Goal: Task Accomplishment & Management: Manage account settings

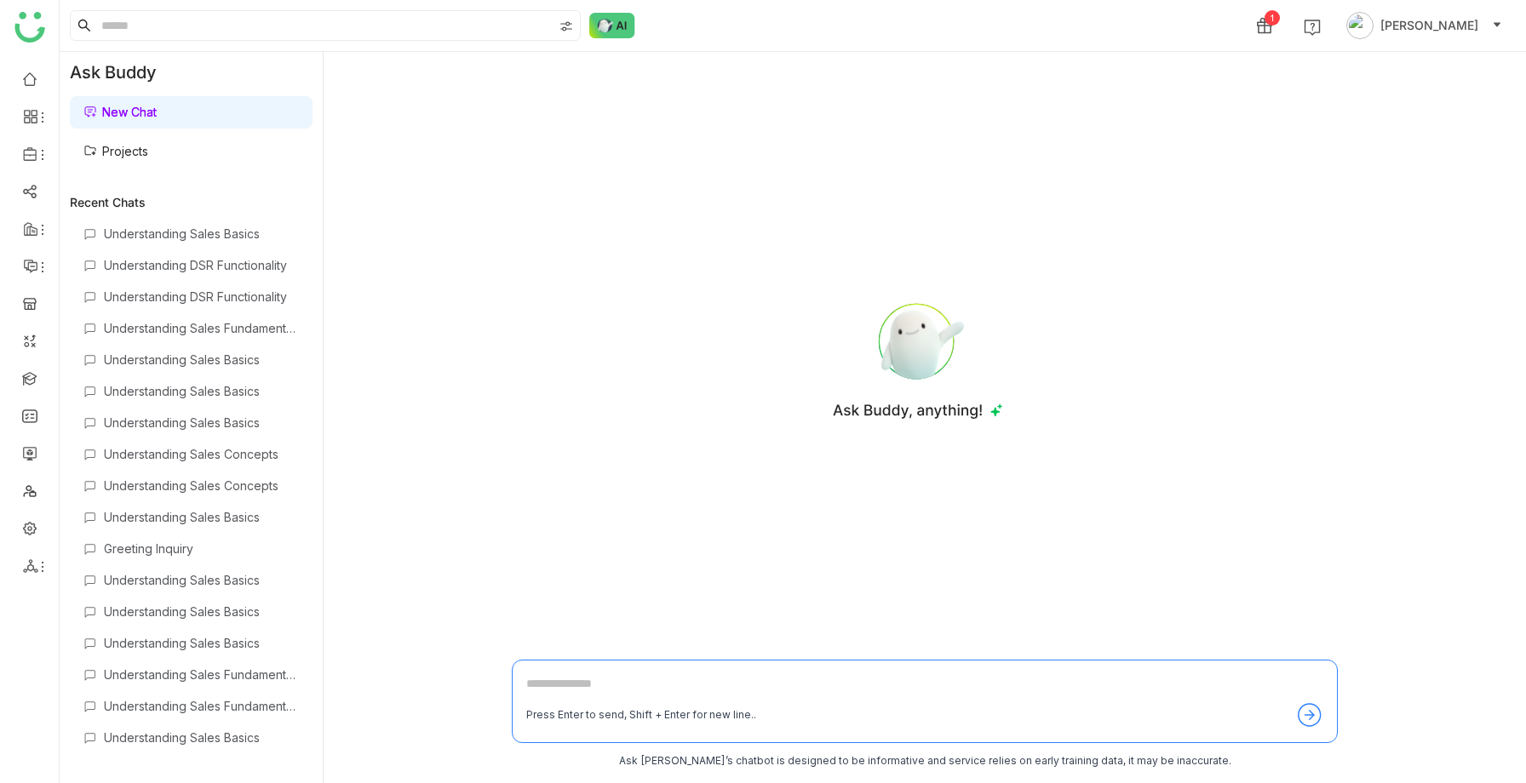
click at [606, 33] on img at bounding box center [612, 26] width 46 height 26
click at [31, 531] on link at bounding box center [29, 527] width 15 height 14
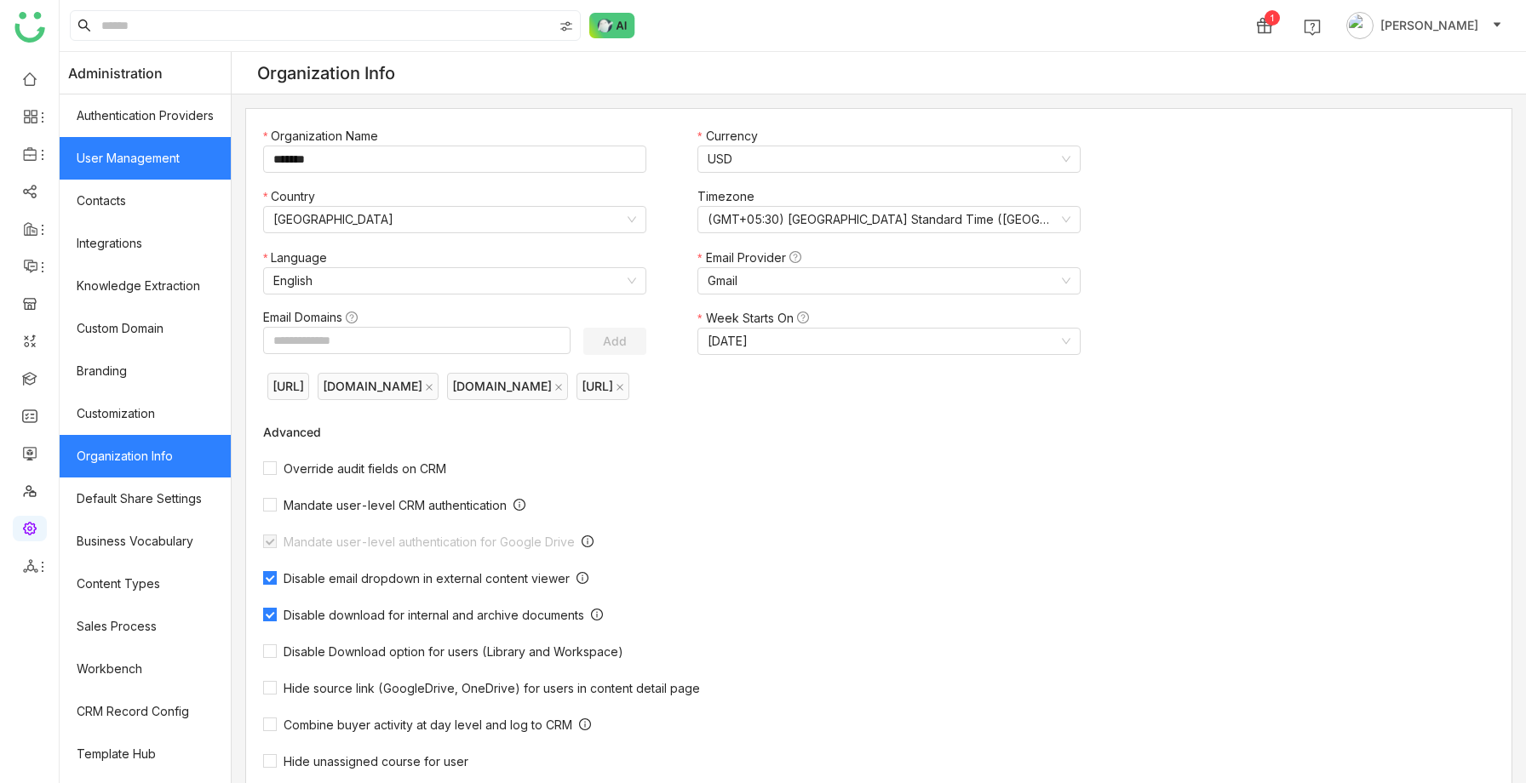
click at [141, 169] on link "User Management" at bounding box center [145, 158] width 171 height 43
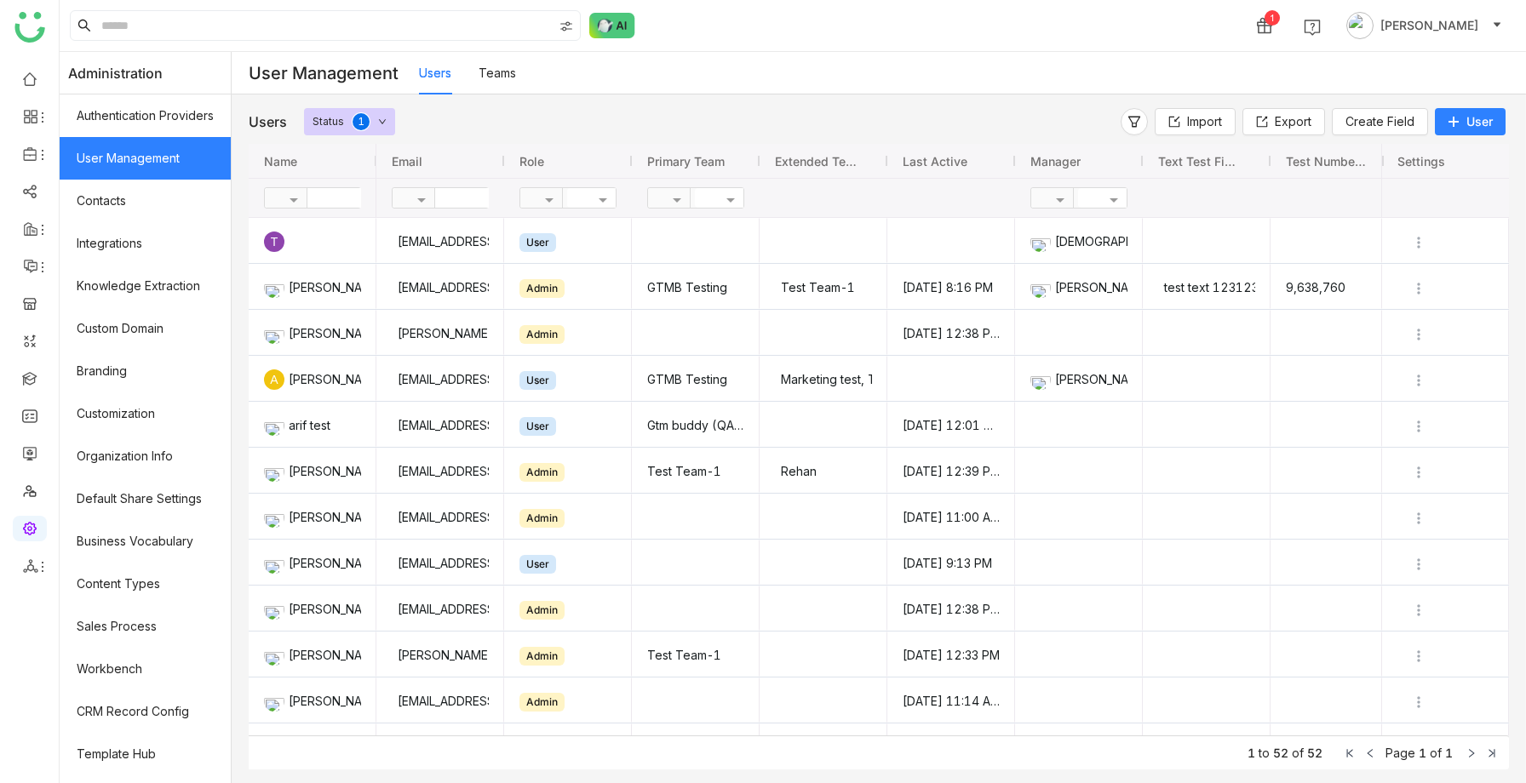
click at [1472, 120] on span "User" at bounding box center [1479, 121] width 26 height 17
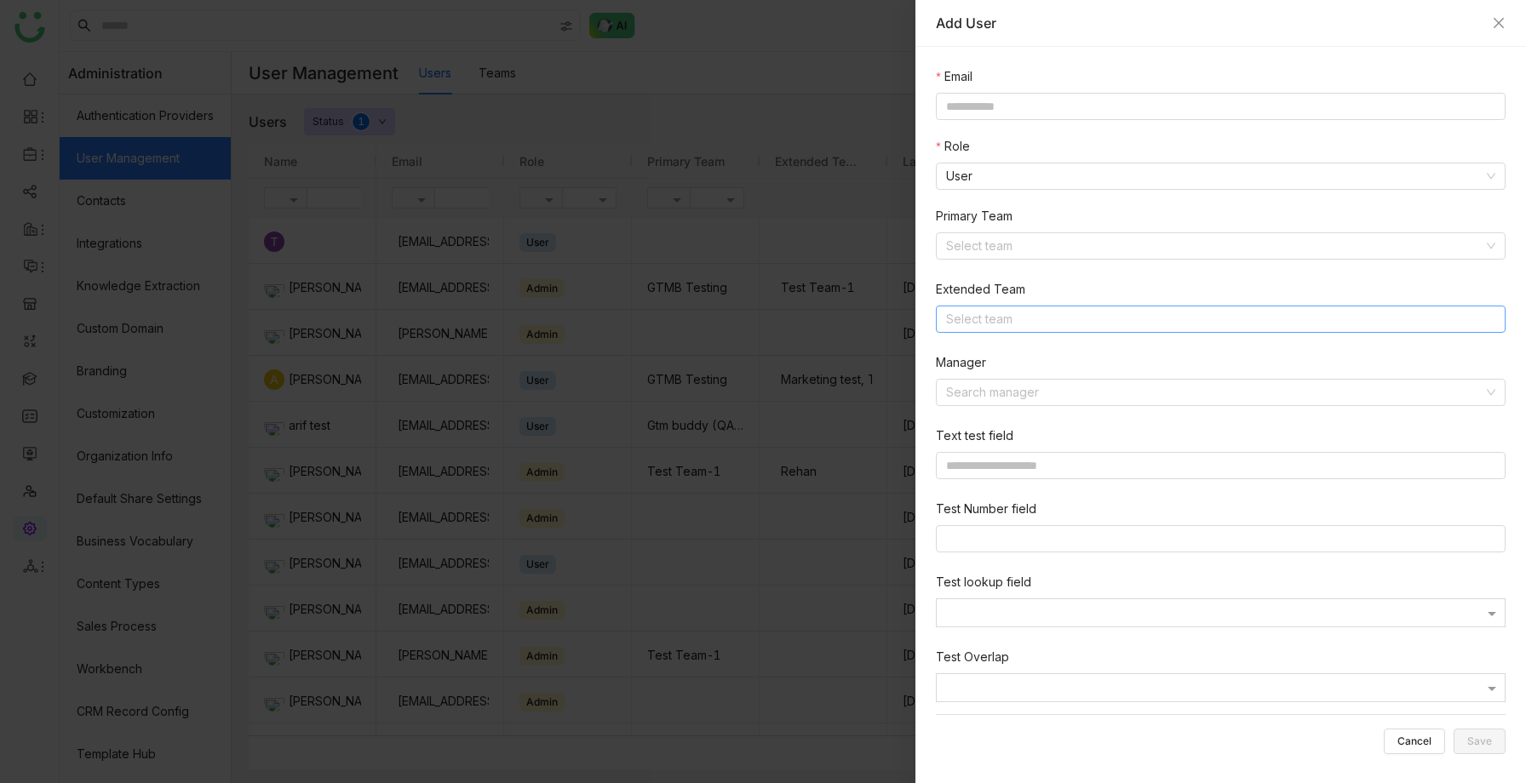
click at [1020, 326] on nz-select-top-control "Select team" at bounding box center [1221, 319] width 570 height 27
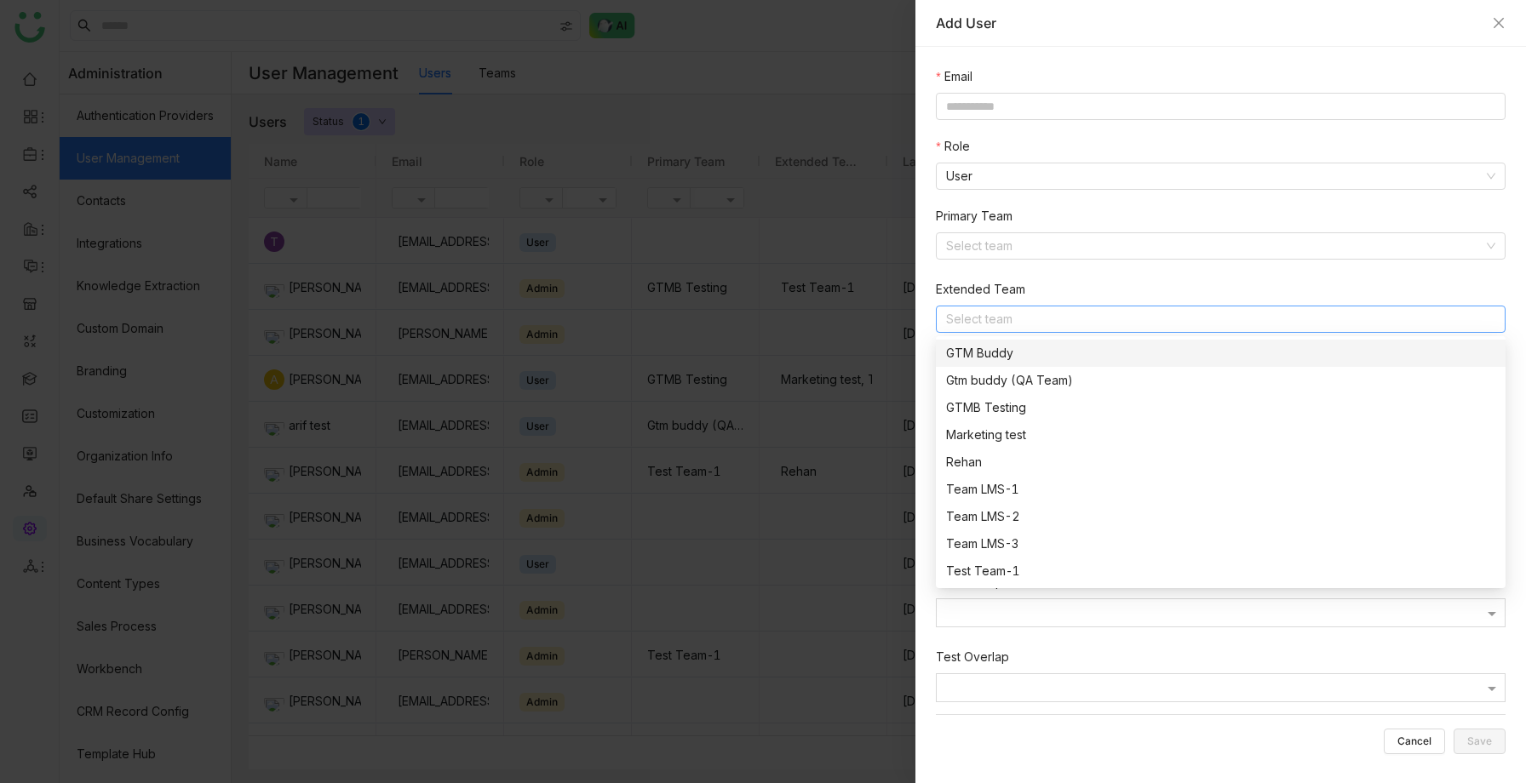
click at [1007, 346] on div "GTM Buddy" at bounding box center [1220, 353] width 549 height 19
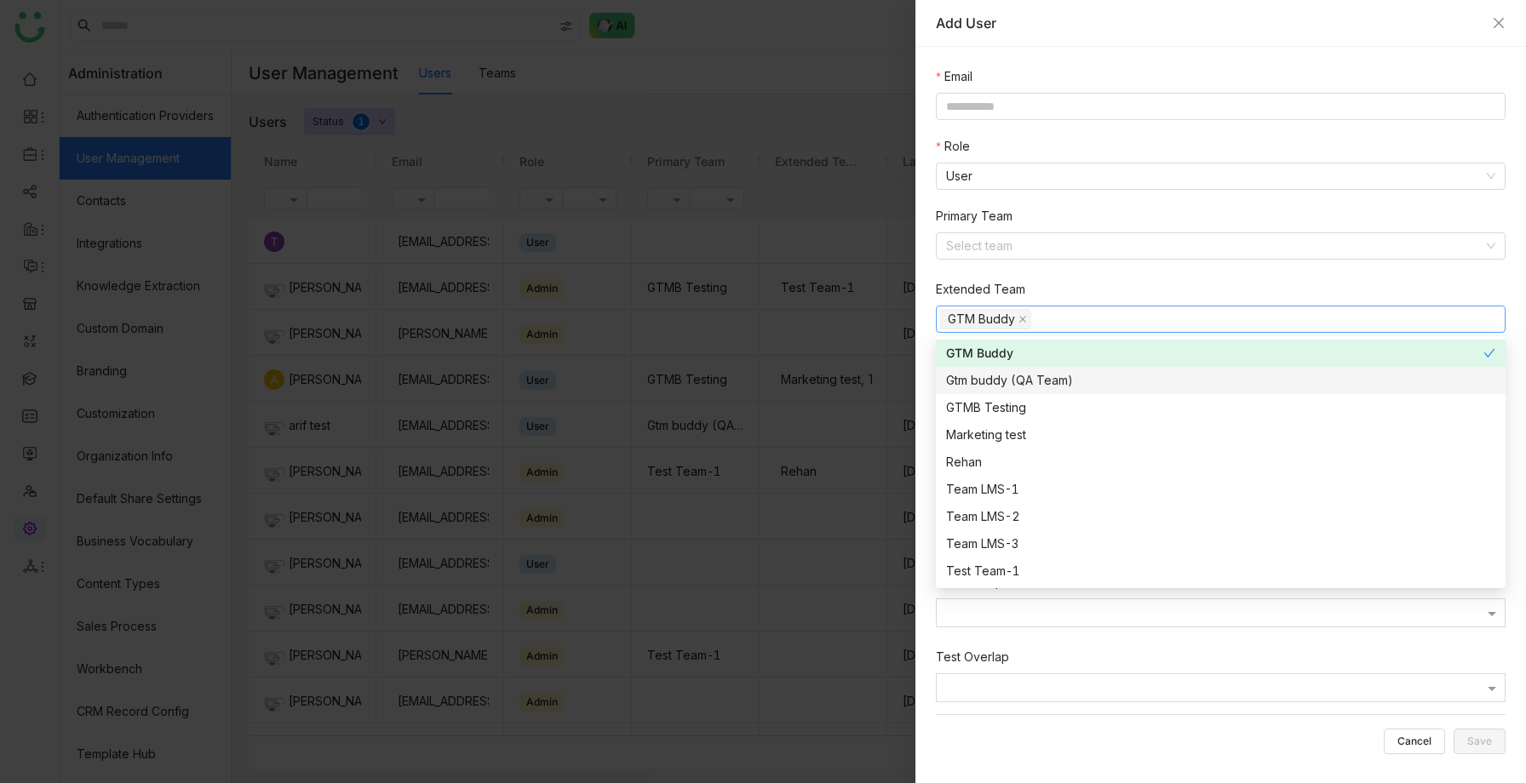
click at [1003, 377] on div "Gtm buddy (QA Team)" at bounding box center [1220, 380] width 549 height 19
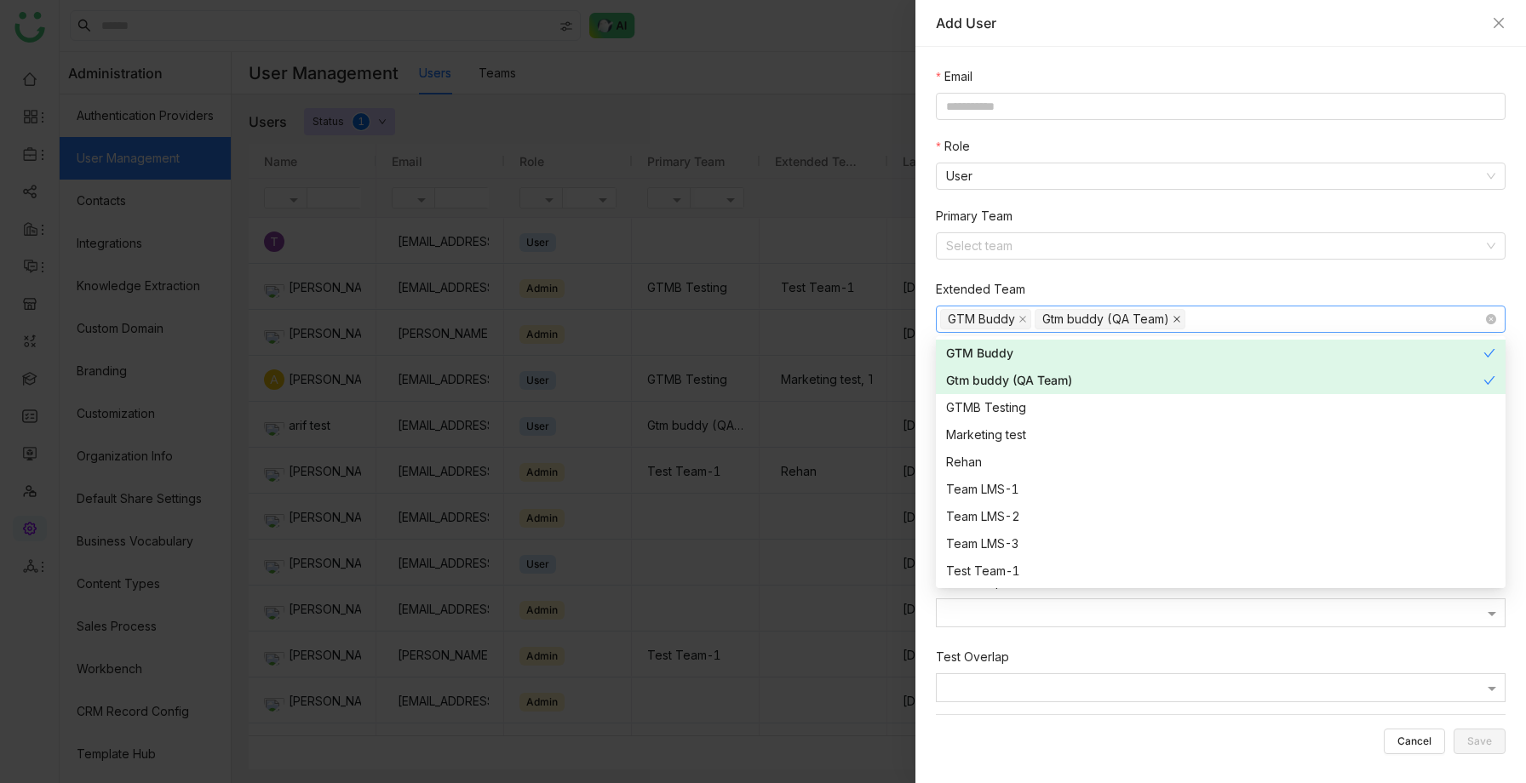
click at [1177, 315] on icon at bounding box center [1177, 319] width 9 height 9
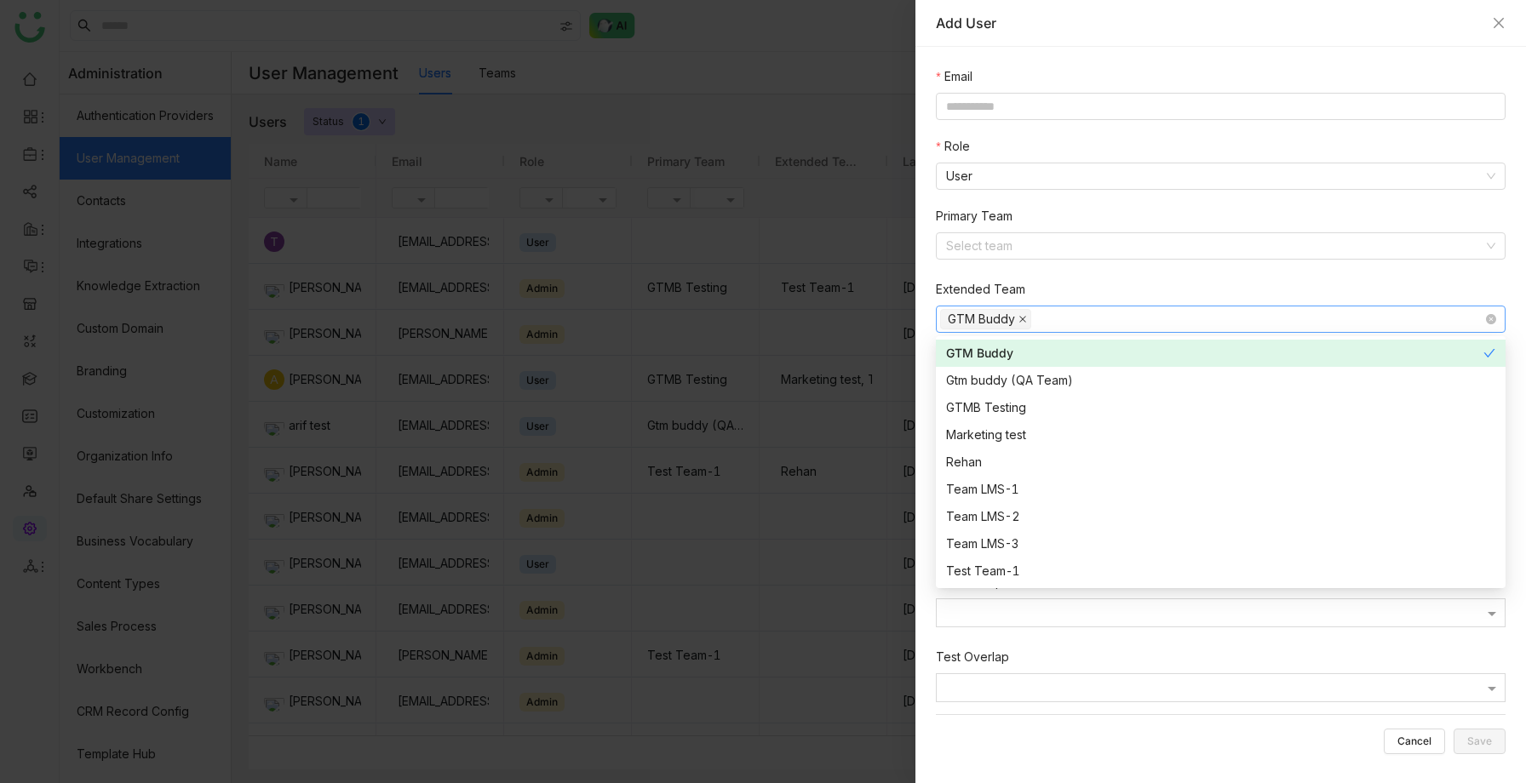
click at [1023, 321] on icon at bounding box center [1022, 319] width 9 height 9
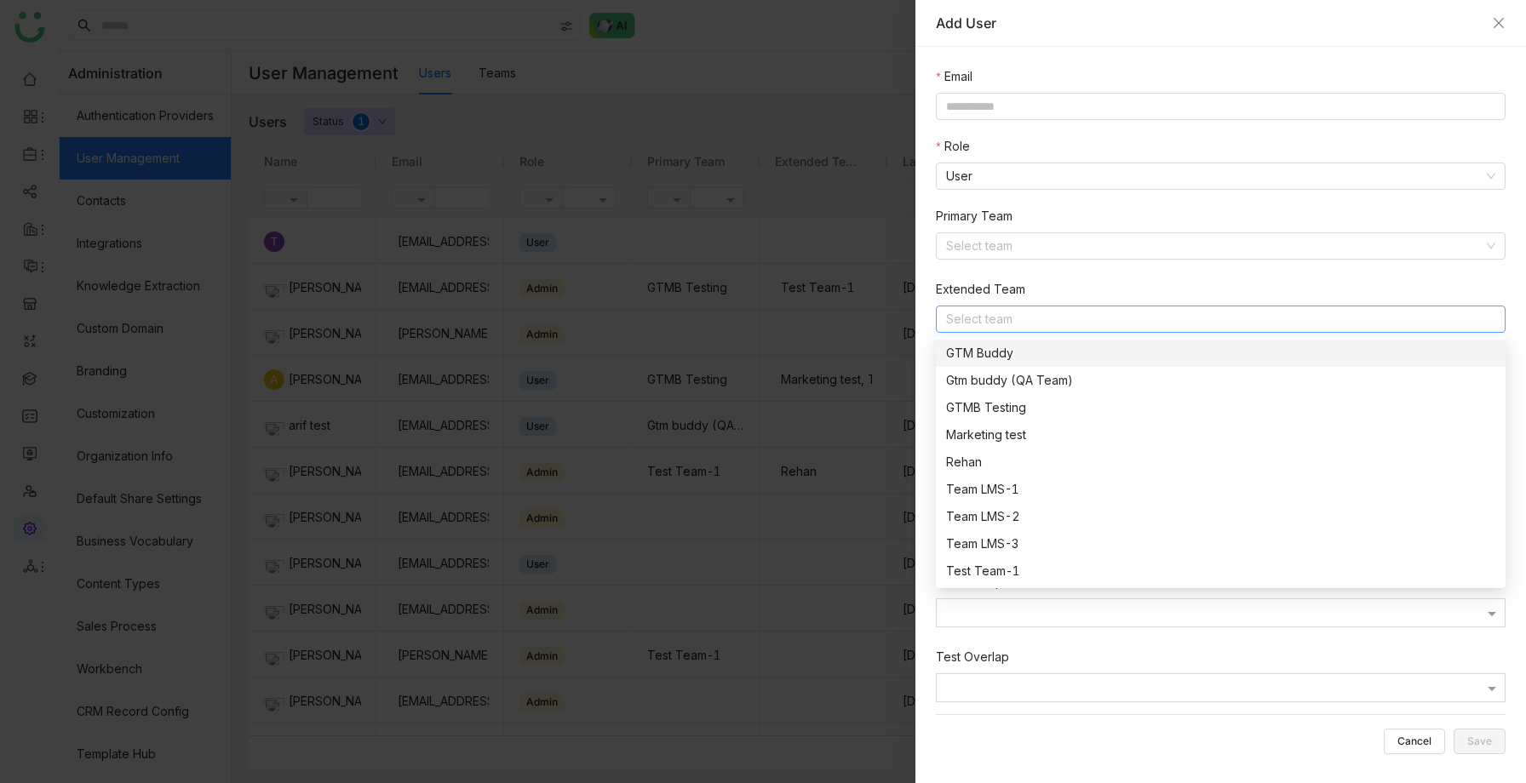
click at [1018, 358] on div "GTM Buddy" at bounding box center [1220, 353] width 549 height 19
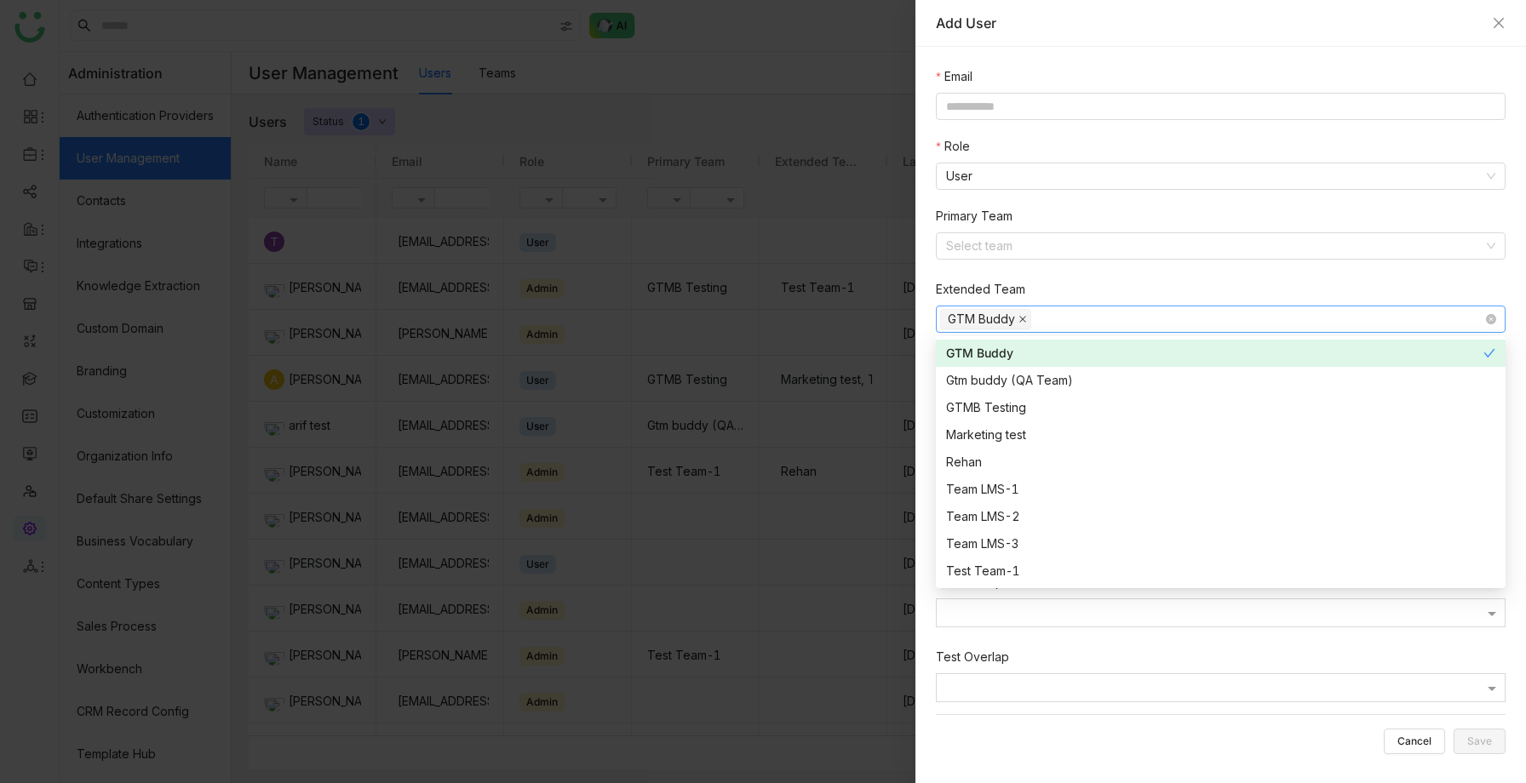
click at [1024, 316] on icon at bounding box center [1022, 319] width 9 height 9
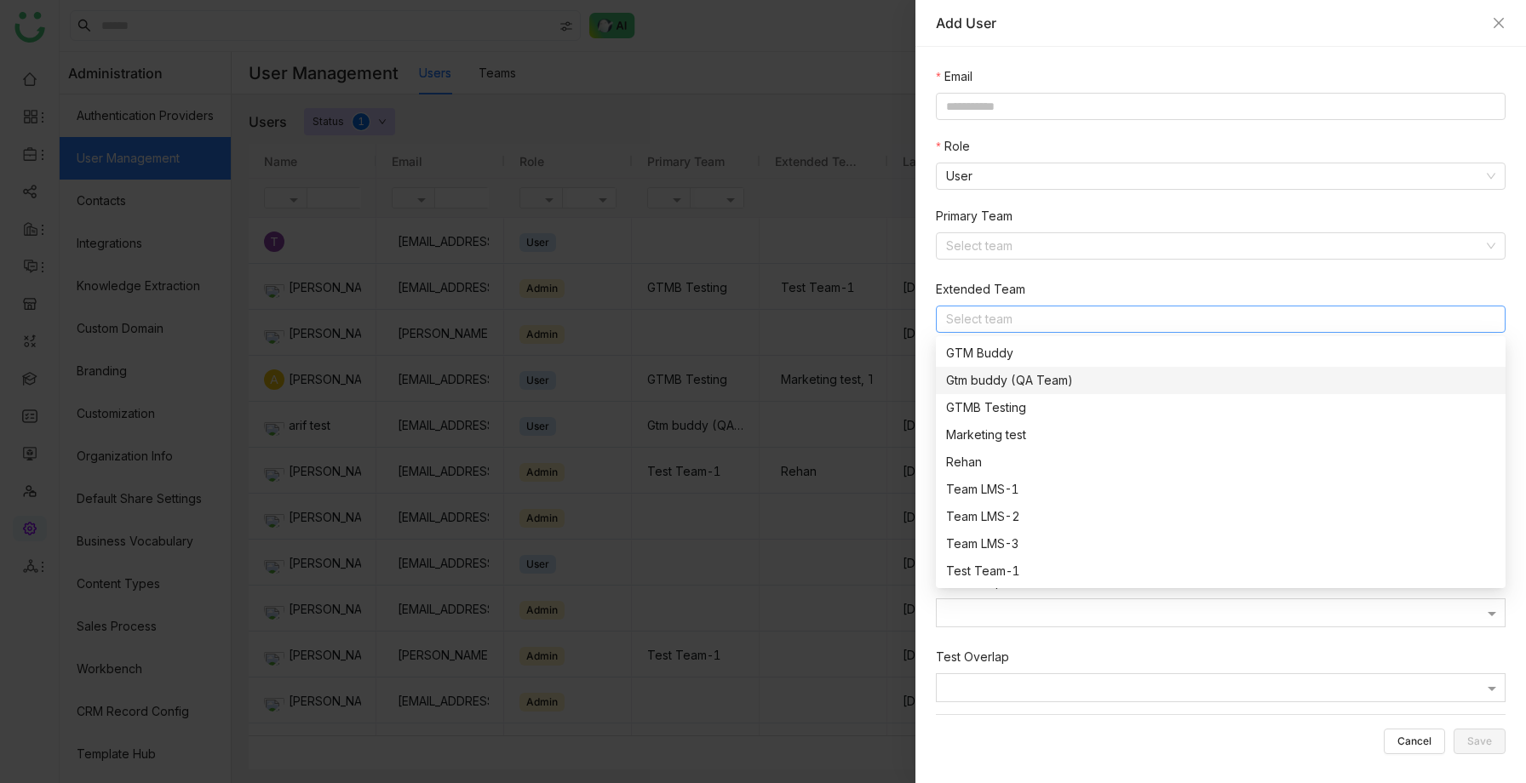
click at [1015, 376] on div "Gtm buddy (QA Team)" at bounding box center [1220, 380] width 549 height 19
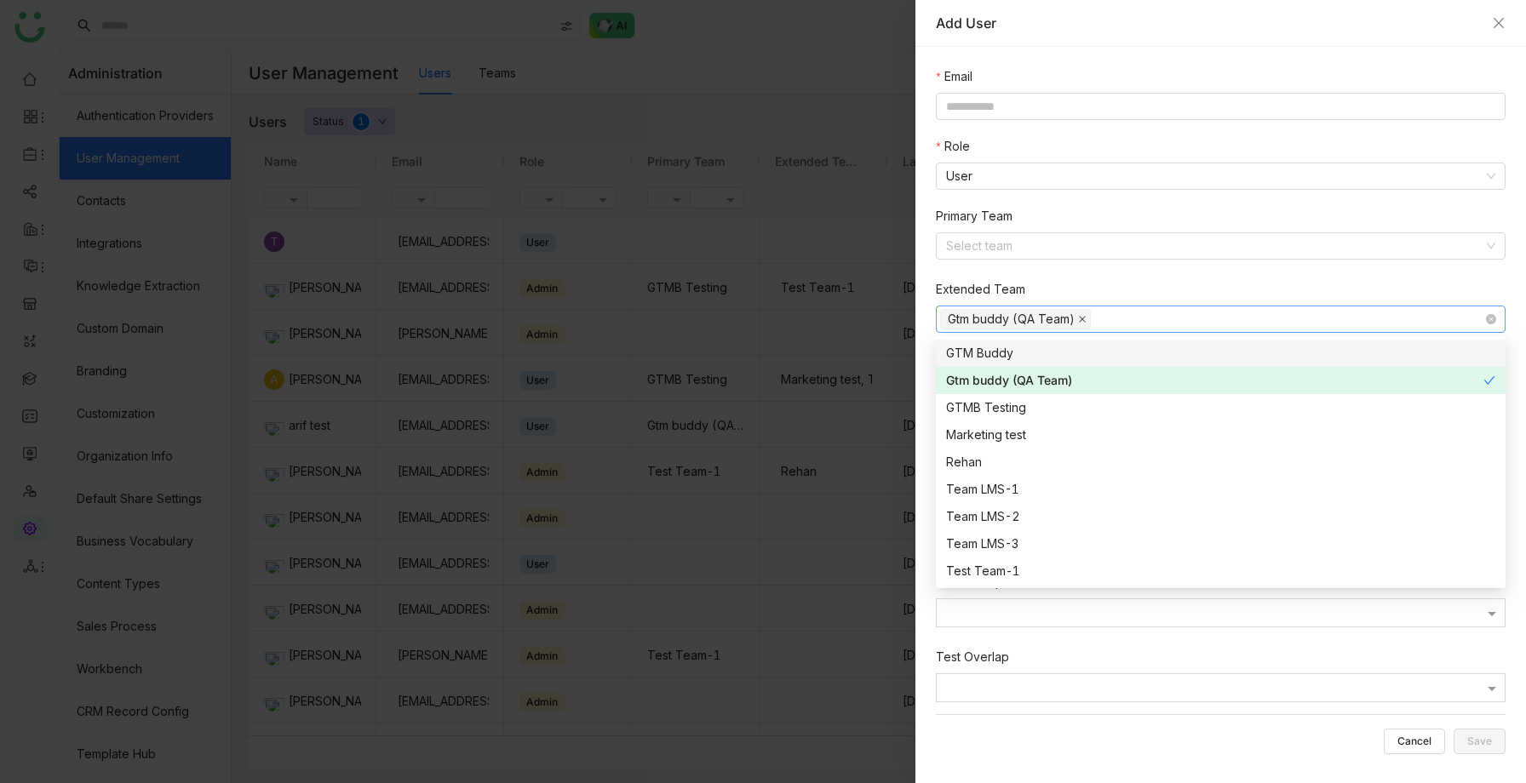
click at [1085, 315] on icon at bounding box center [1082, 319] width 9 height 9
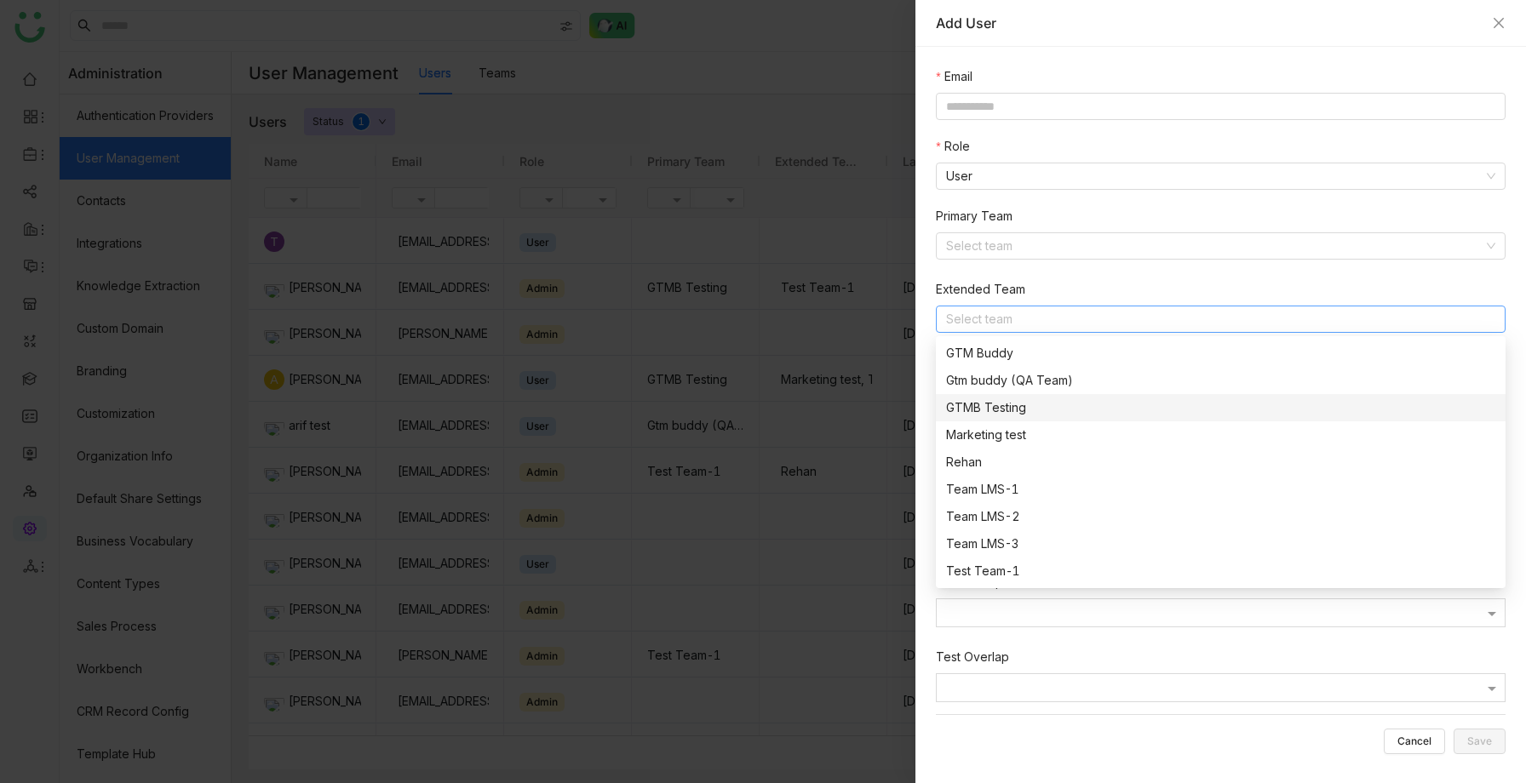
click at [1029, 409] on div "GTMB Testing" at bounding box center [1220, 408] width 549 height 19
click at [1034, 318] on icon at bounding box center [1035, 319] width 9 height 9
click at [1001, 430] on div "Marketing test" at bounding box center [1220, 435] width 549 height 19
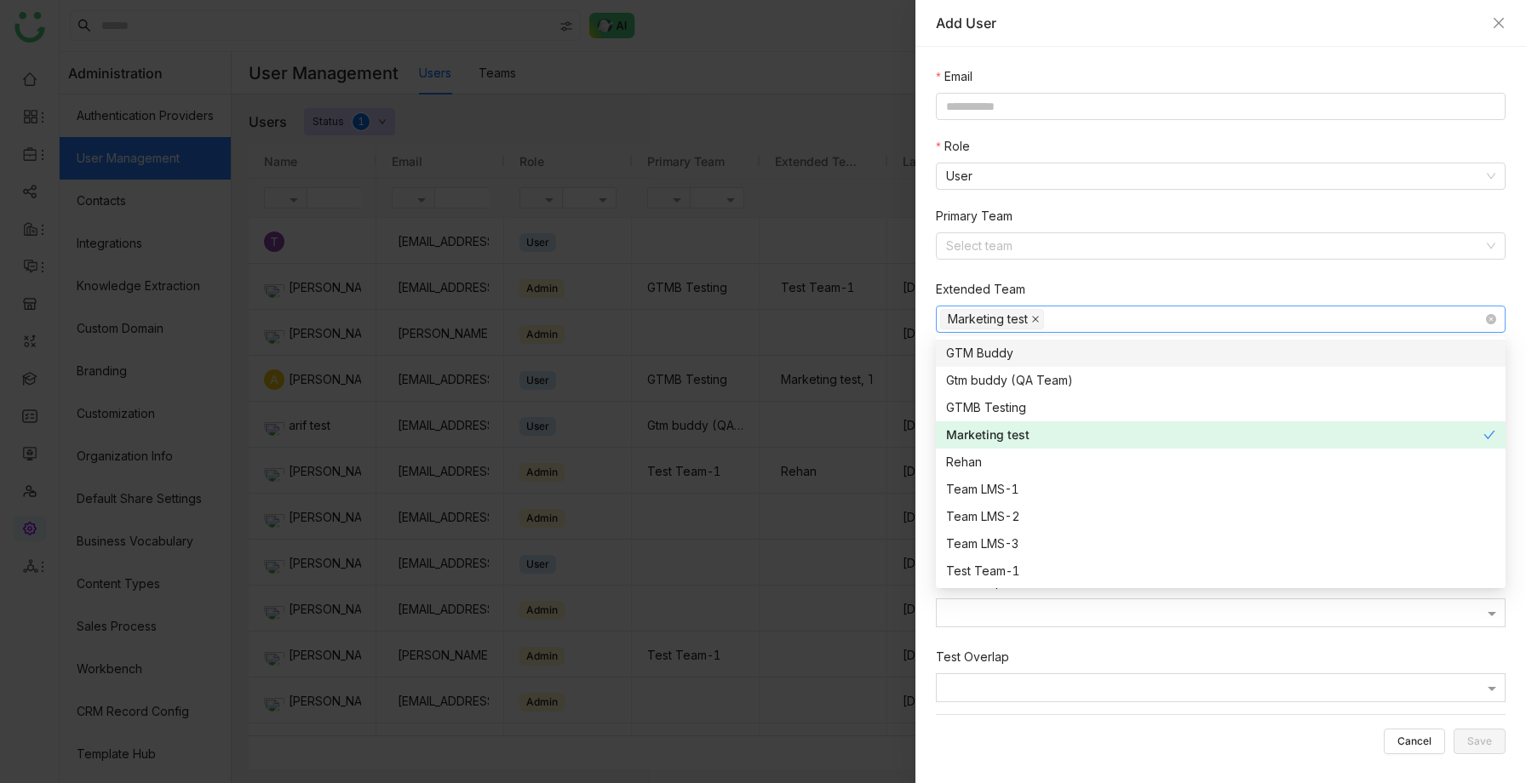
click at [1035, 315] on icon at bounding box center [1035, 319] width 9 height 9
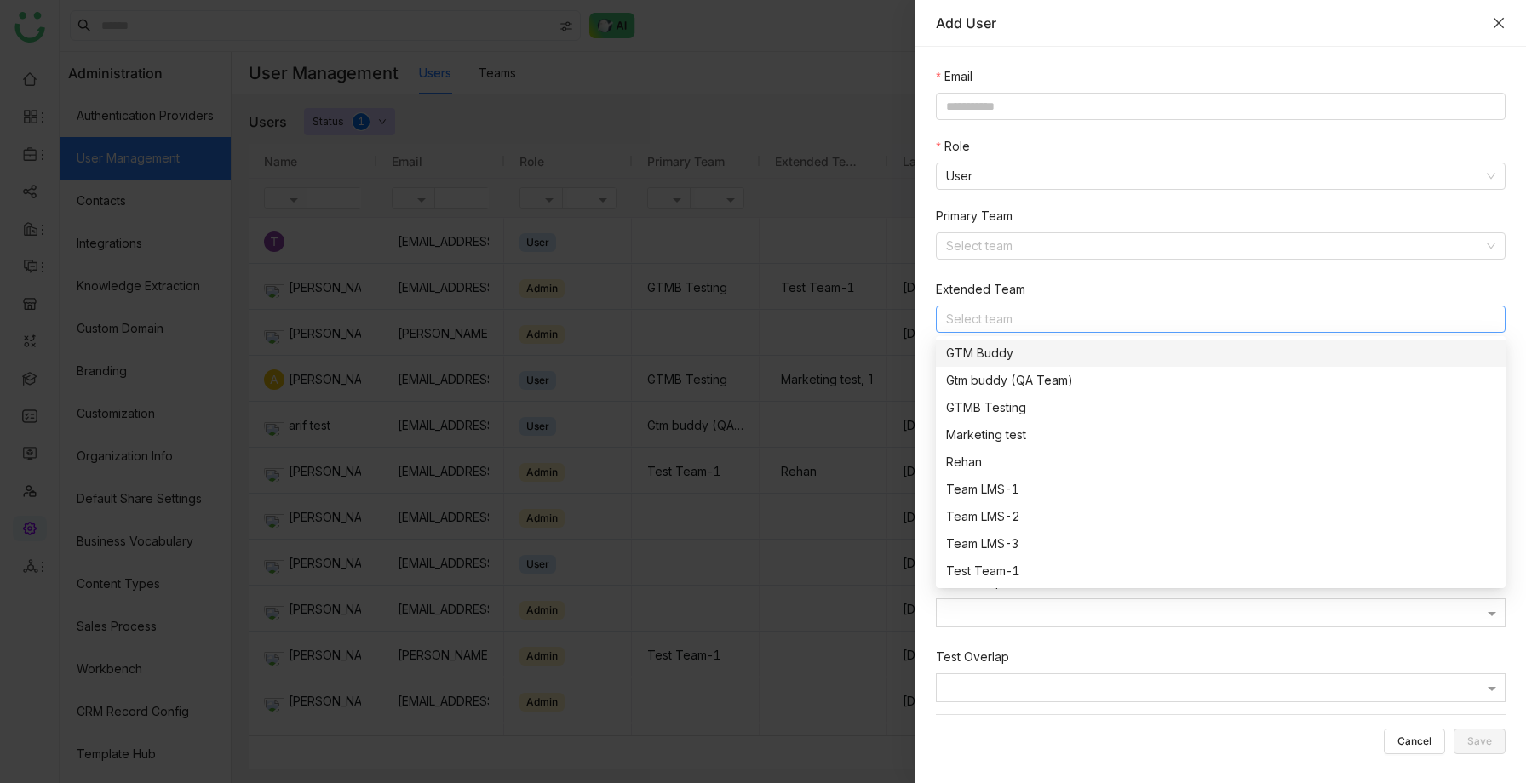
click at [1500, 18] on icon "Close" at bounding box center [1499, 23] width 14 height 14
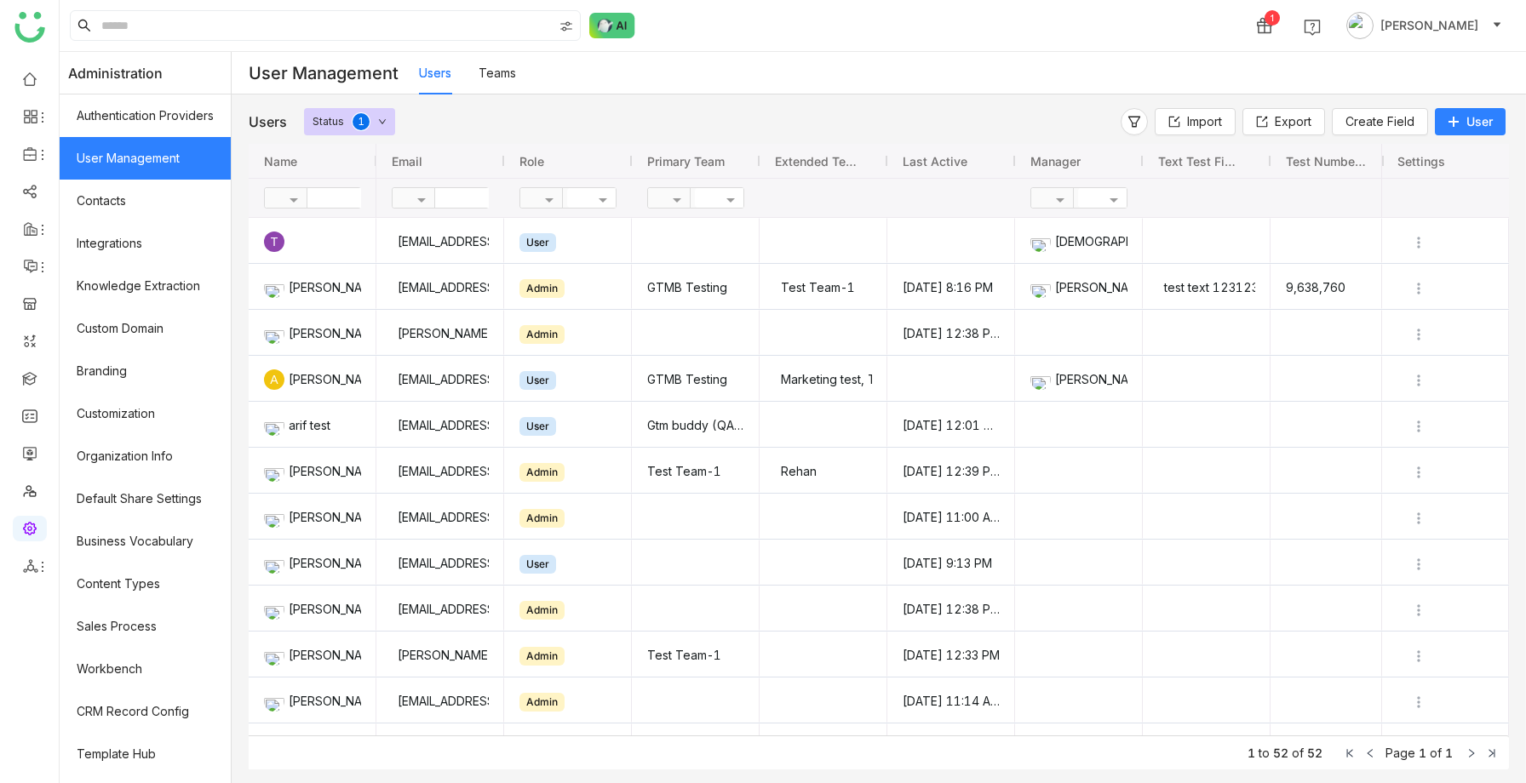
click at [1478, 115] on span "User" at bounding box center [1479, 121] width 26 height 17
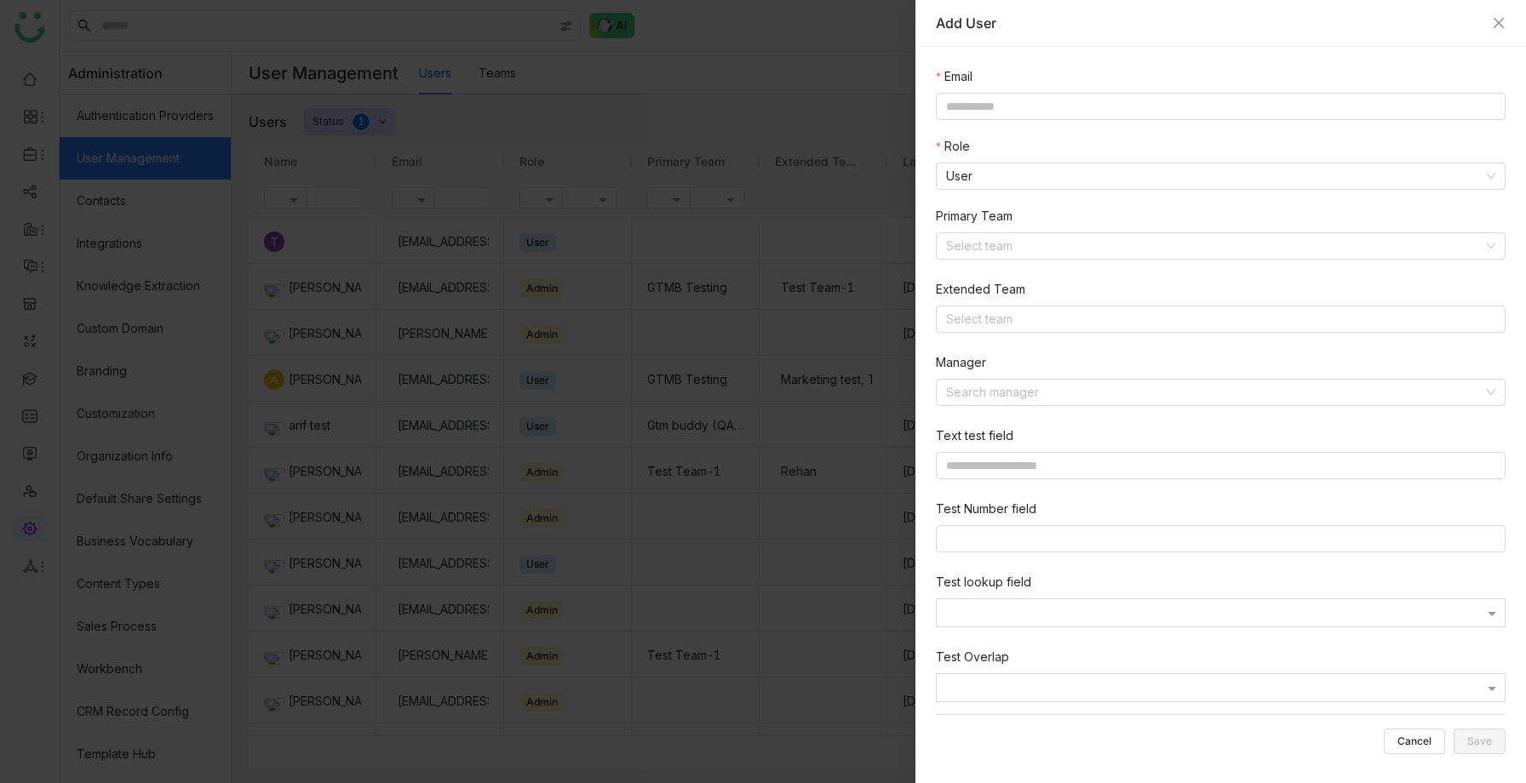
click at [817, 278] on div at bounding box center [763, 391] width 1526 height 783
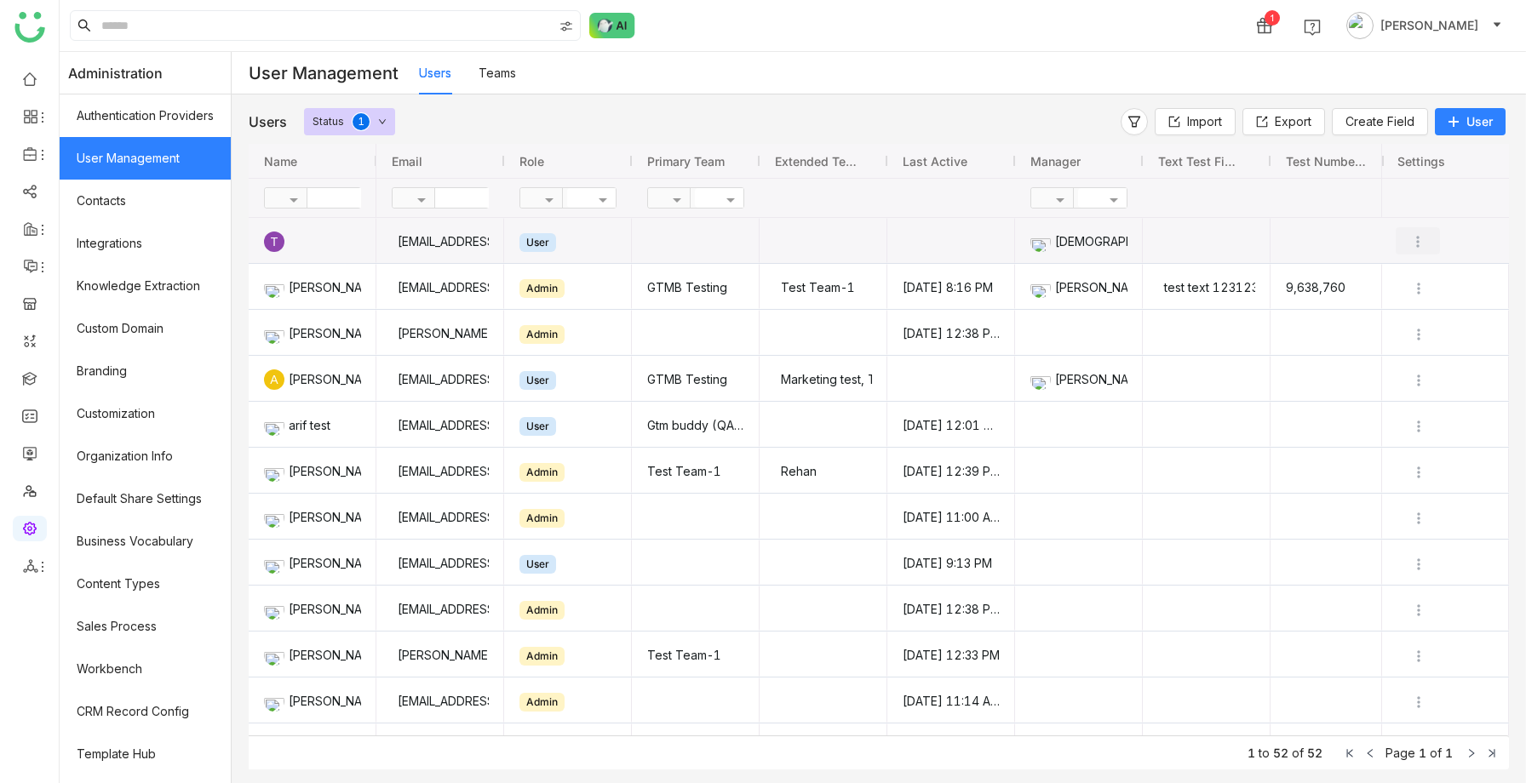
click at [1415, 249] on img "Press SPACE to select this row." at bounding box center [1417, 241] width 17 height 17
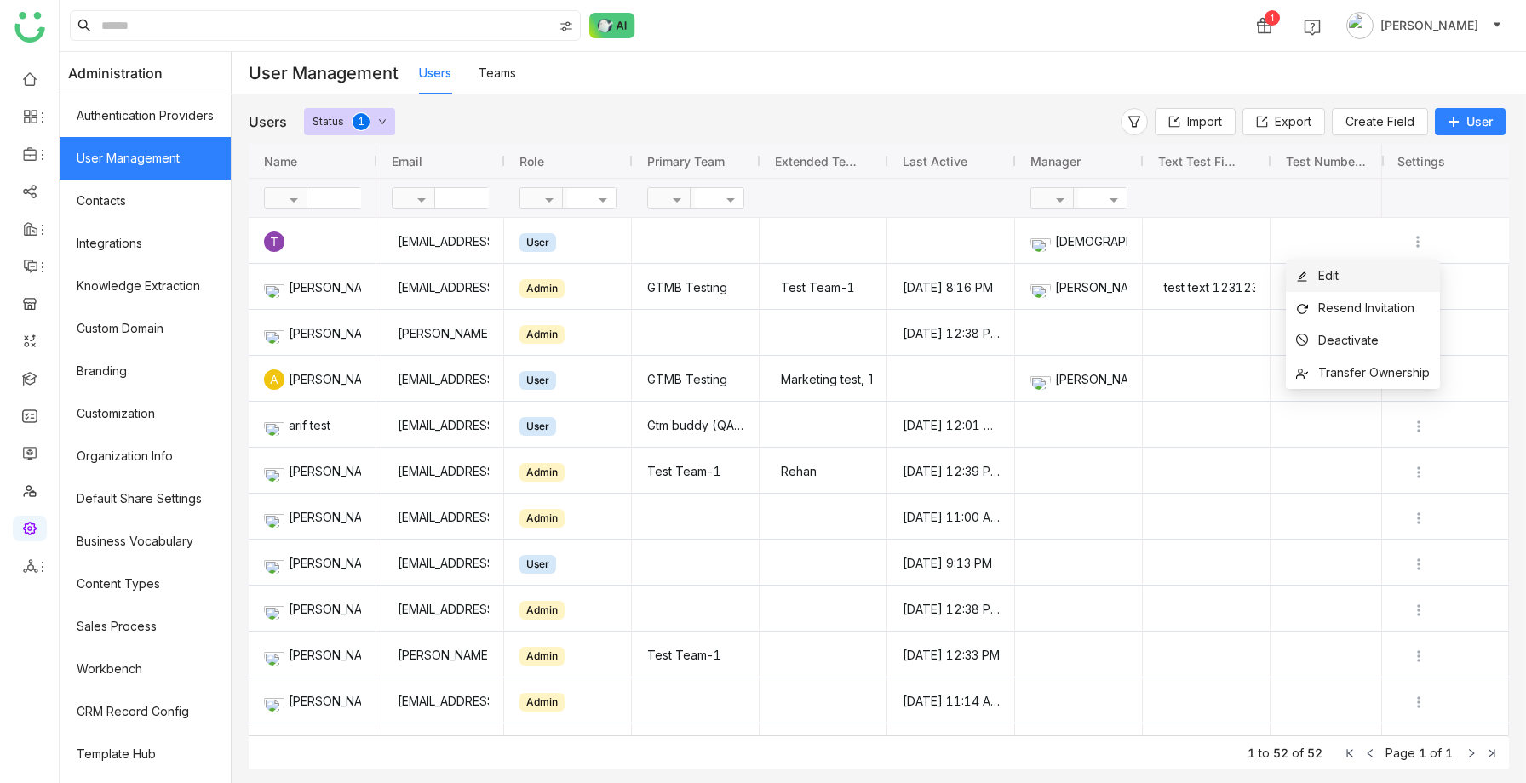
click at [1363, 267] on li "Edit" at bounding box center [1363, 276] width 154 height 32
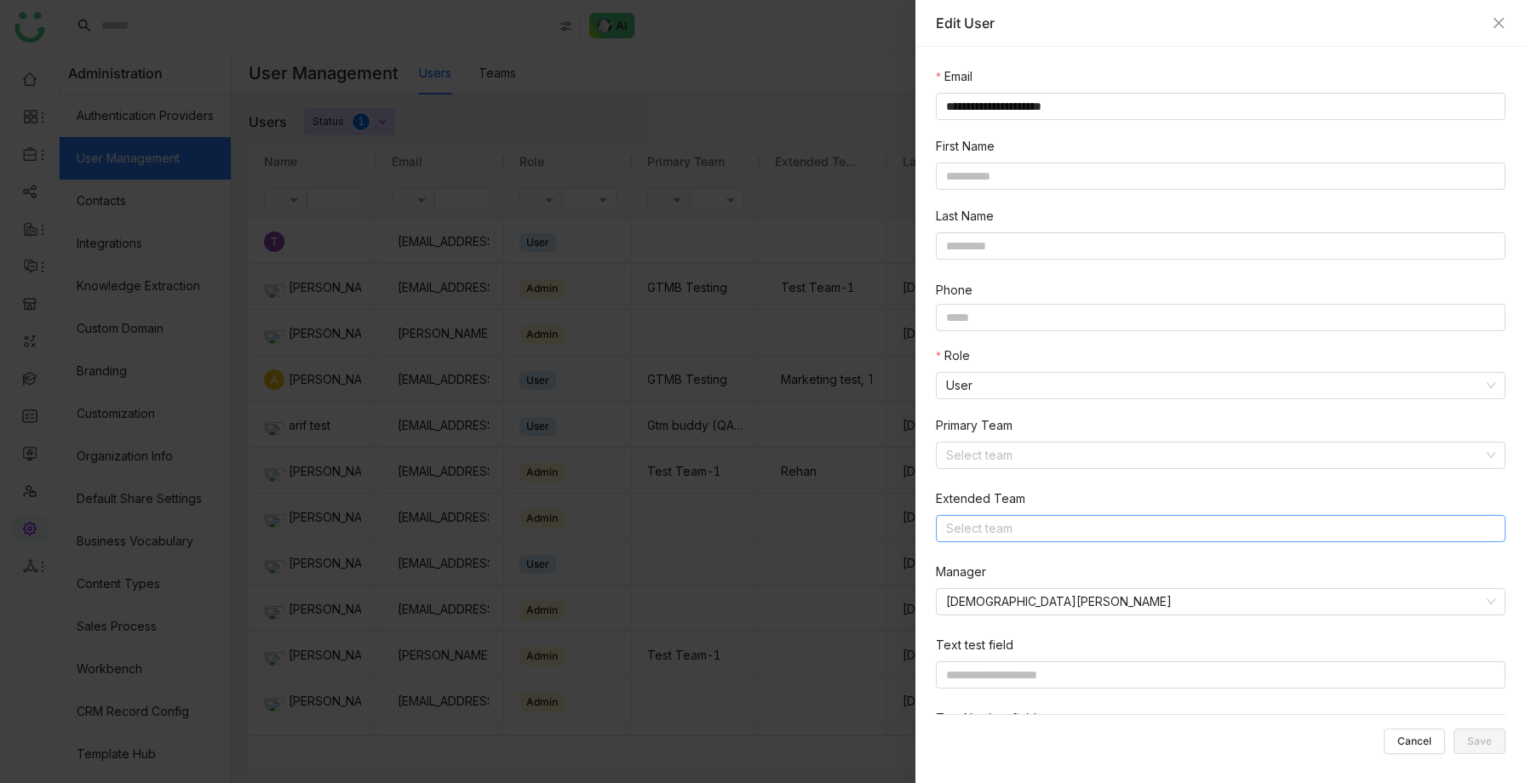
click at [1016, 521] on nz-select-top-control "Select team" at bounding box center [1221, 528] width 570 height 27
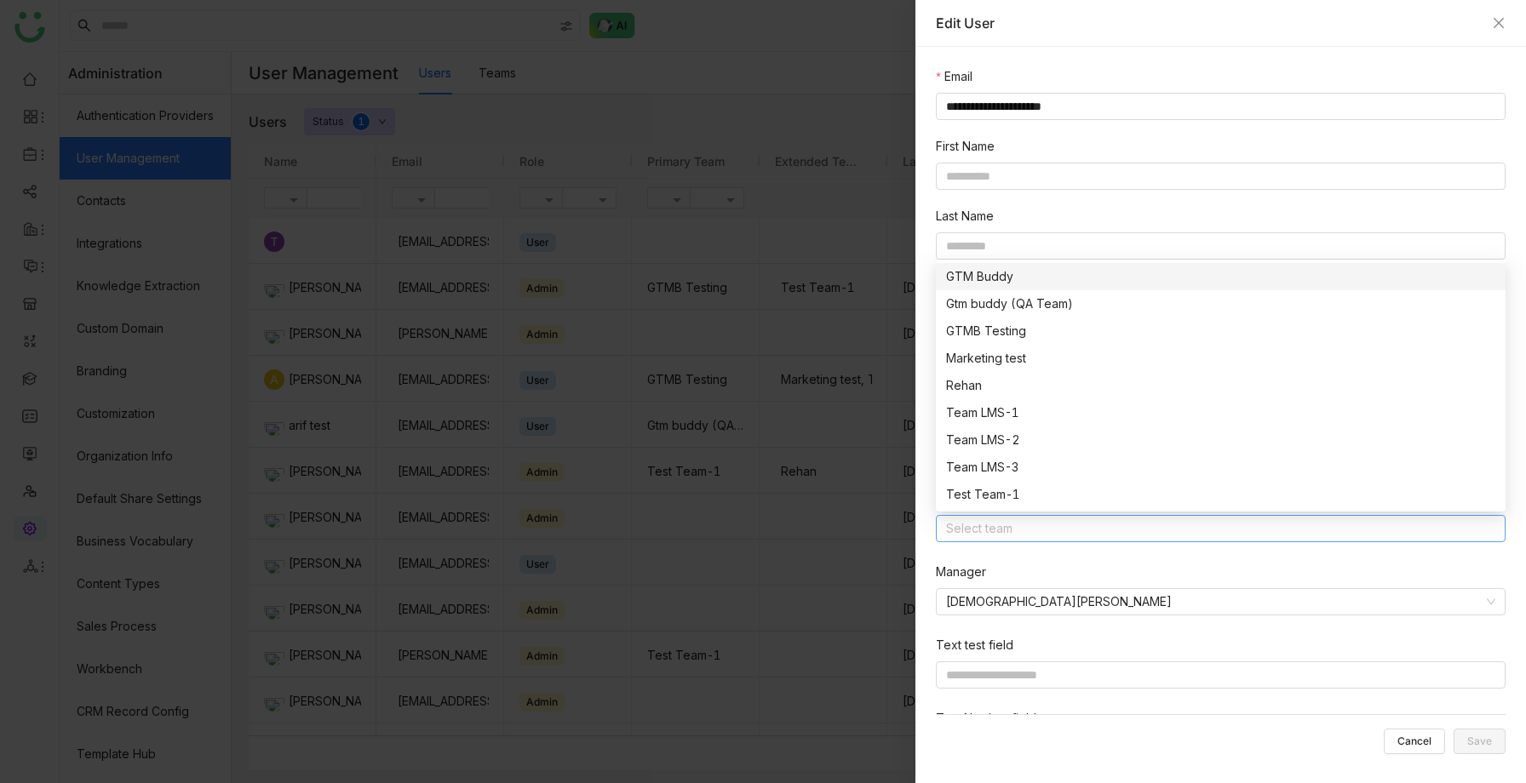
click at [1030, 272] on div "GTM Buddy" at bounding box center [1220, 276] width 549 height 19
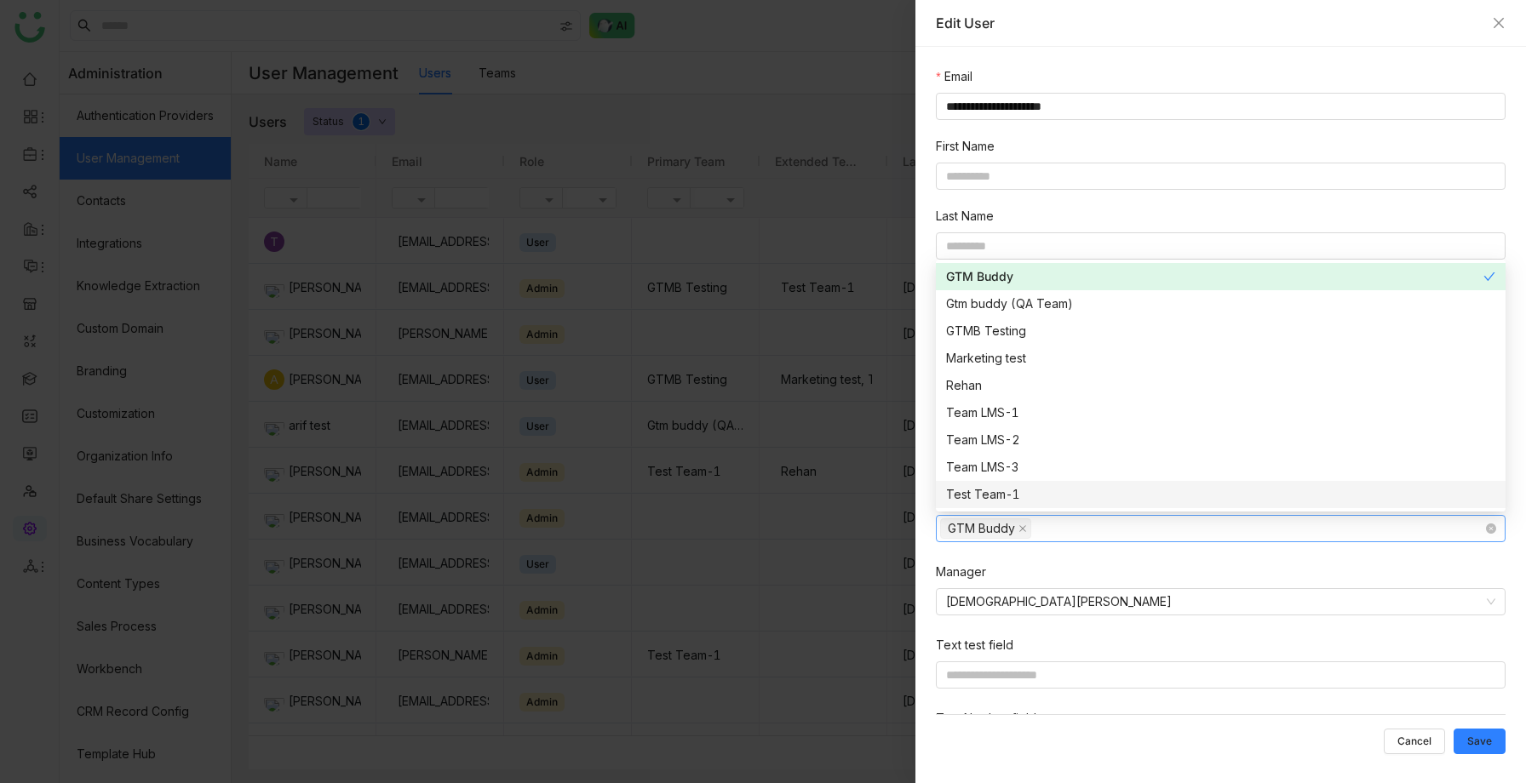
click at [1015, 525] on nz-select-item "GTM Buddy" at bounding box center [985, 529] width 91 height 20
click at [1020, 531] on icon at bounding box center [1022, 529] width 9 height 9
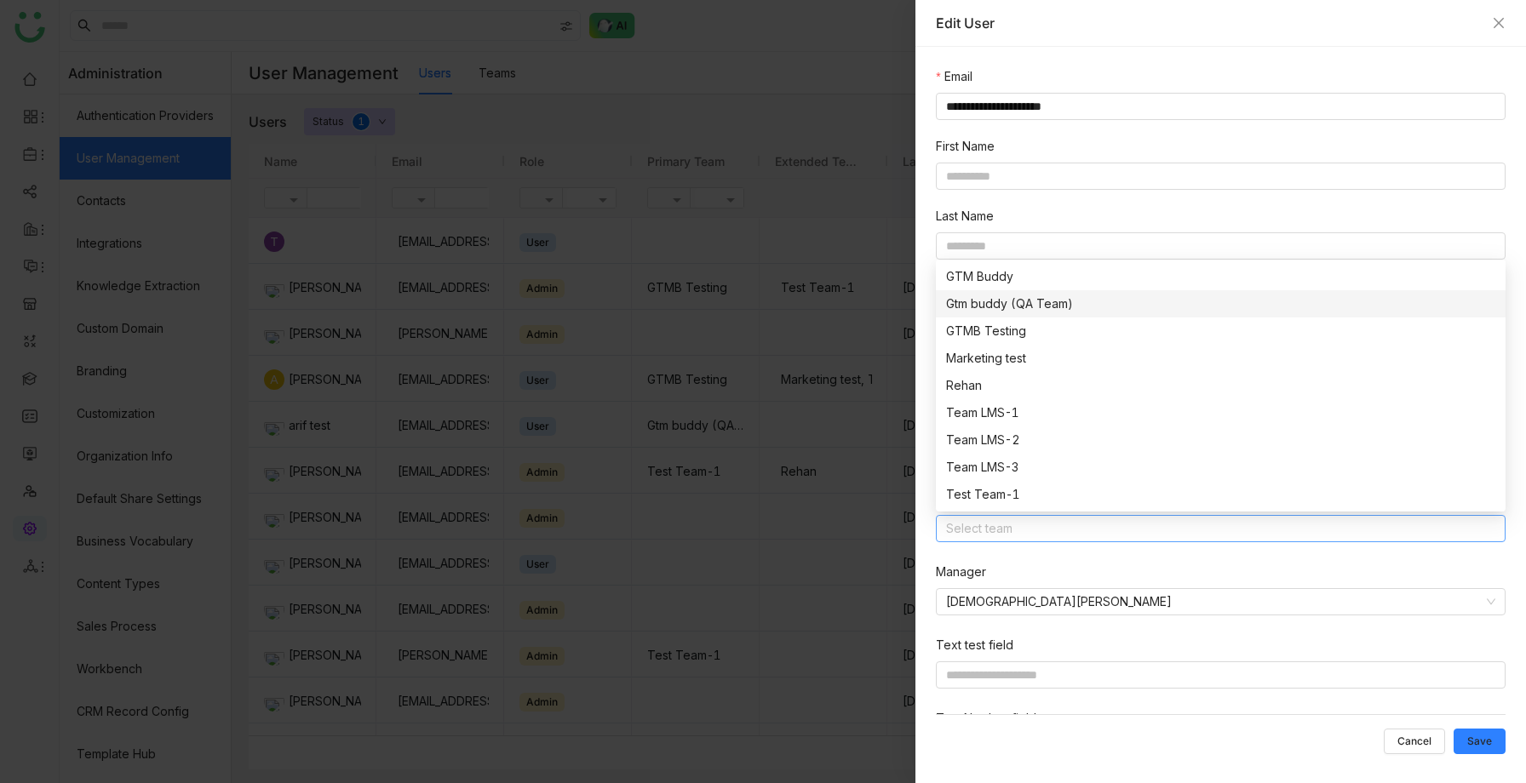
click at [1014, 309] on div "Gtm buddy (QA Team)" at bounding box center [1220, 304] width 549 height 19
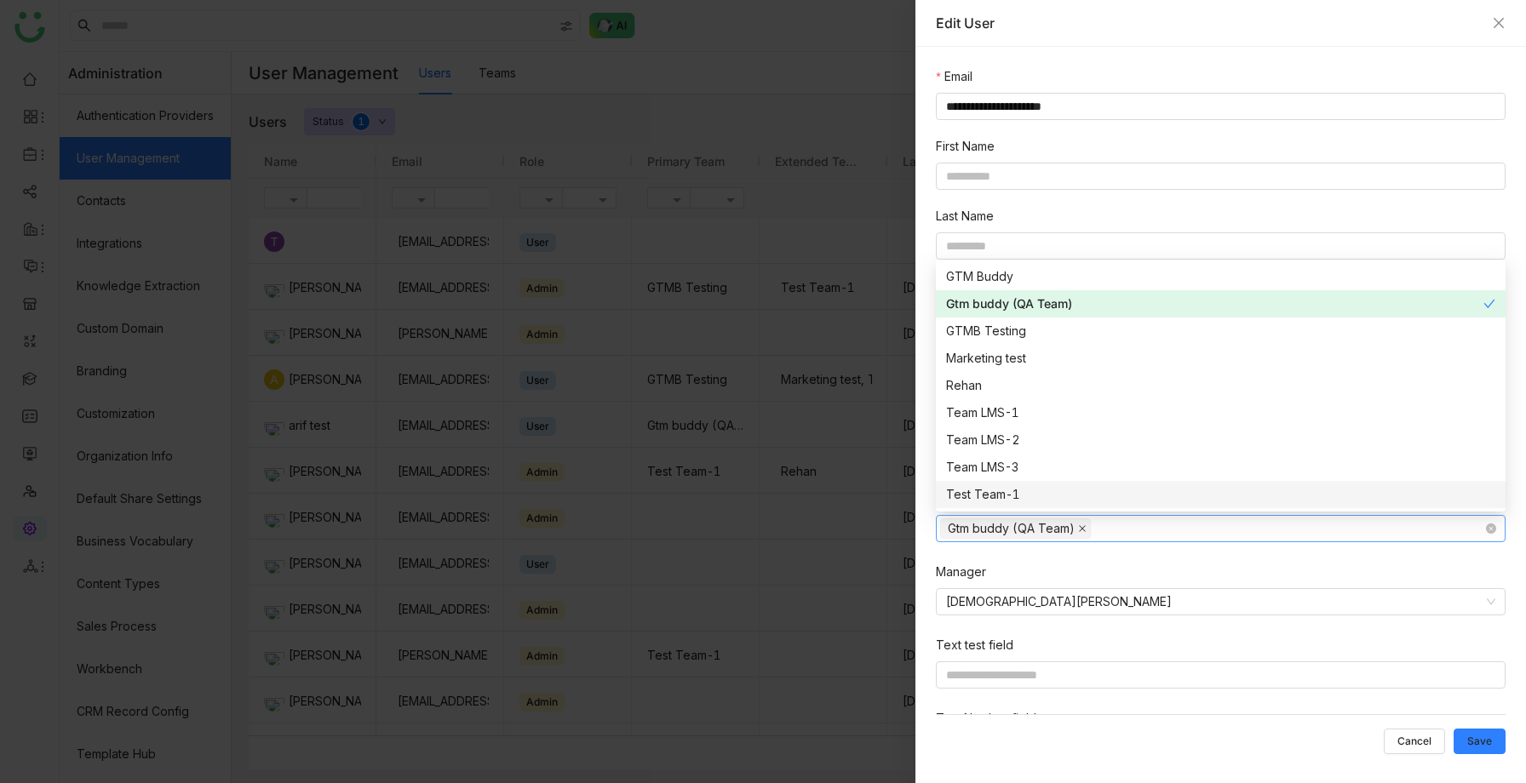
click at [1078, 528] on icon at bounding box center [1082, 529] width 9 height 9
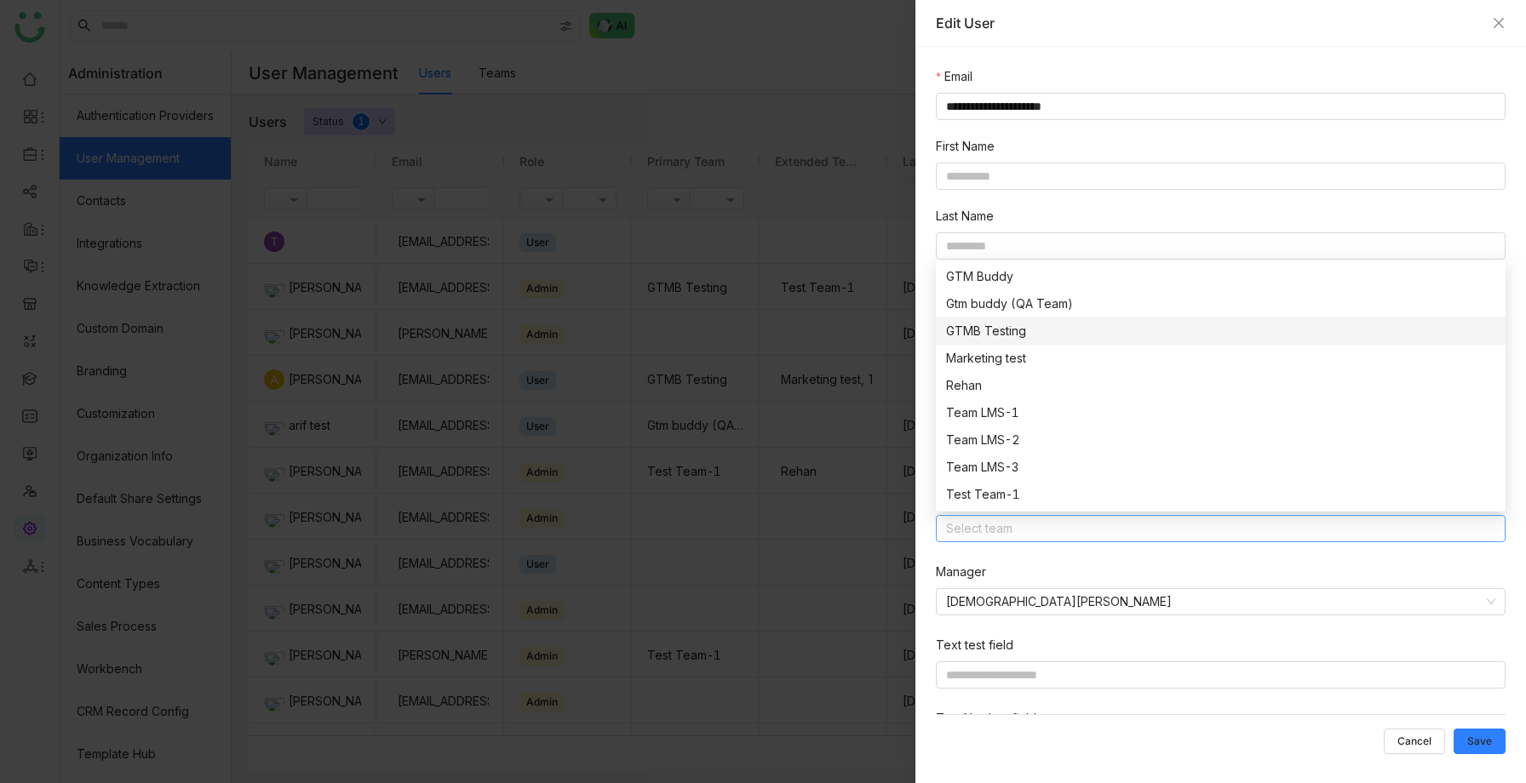
click at [1003, 322] on div "GTMB Testing" at bounding box center [1220, 331] width 549 height 19
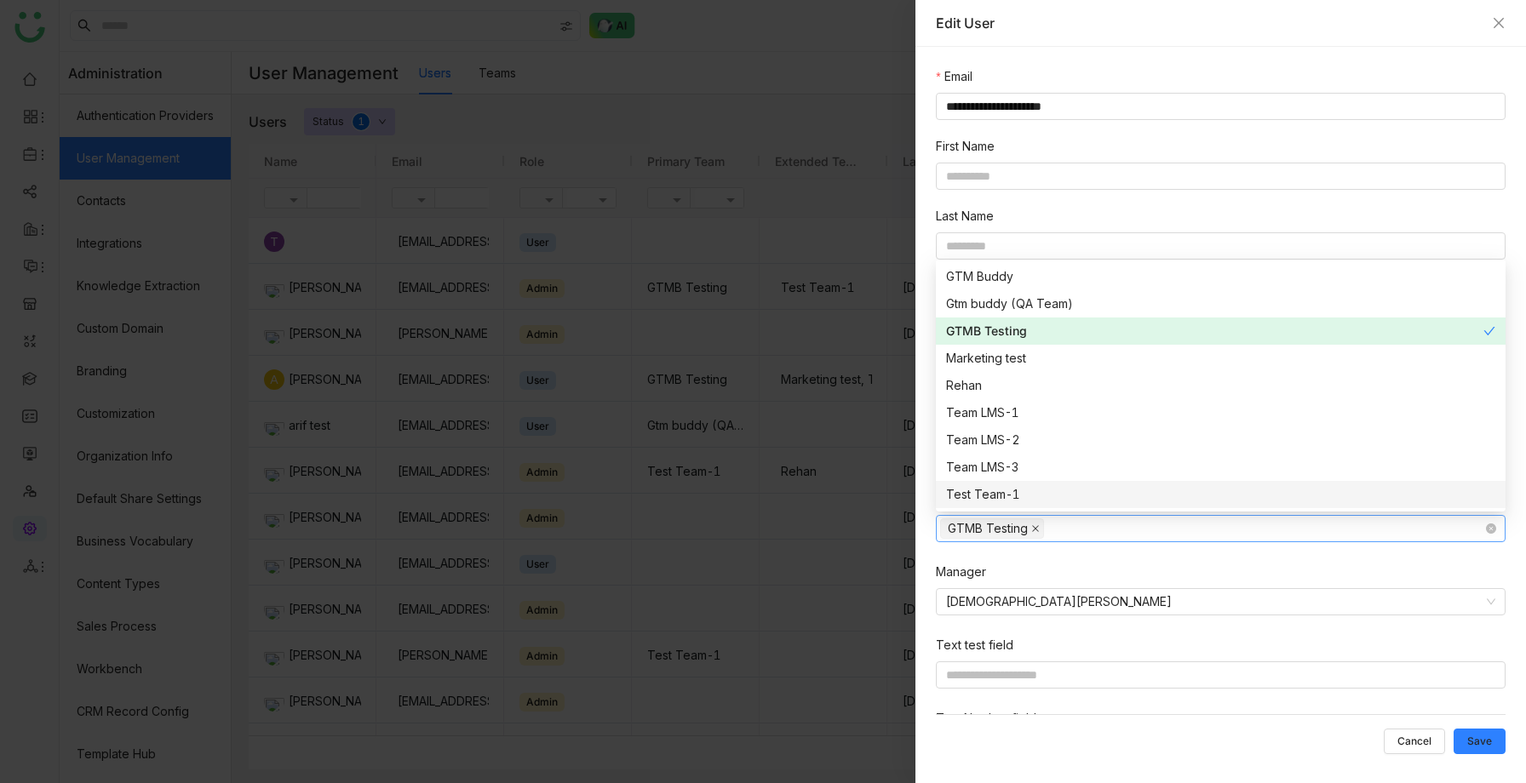
click at [1039, 525] on icon at bounding box center [1035, 529] width 9 height 9
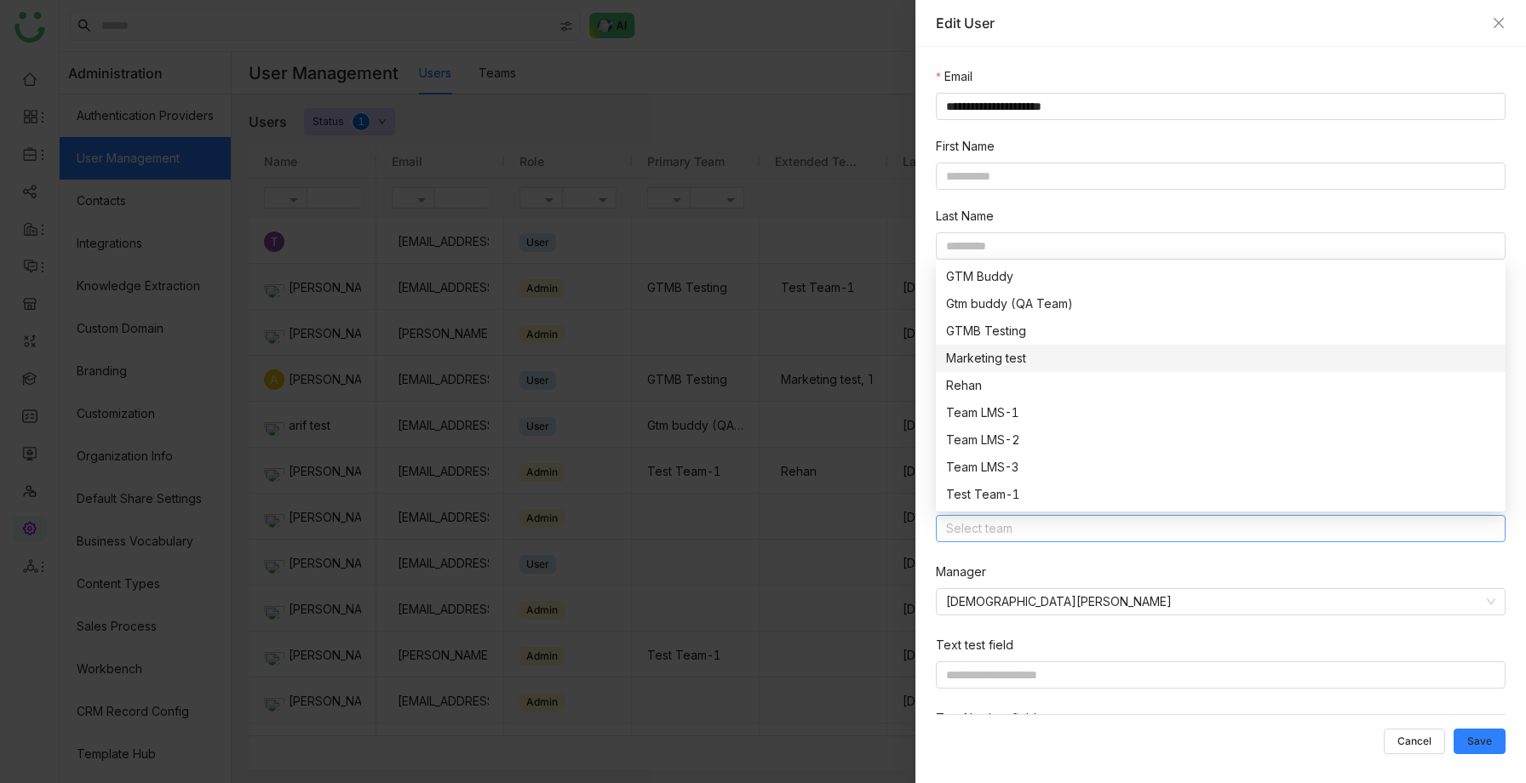
click at [1023, 355] on div "Marketing test" at bounding box center [1220, 358] width 549 height 19
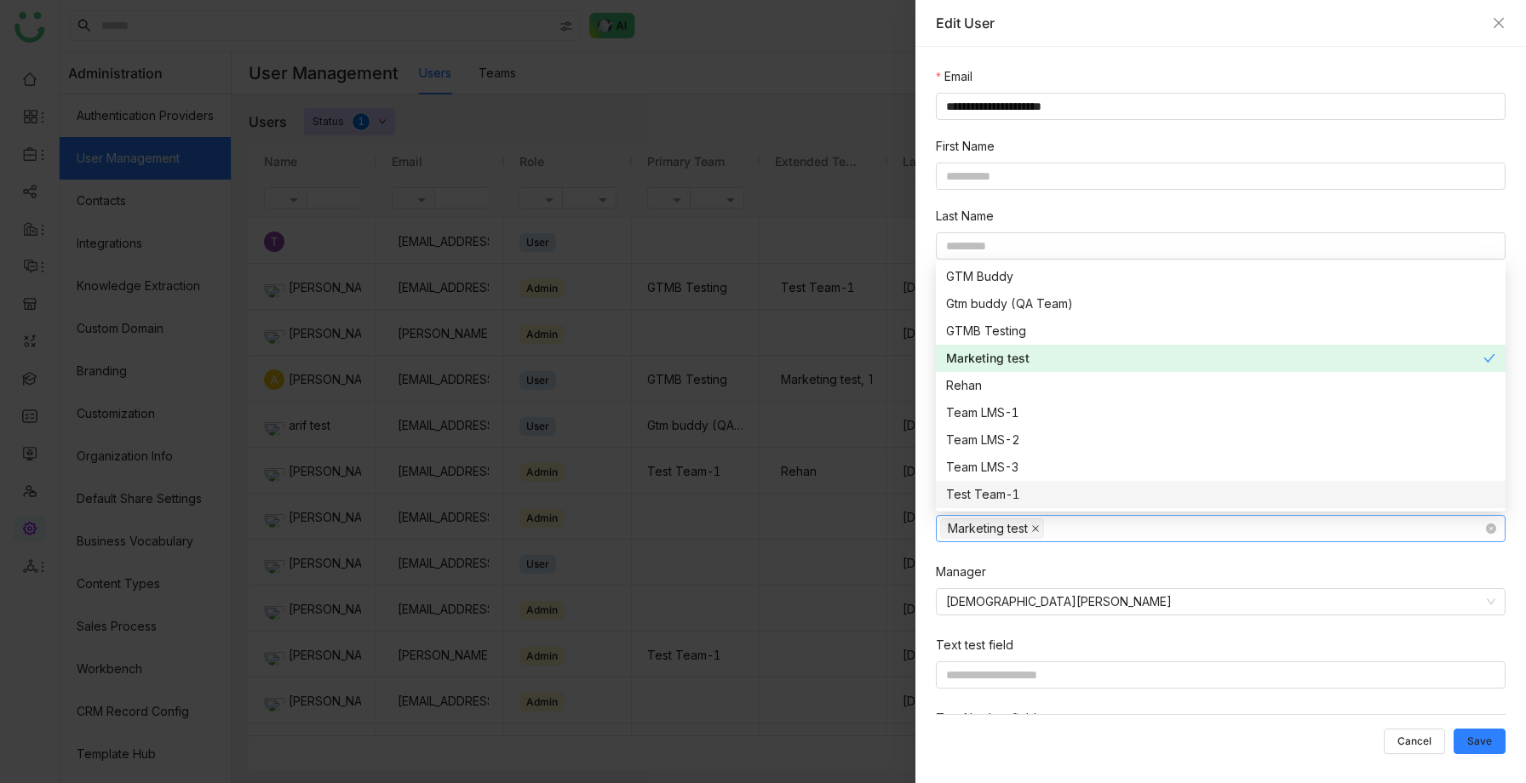
click at [1038, 530] on icon at bounding box center [1035, 529] width 9 height 9
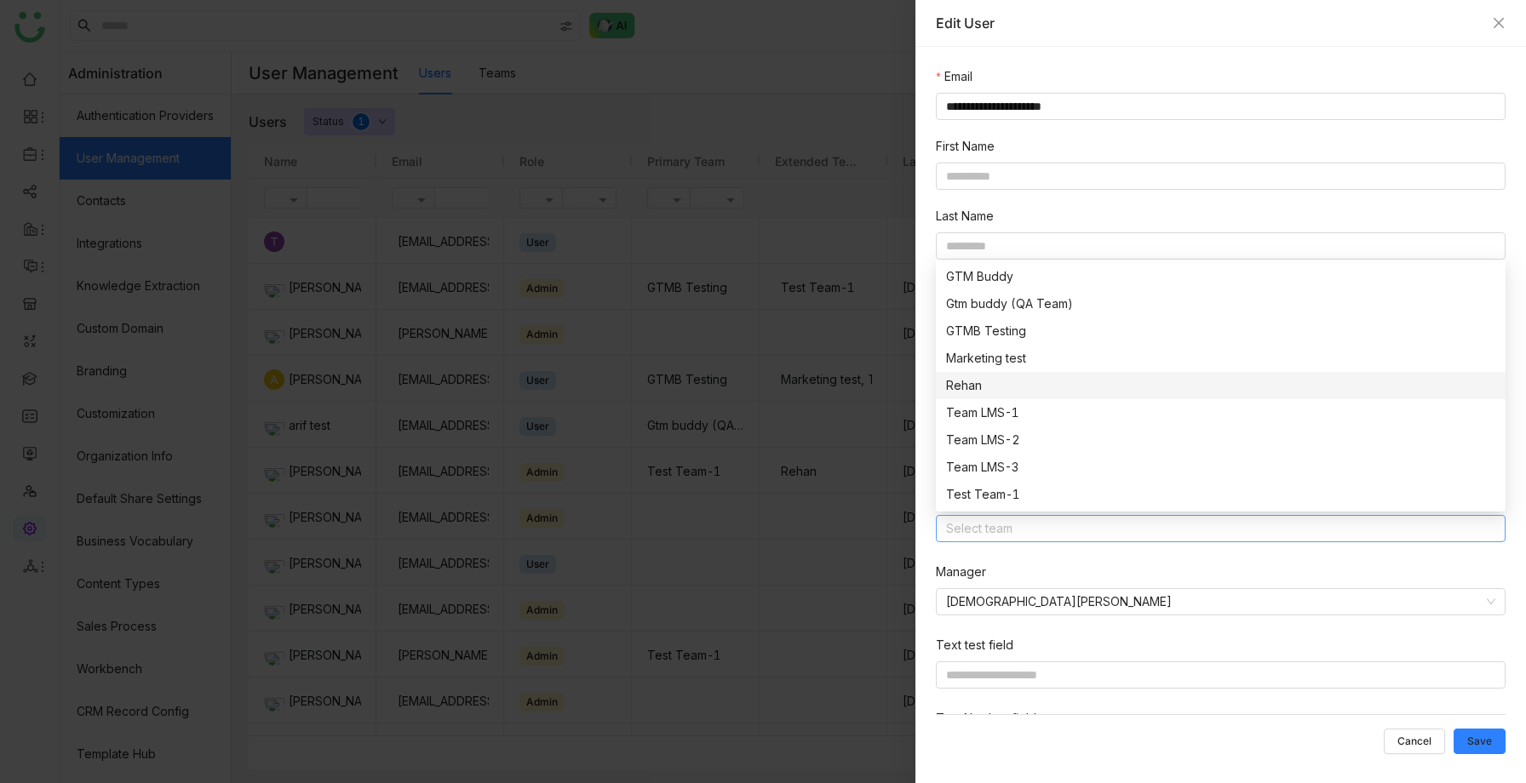
click at [981, 382] on div "Rehan" at bounding box center [1220, 385] width 549 height 19
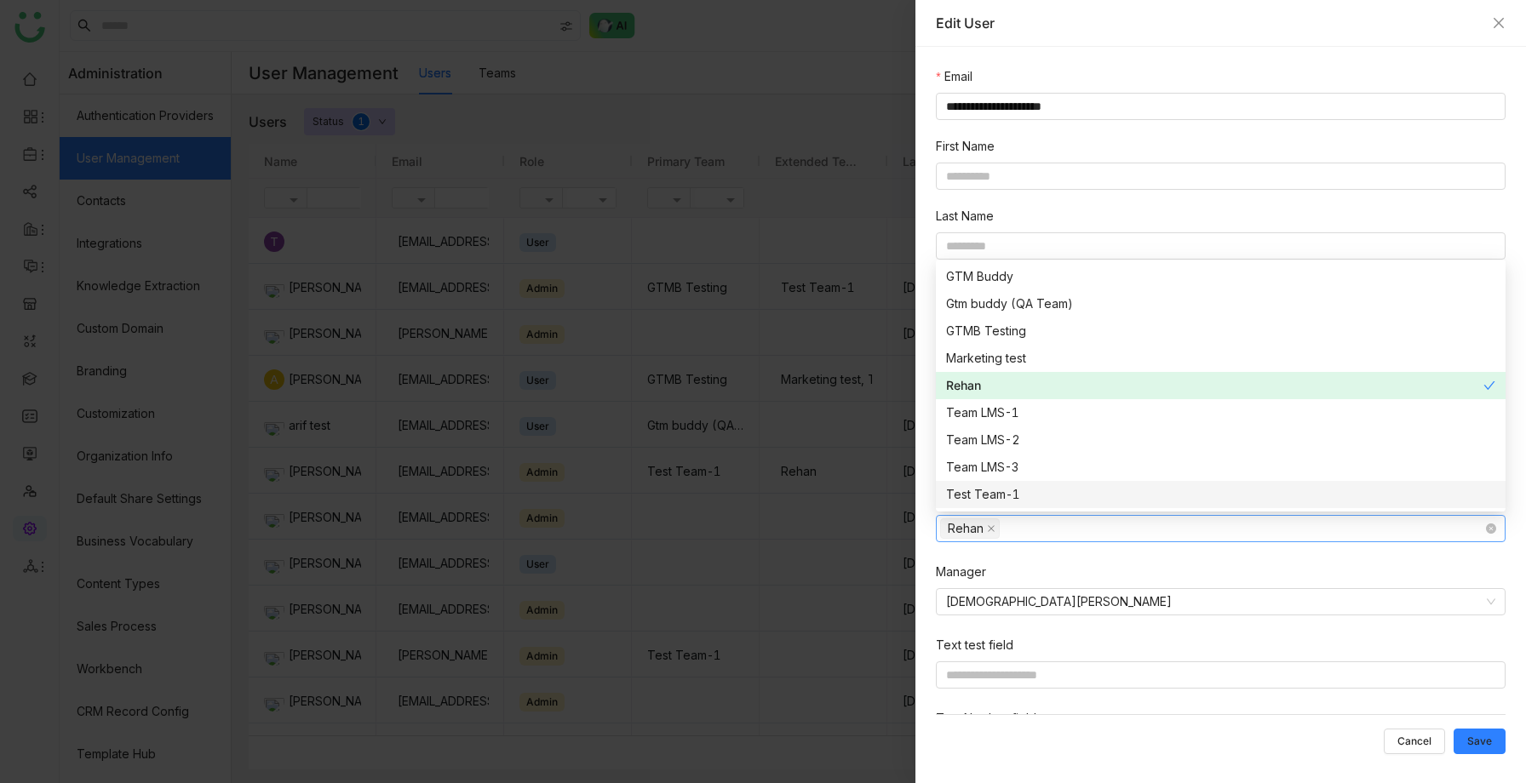
click at [995, 529] on nz-select-item "Rehan" at bounding box center [970, 529] width 60 height 20
click at [990, 531] on icon at bounding box center [991, 529] width 9 height 9
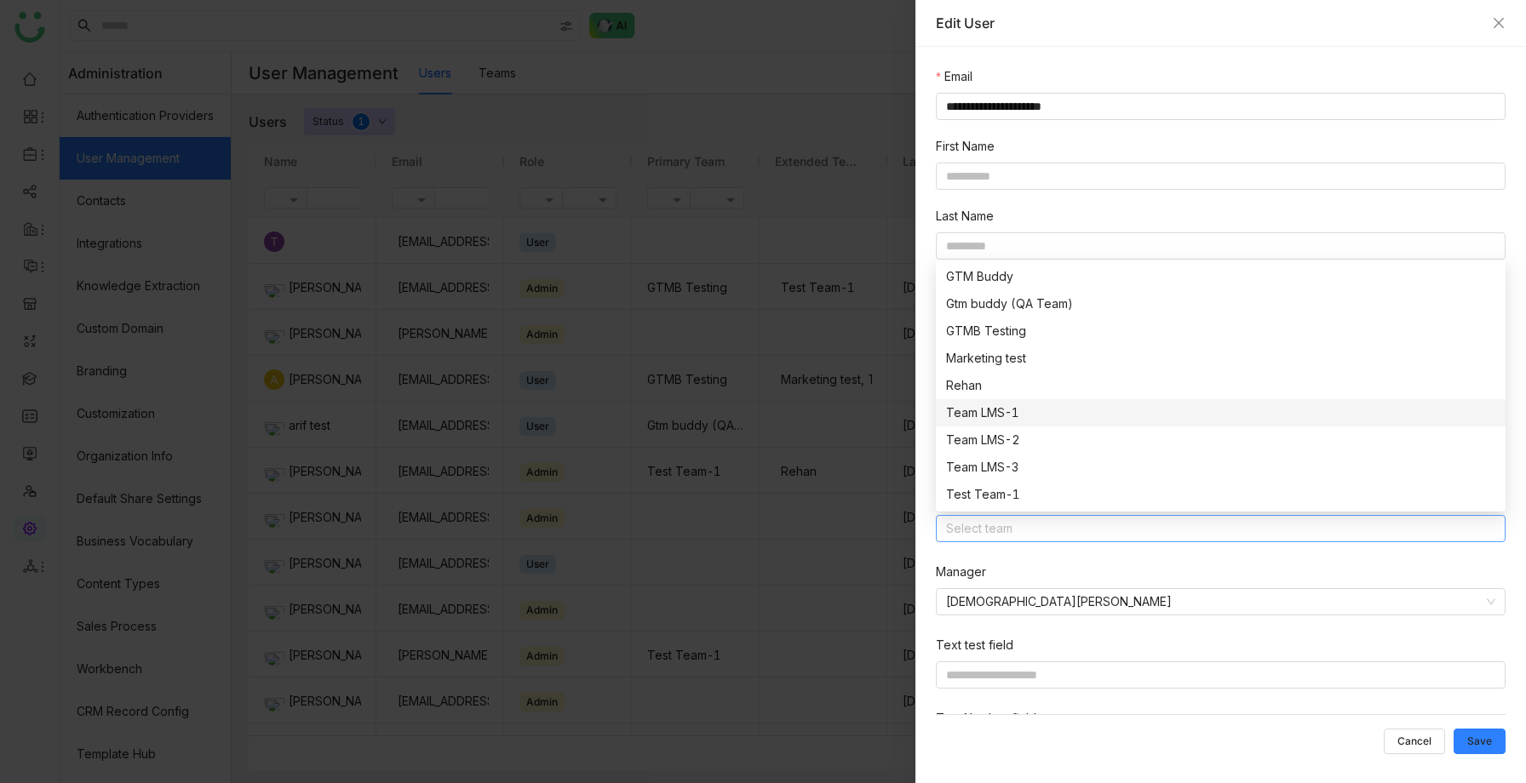
click at [989, 416] on div "Team LMS-1" at bounding box center [1220, 413] width 549 height 19
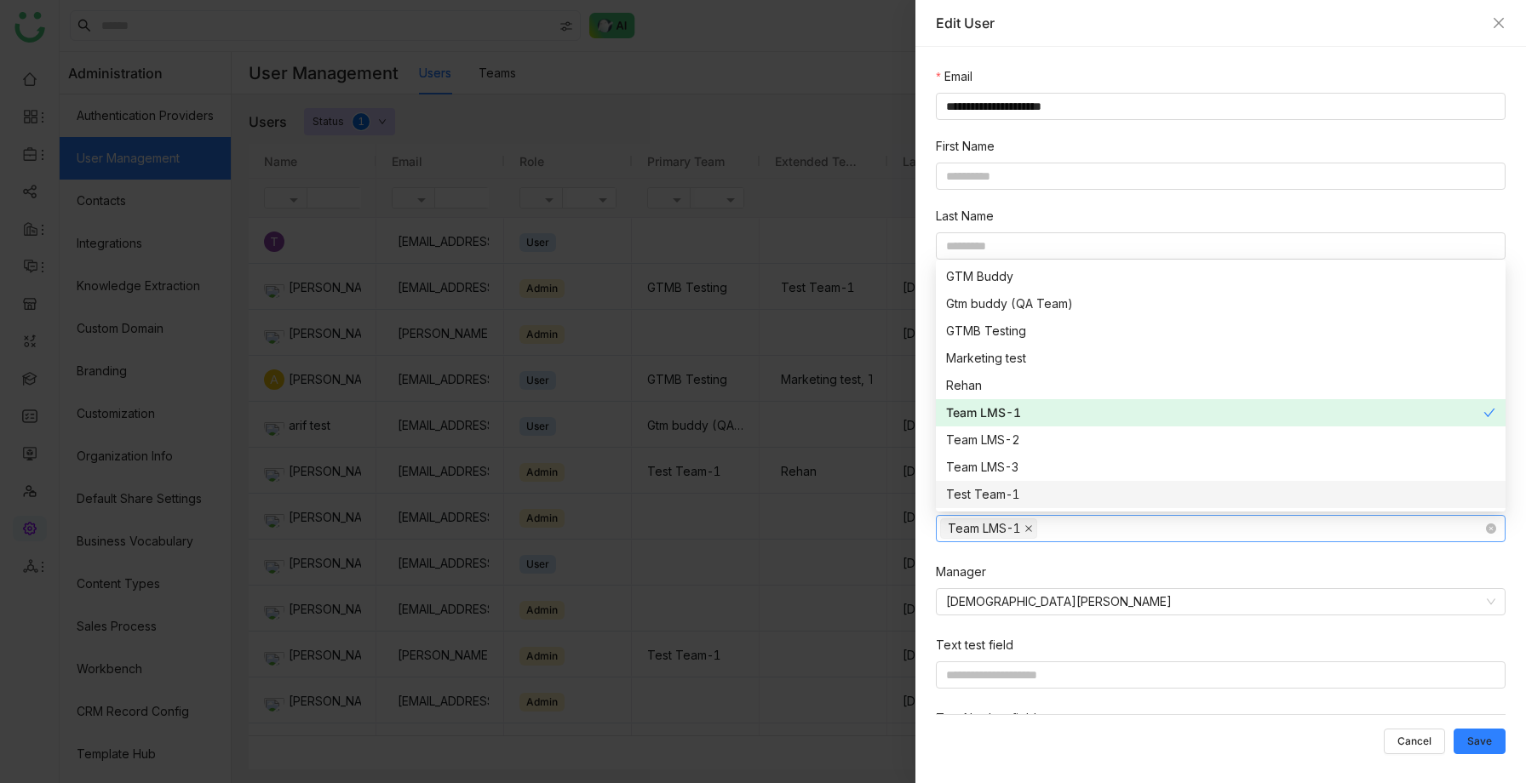
click at [1030, 529] on icon at bounding box center [1028, 528] width 7 height 7
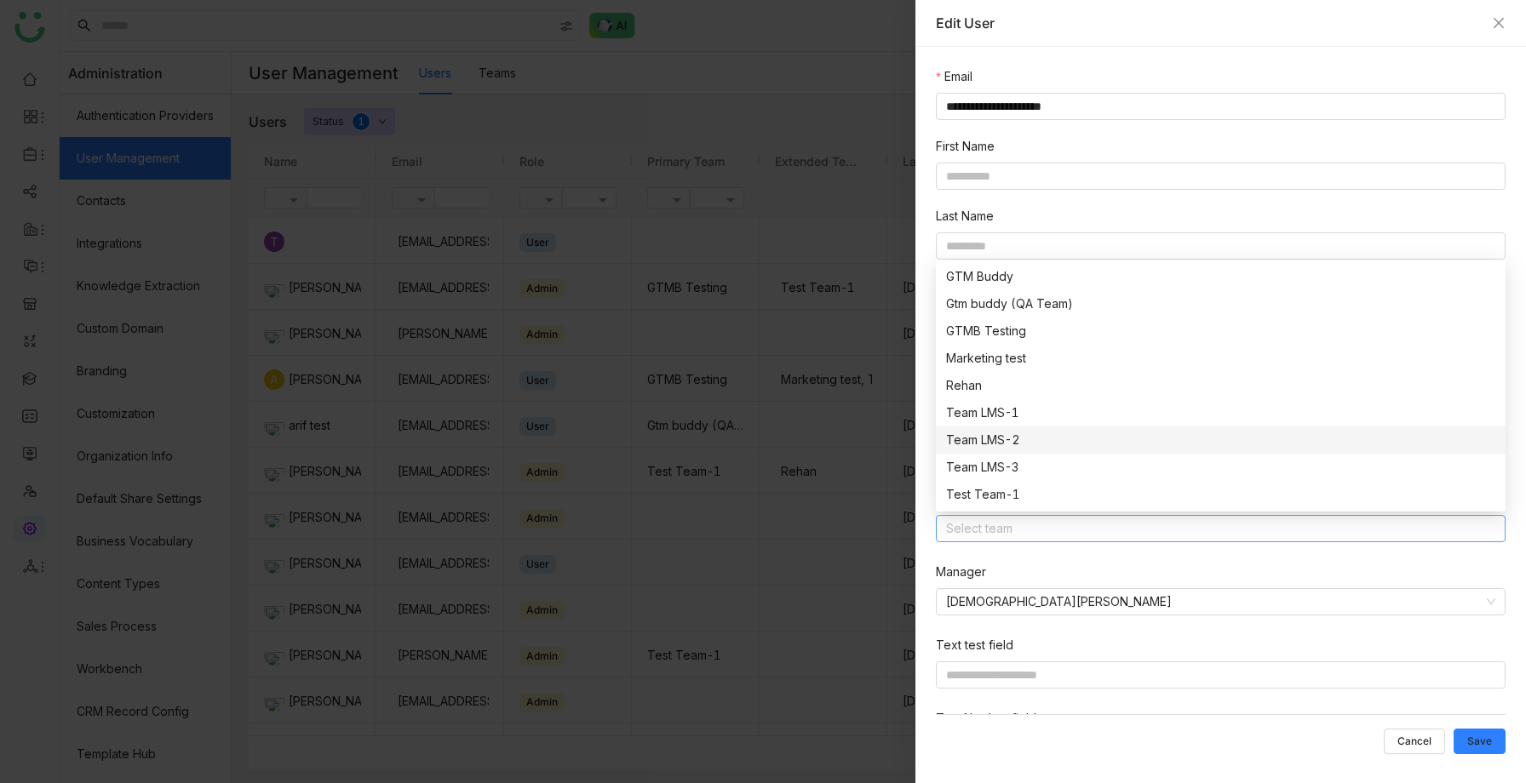
click at [1020, 442] on div "Team LMS-2" at bounding box center [1220, 440] width 549 height 19
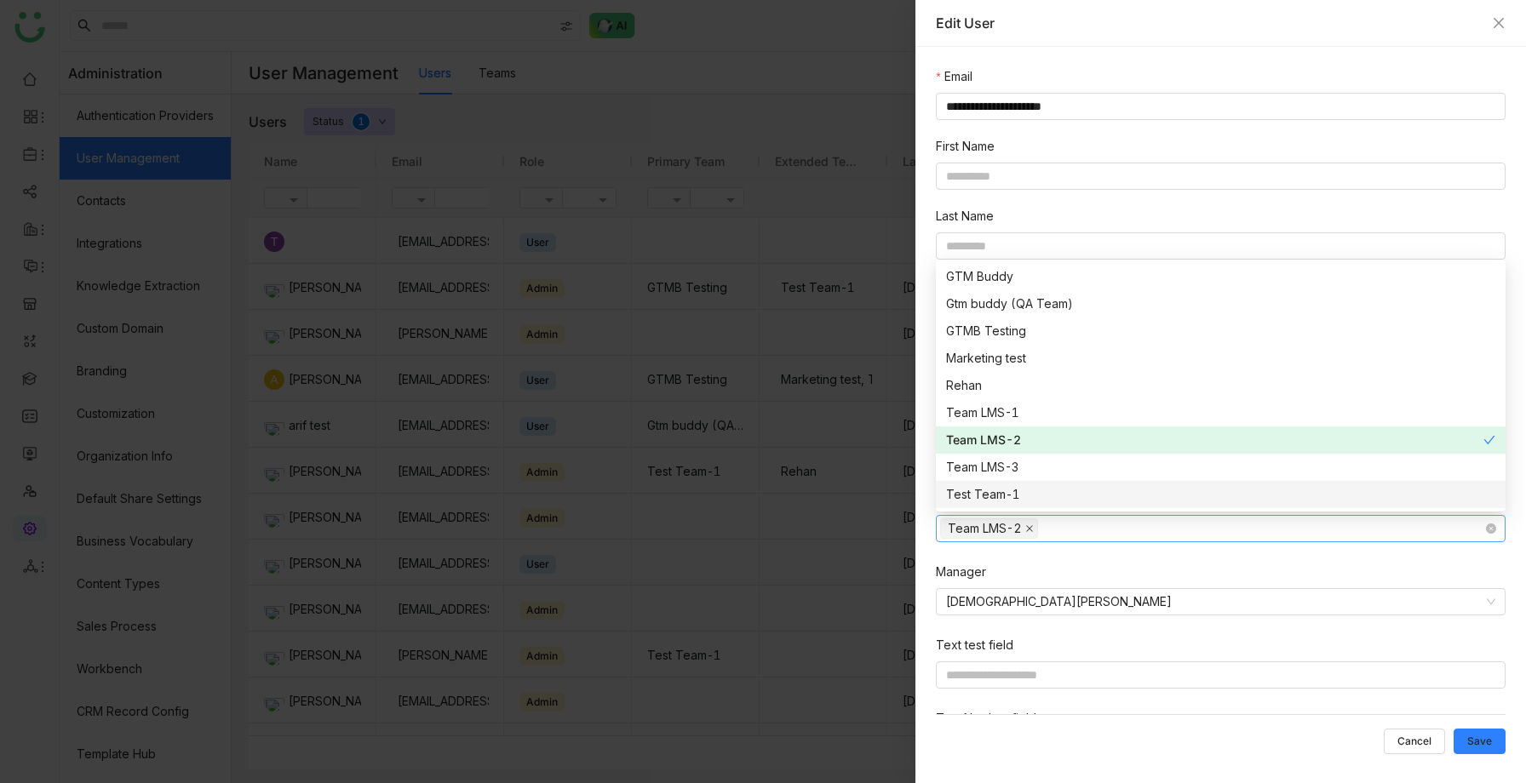
click at [1032, 532] on icon at bounding box center [1029, 529] width 9 height 9
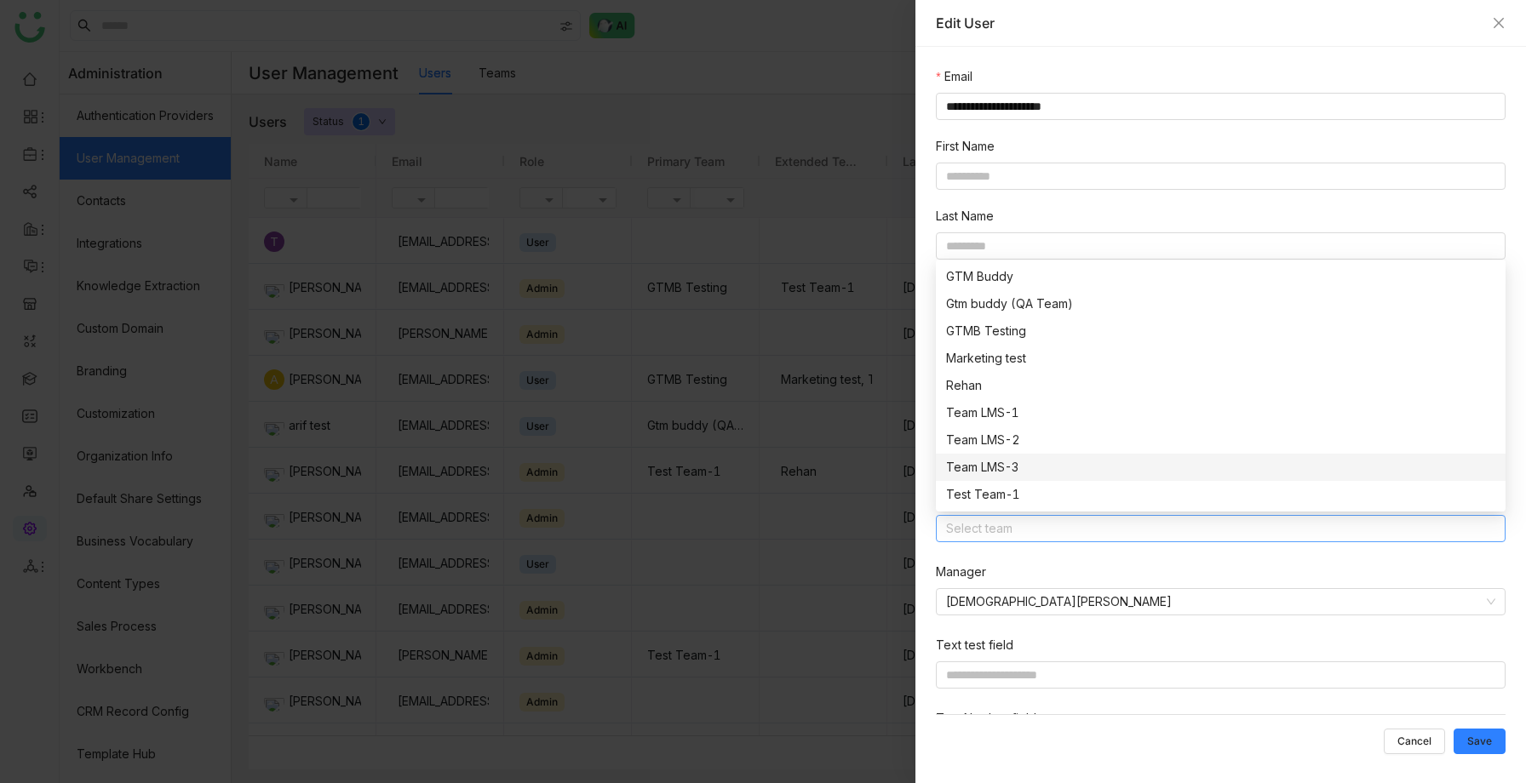
click at [1026, 466] on div "Team LMS-3" at bounding box center [1220, 467] width 549 height 19
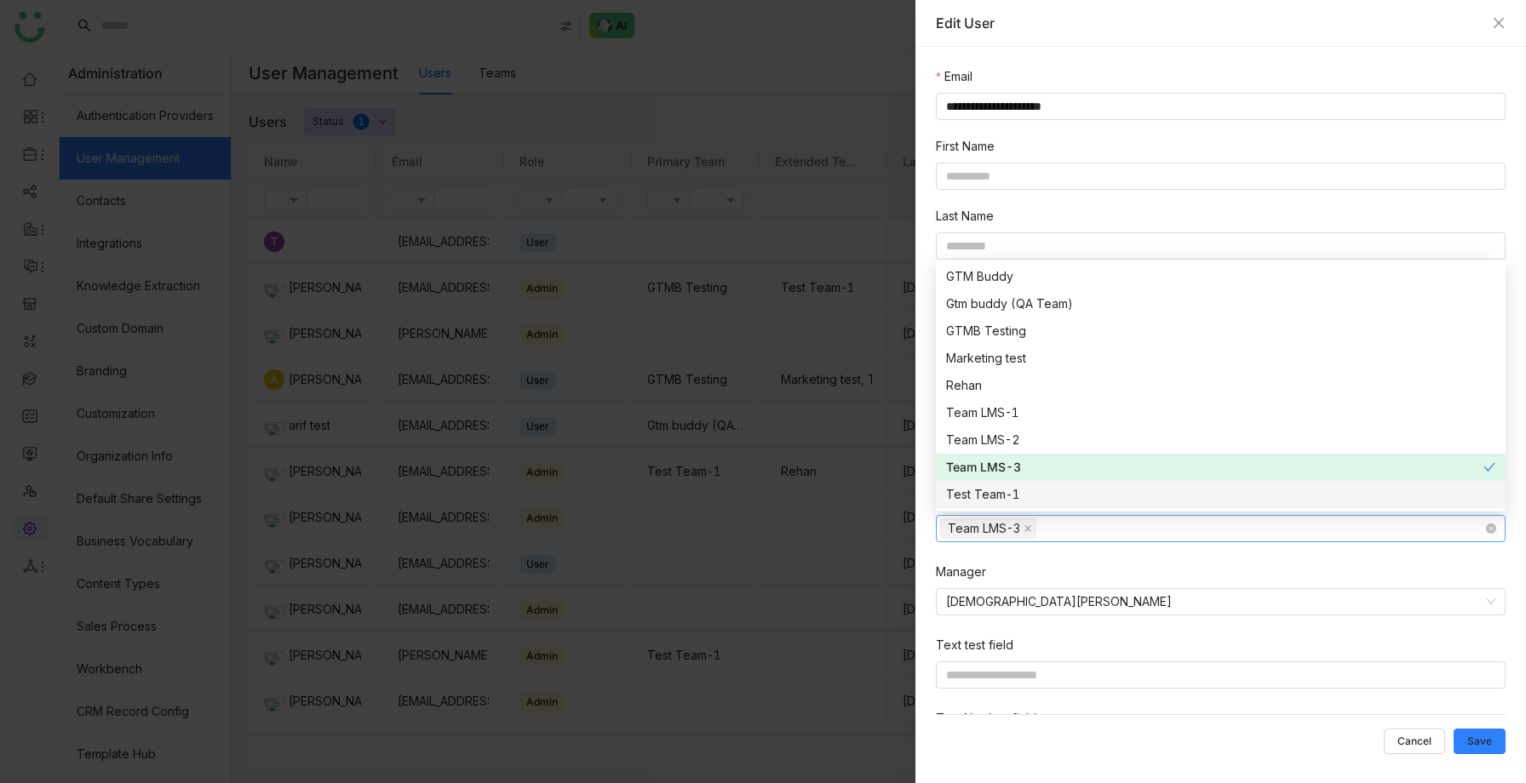
click at [1036, 526] on nz-select-item "Team LMS-3" at bounding box center [988, 529] width 96 height 20
click at [1030, 534] on span at bounding box center [1028, 528] width 9 height 19
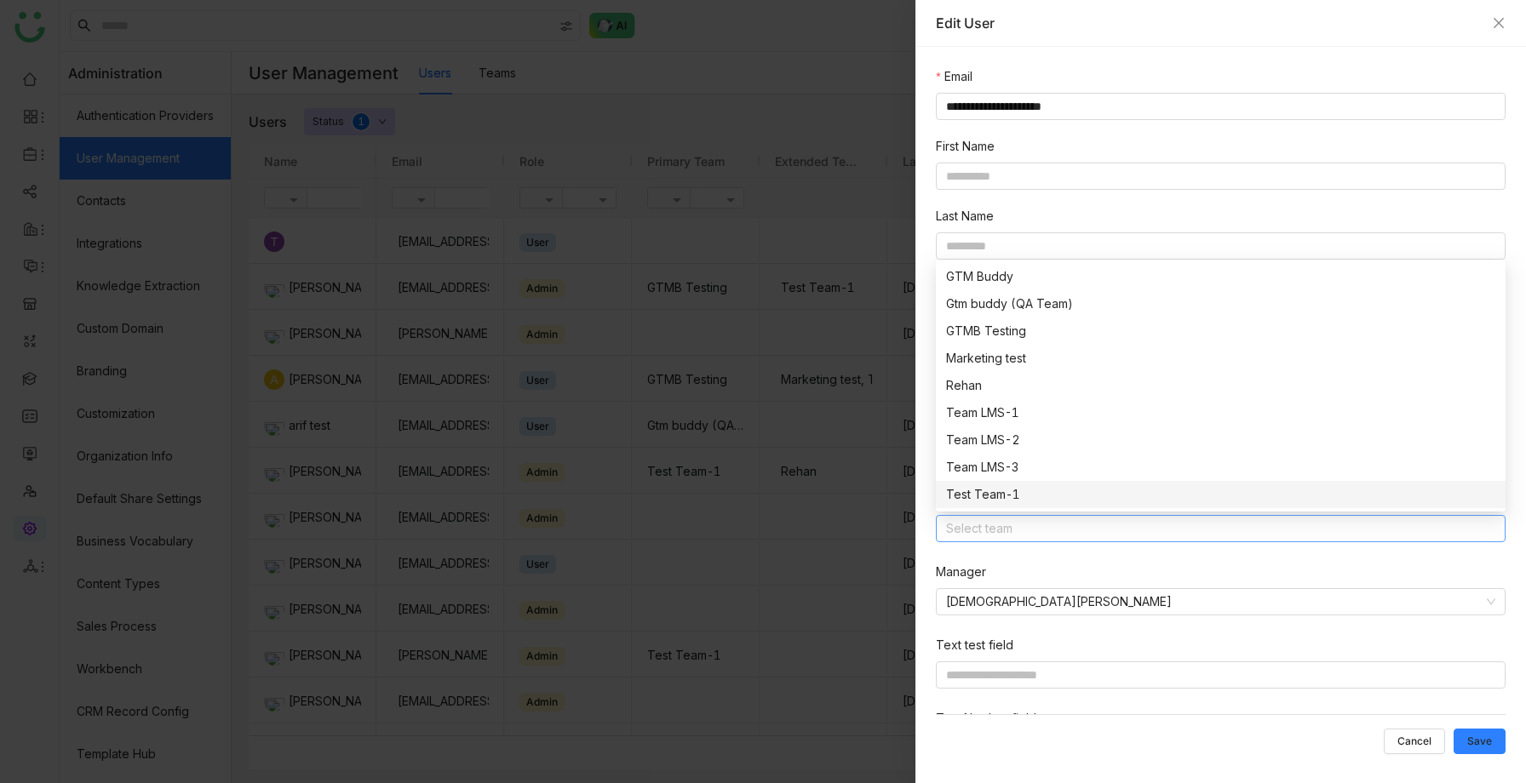
click at [1023, 502] on div "Test Team-1" at bounding box center [1220, 494] width 549 height 19
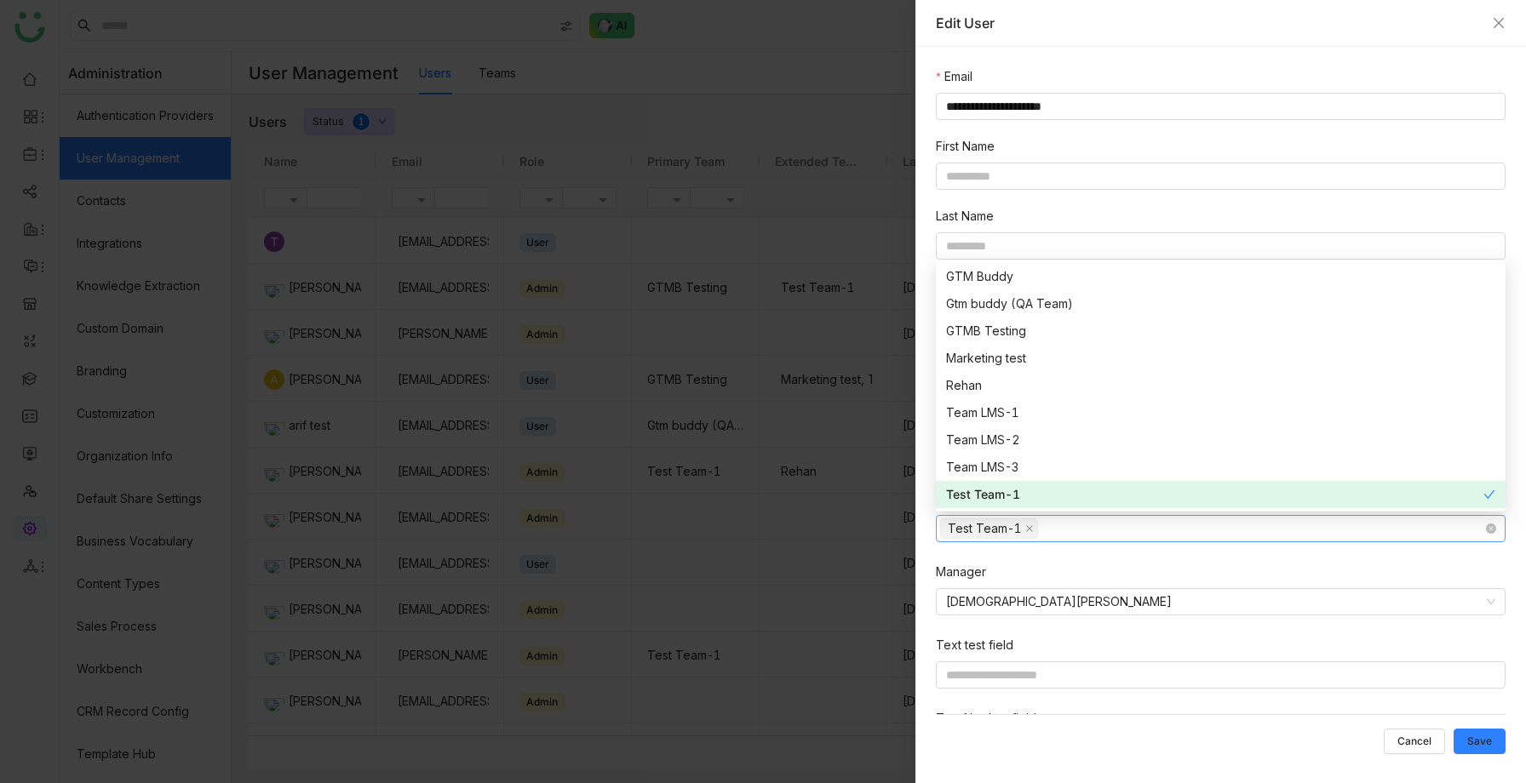
click at [1038, 536] on nz-select-top-control "Test Team-1" at bounding box center [1221, 528] width 570 height 27
click at [1028, 529] on icon at bounding box center [1029, 528] width 7 height 7
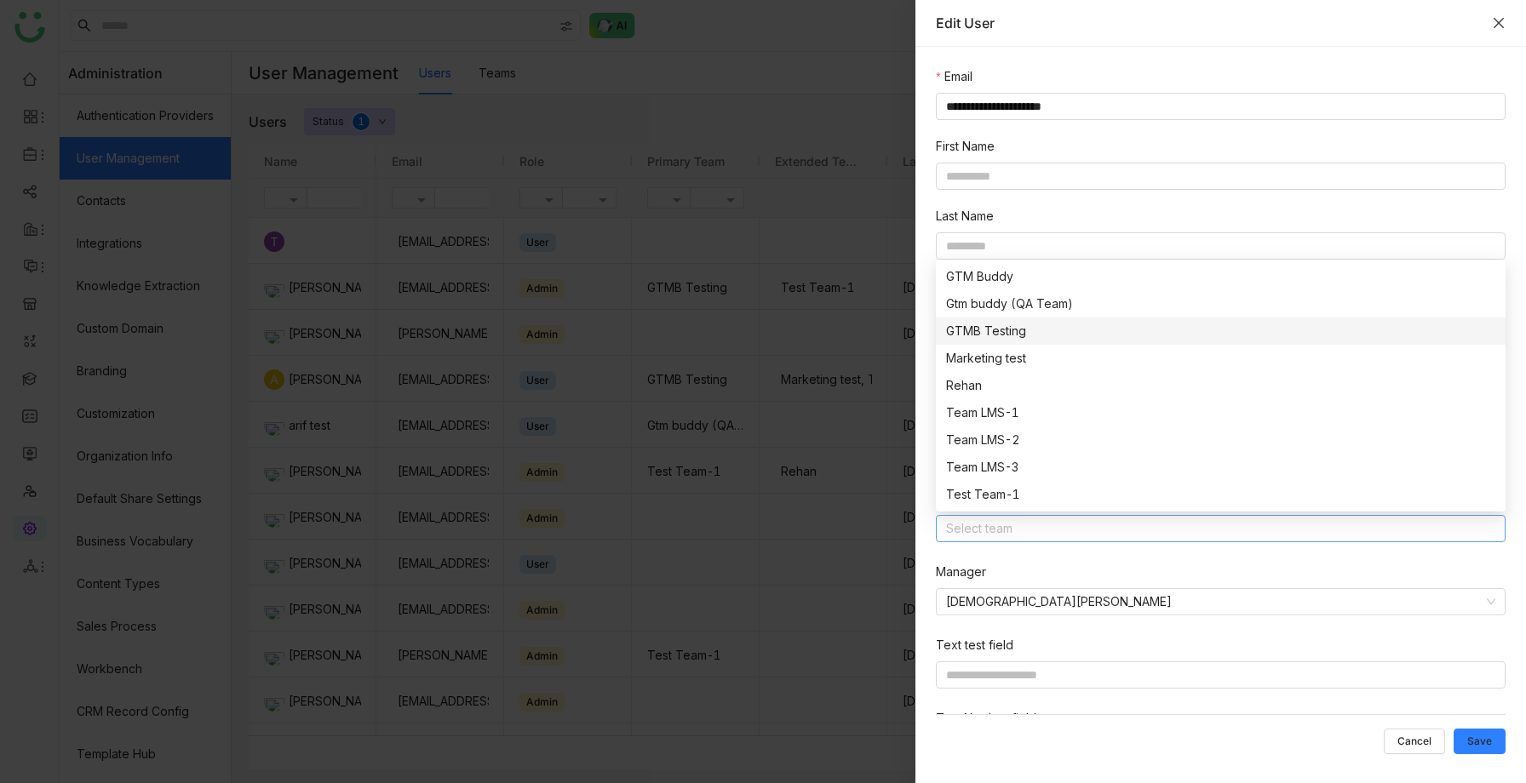
click at [1496, 27] on icon "Close" at bounding box center [1499, 23] width 14 height 14
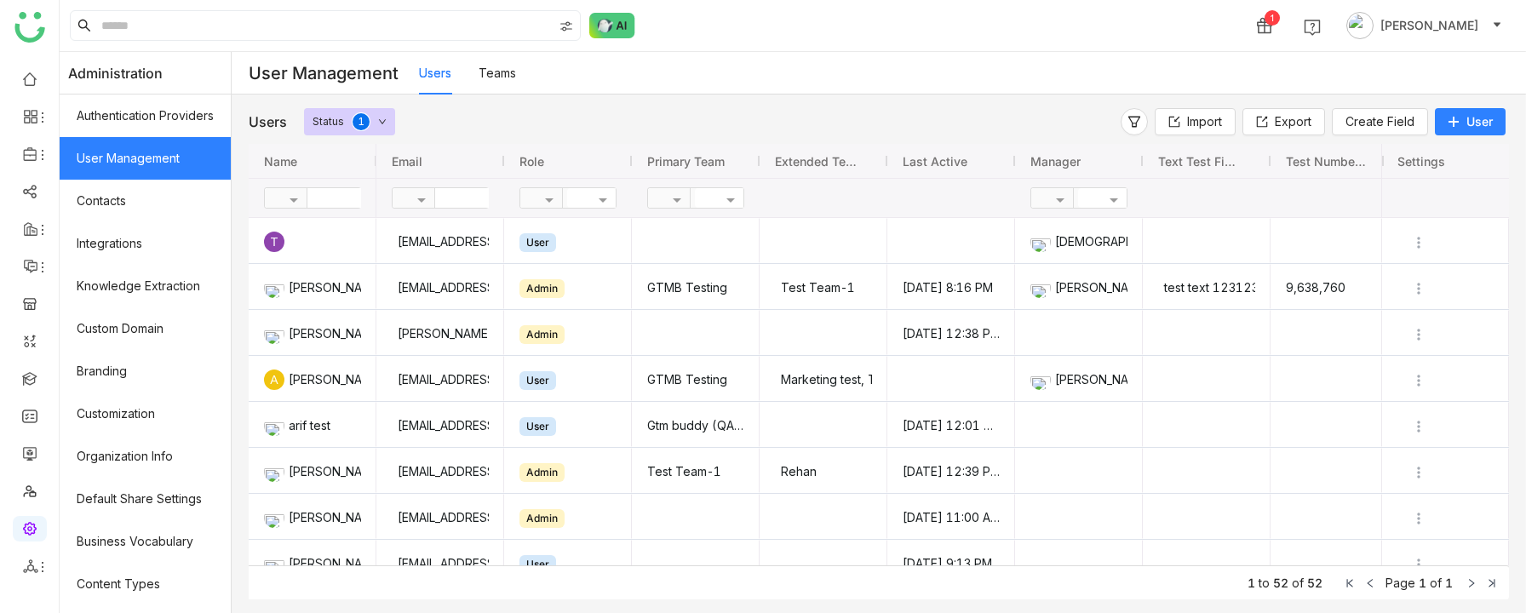
click at [1484, 122] on span "User" at bounding box center [1479, 121] width 26 height 17
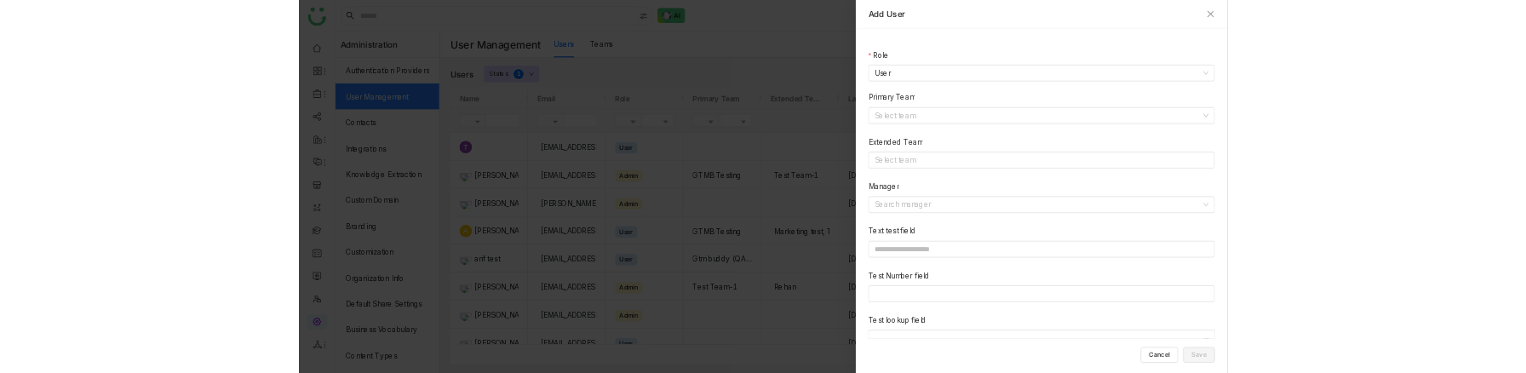
scroll to position [25, 0]
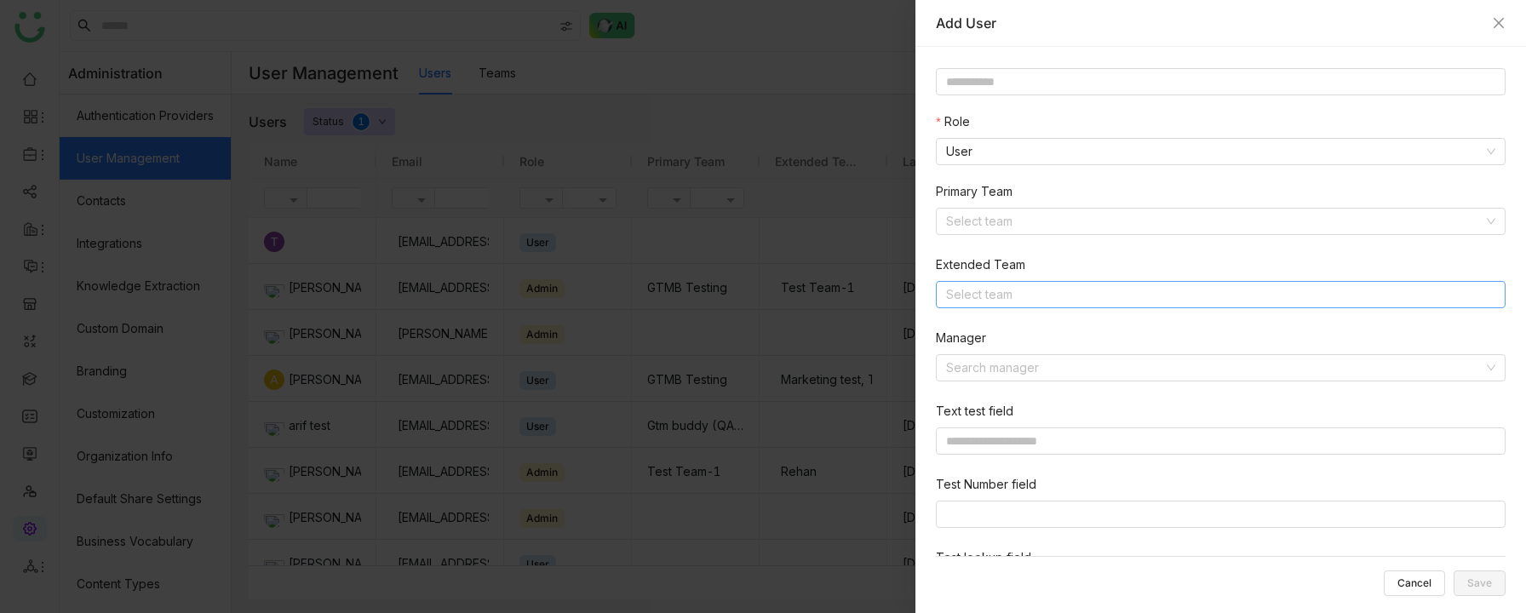
click at [998, 304] on nz-select-top-control "Select team" at bounding box center [1221, 294] width 570 height 27
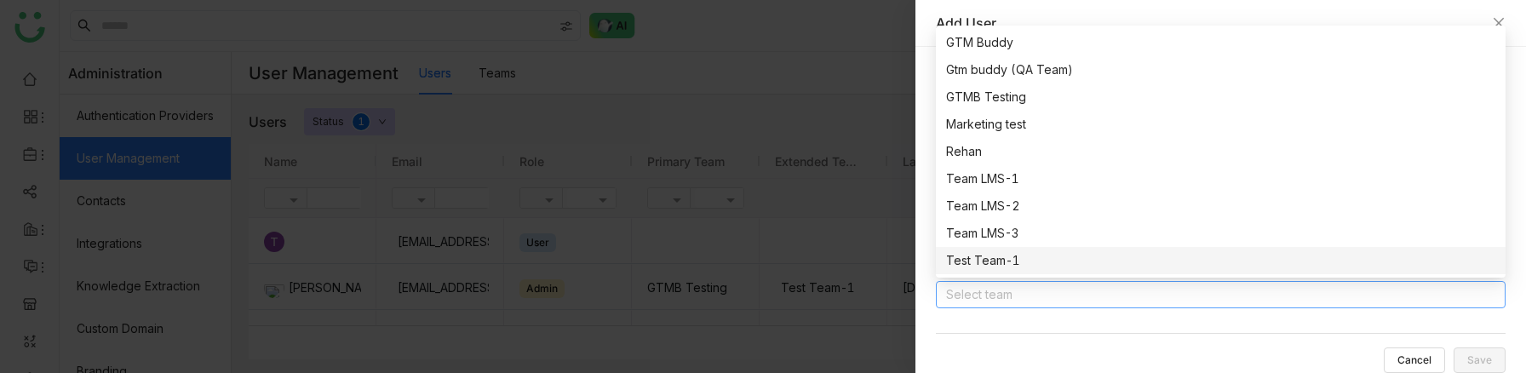
click at [1005, 324] on div "Extended Team Select team" at bounding box center [1224, 291] width 577 height 73
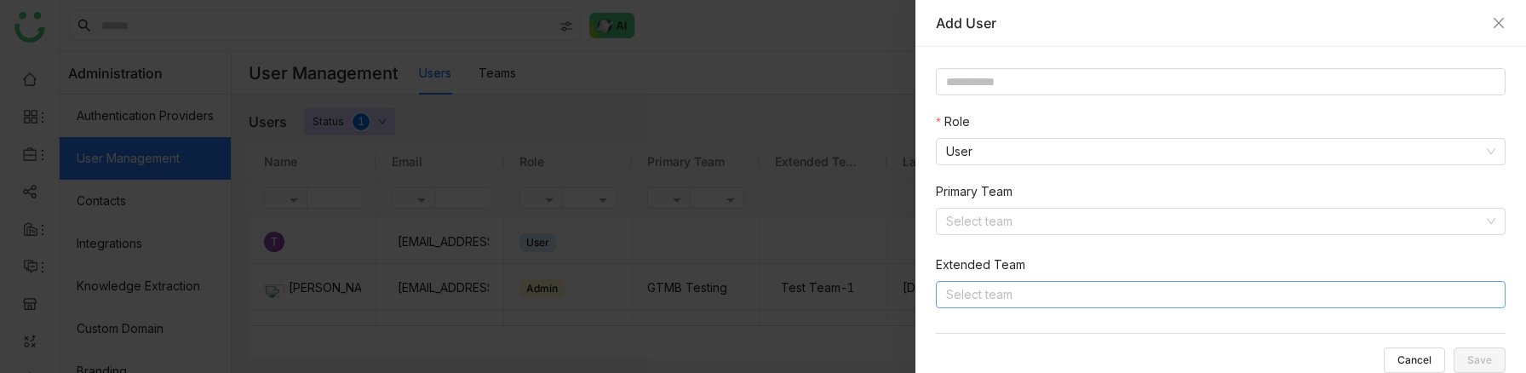
click at [984, 291] on nz-select-top-control "Select team" at bounding box center [1221, 294] width 570 height 27
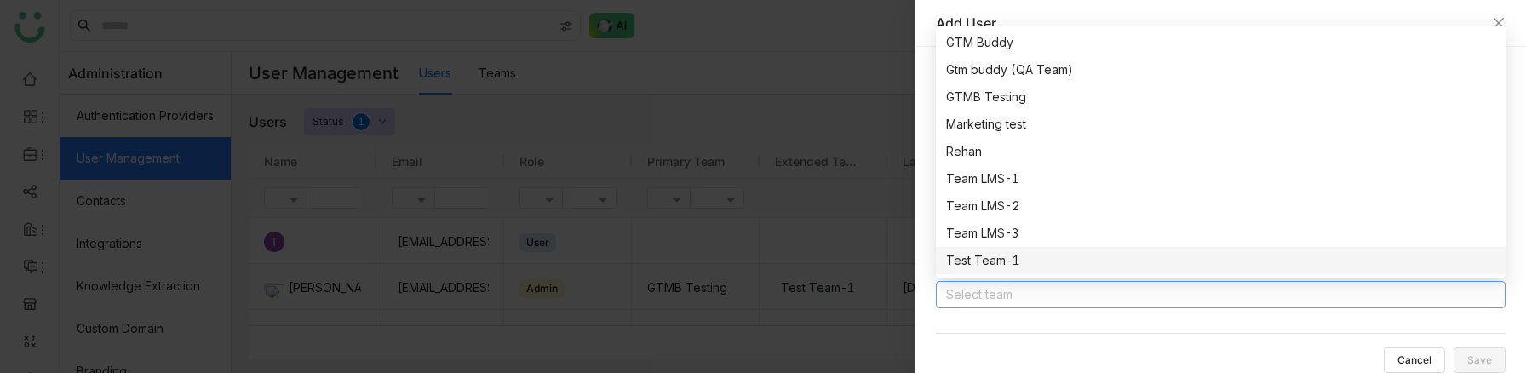
click at [1047, 297] on nz-select-top-control "Select team" at bounding box center [1221, 294] width 570 height 27
click at [893, 319] on div at bounding box center [763, 186] width 1526 height 373
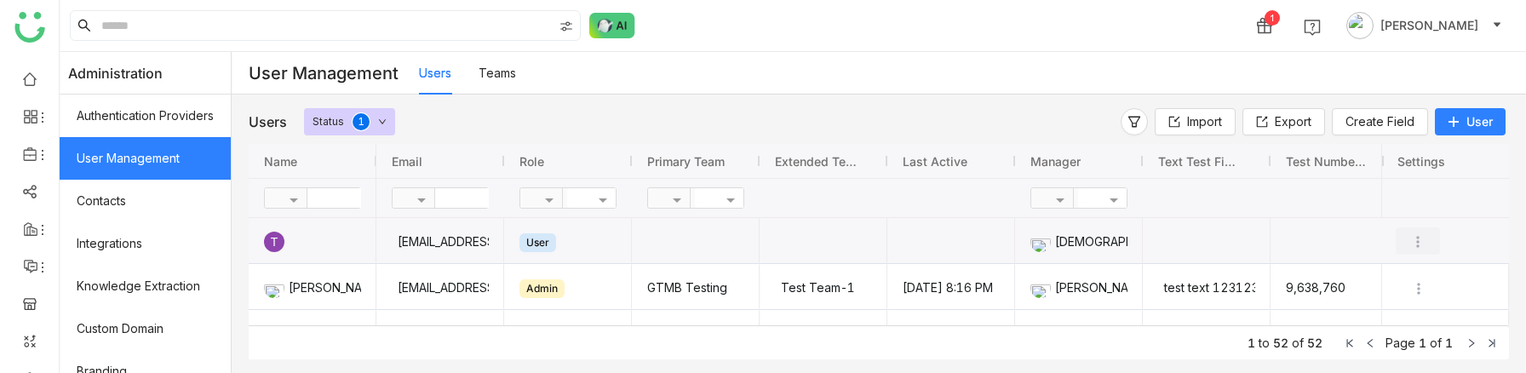
click at [1419, 239] on img "Press SPACE to select this row." at bounding box center [1417, 241] width 17 height 17
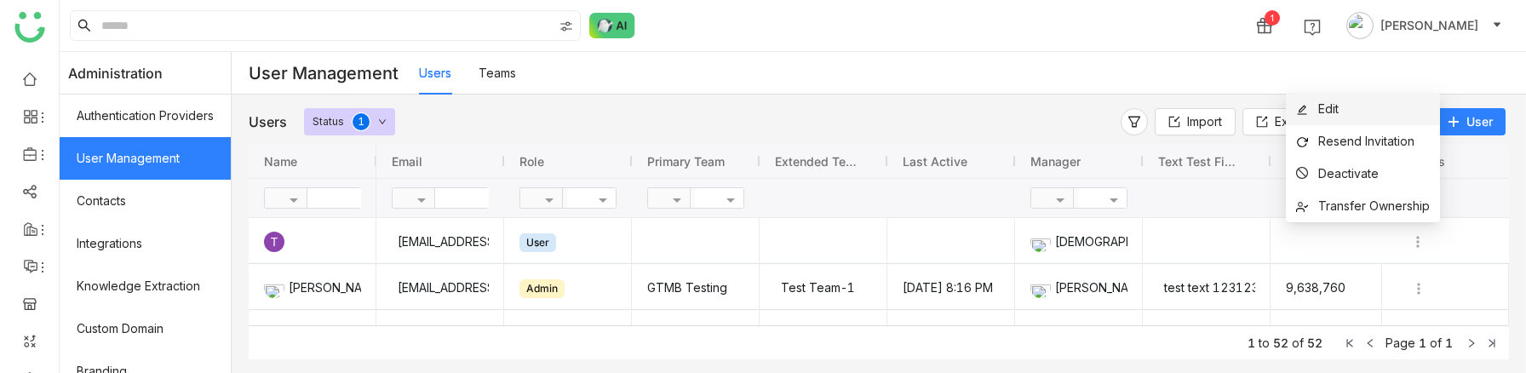
click at [1312, 106] on span "Edit" at bounding box center [1317, 109] width 43 height 19
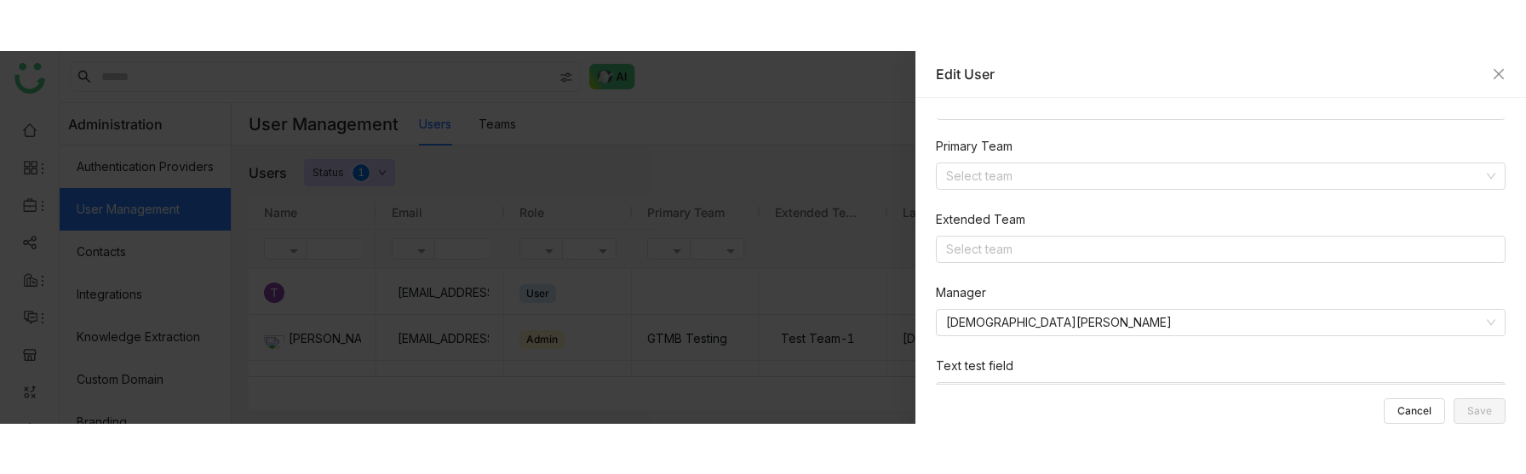
scroll to position [291, 0]
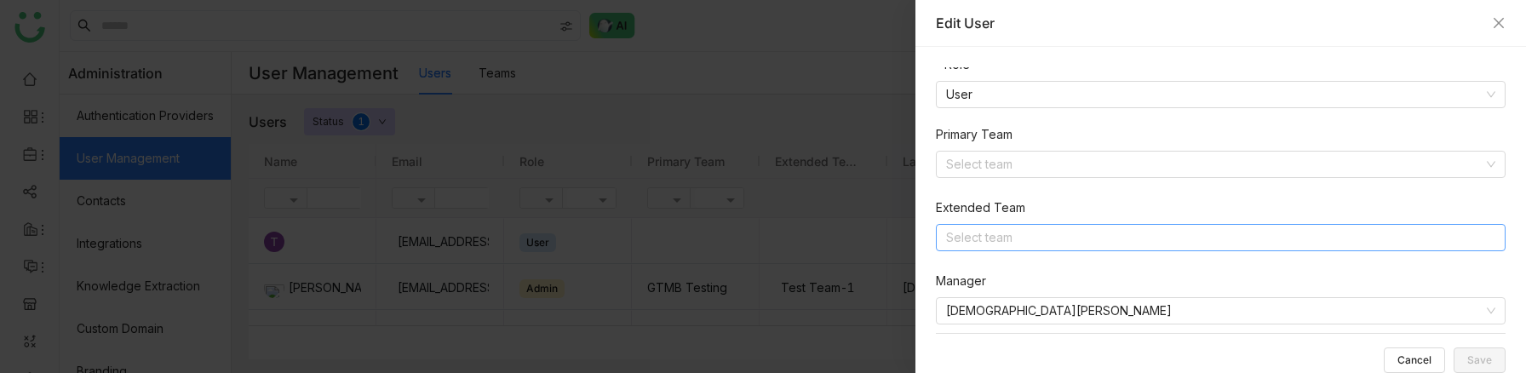
click at [993, 236] on nz-select-top-control "Select team" at bounding box center [1221, 237] width 570 height 27
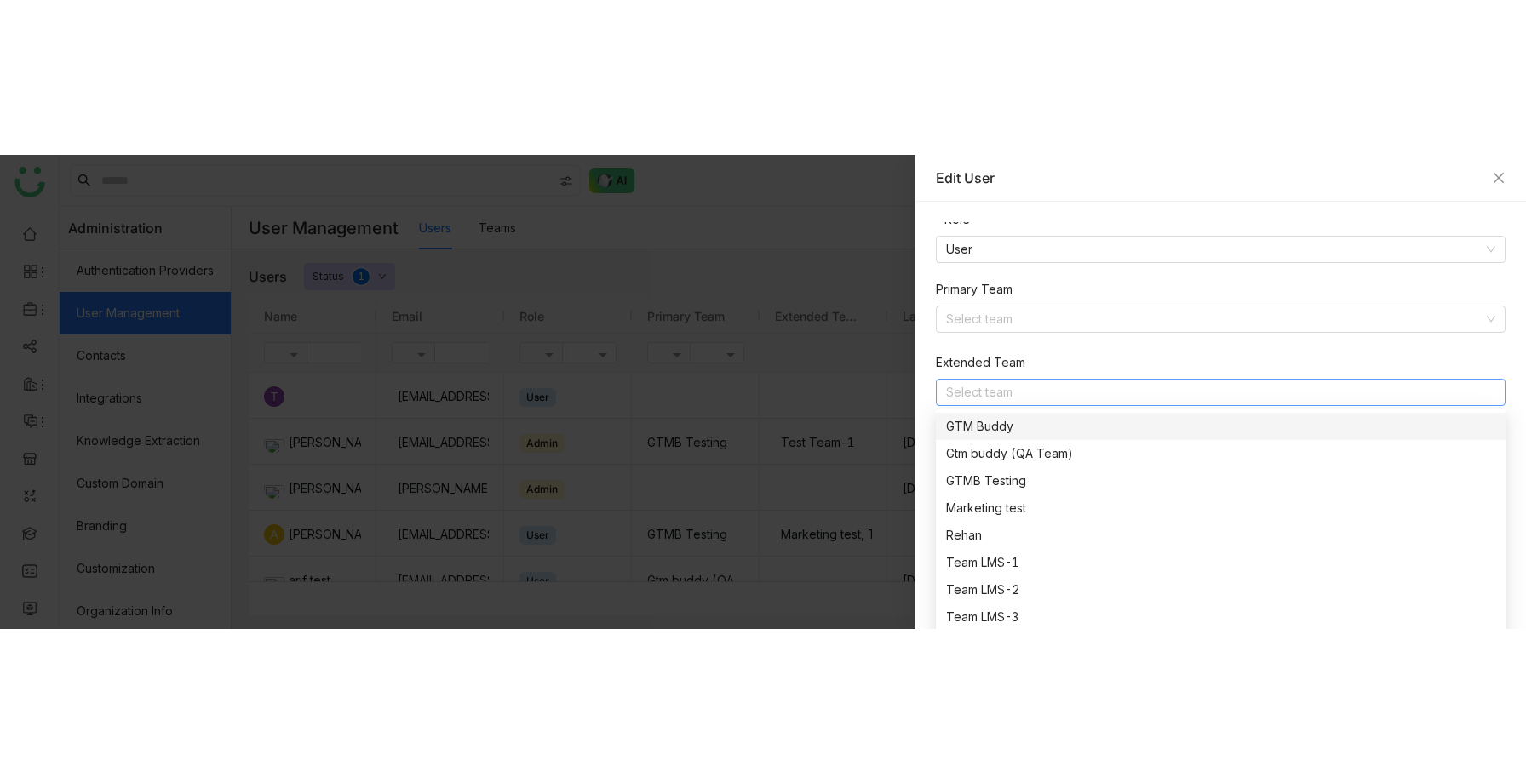
scroll to position [0, 0]
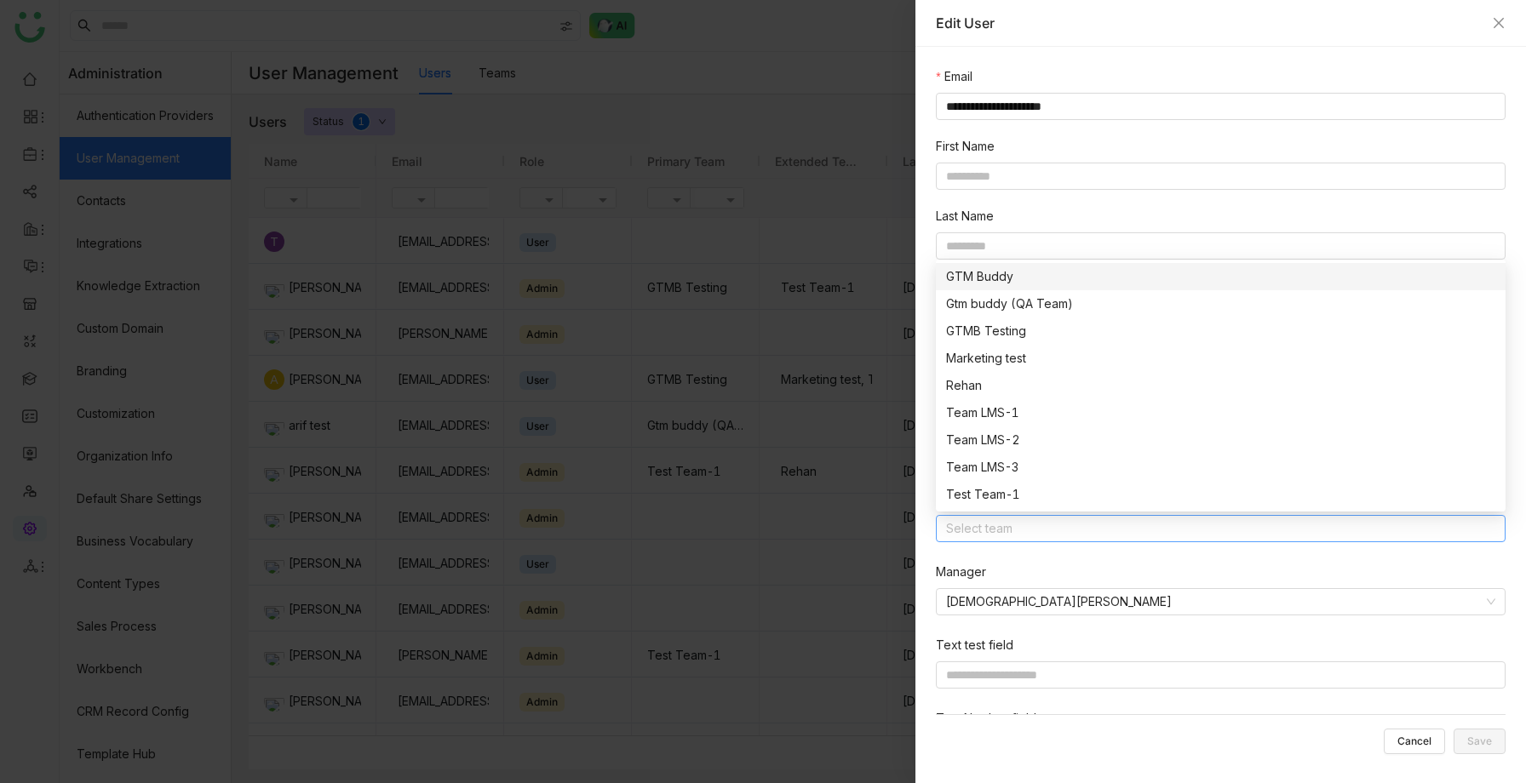
click at [830, 353] on div at bounding box center [763, 391] width 1526 height 783
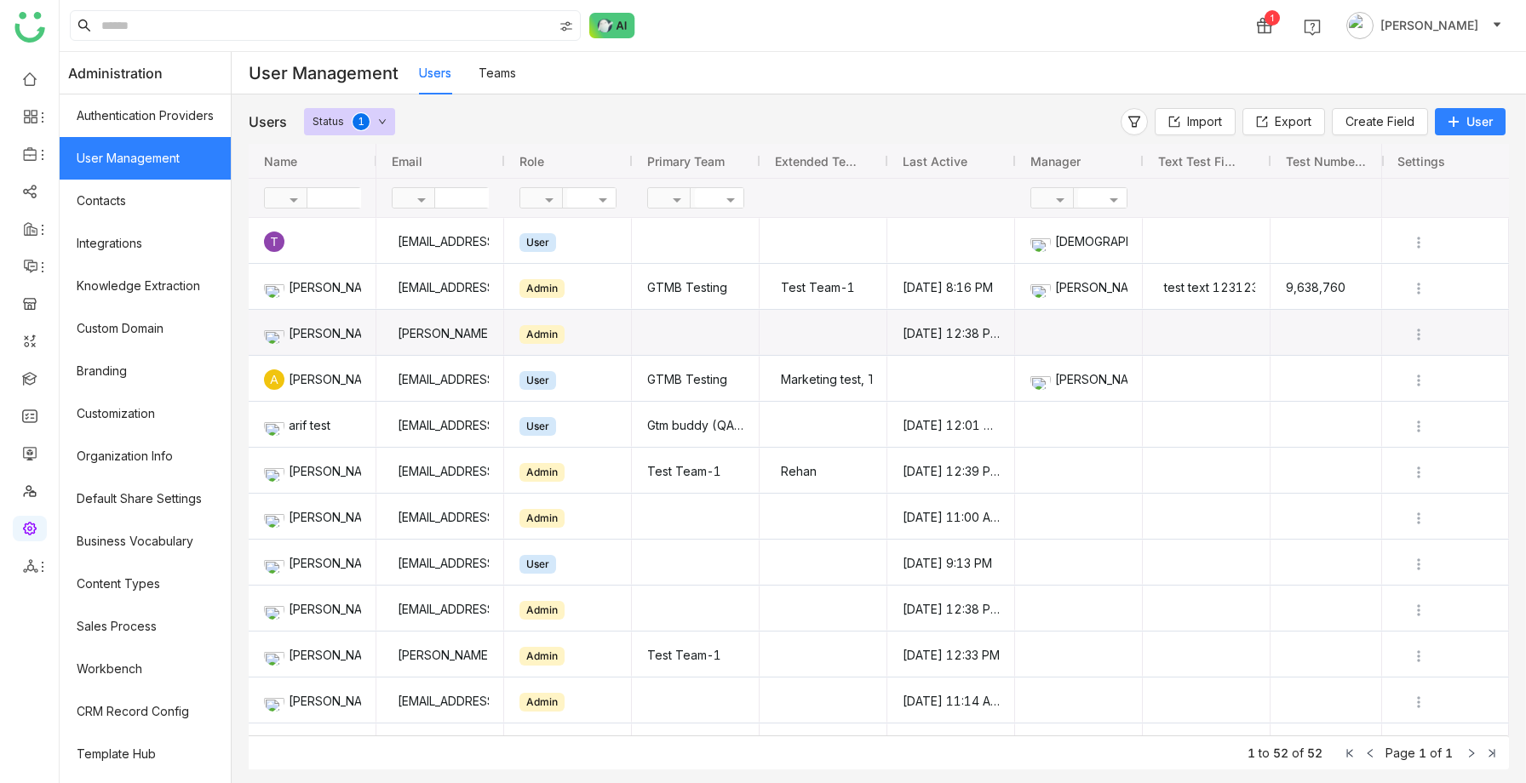
click at [1287, 336] on span "Press SPACE to select this row." at bounding box center [1334, 332] width 97 height 43
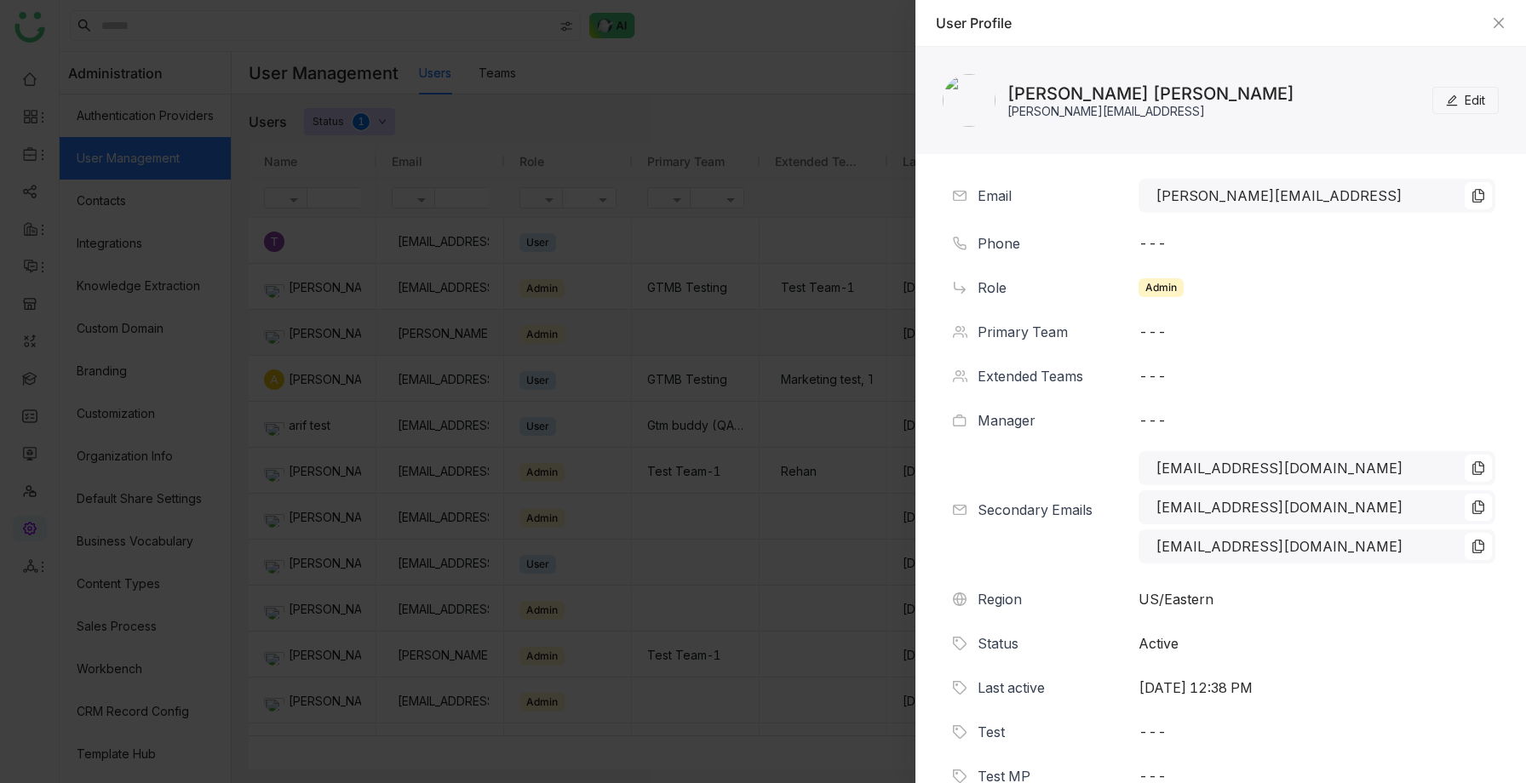
click at [1465, 99] on span "Edit" at bounding box center [1475, 100] width 20 height 19
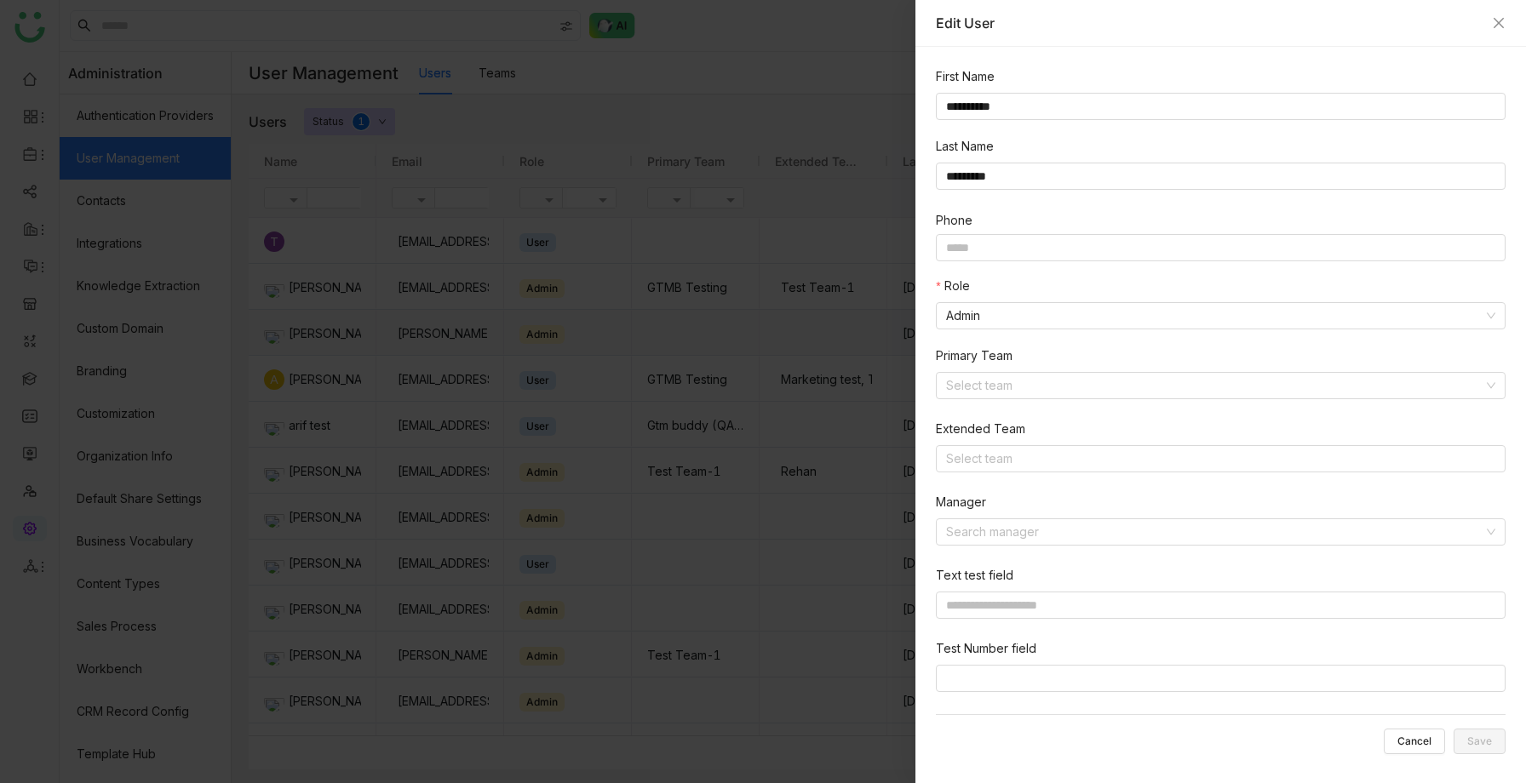
scroll to position [73, 0]
click at [1209, 450] on nz-select-top-control "Select team" at bounding box center [1221, 455] width 570 height 27
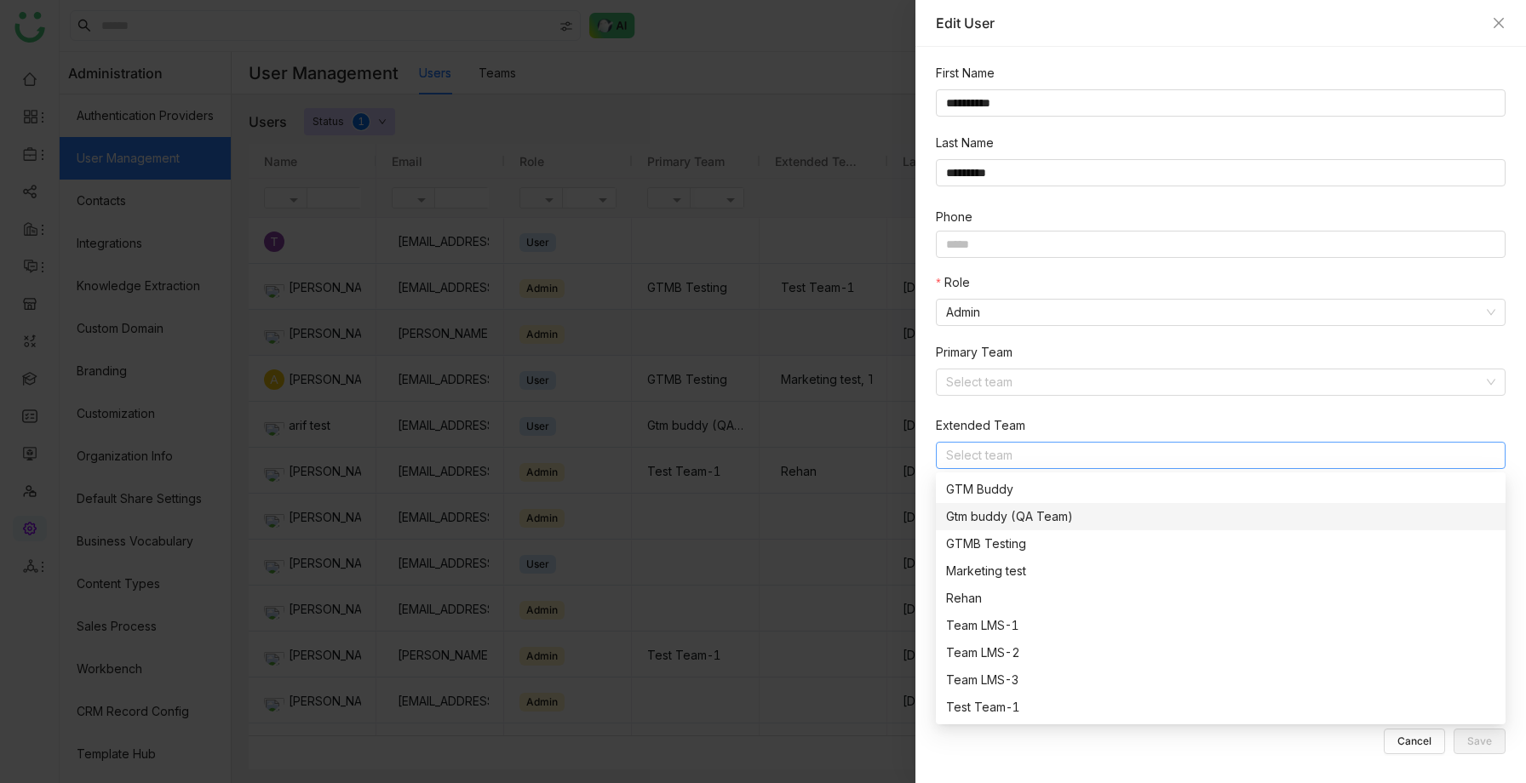
click at [1087, 511] on div "Gtm buddy (QA Team)" at bounding box center [1220, 517] width 549 height 19
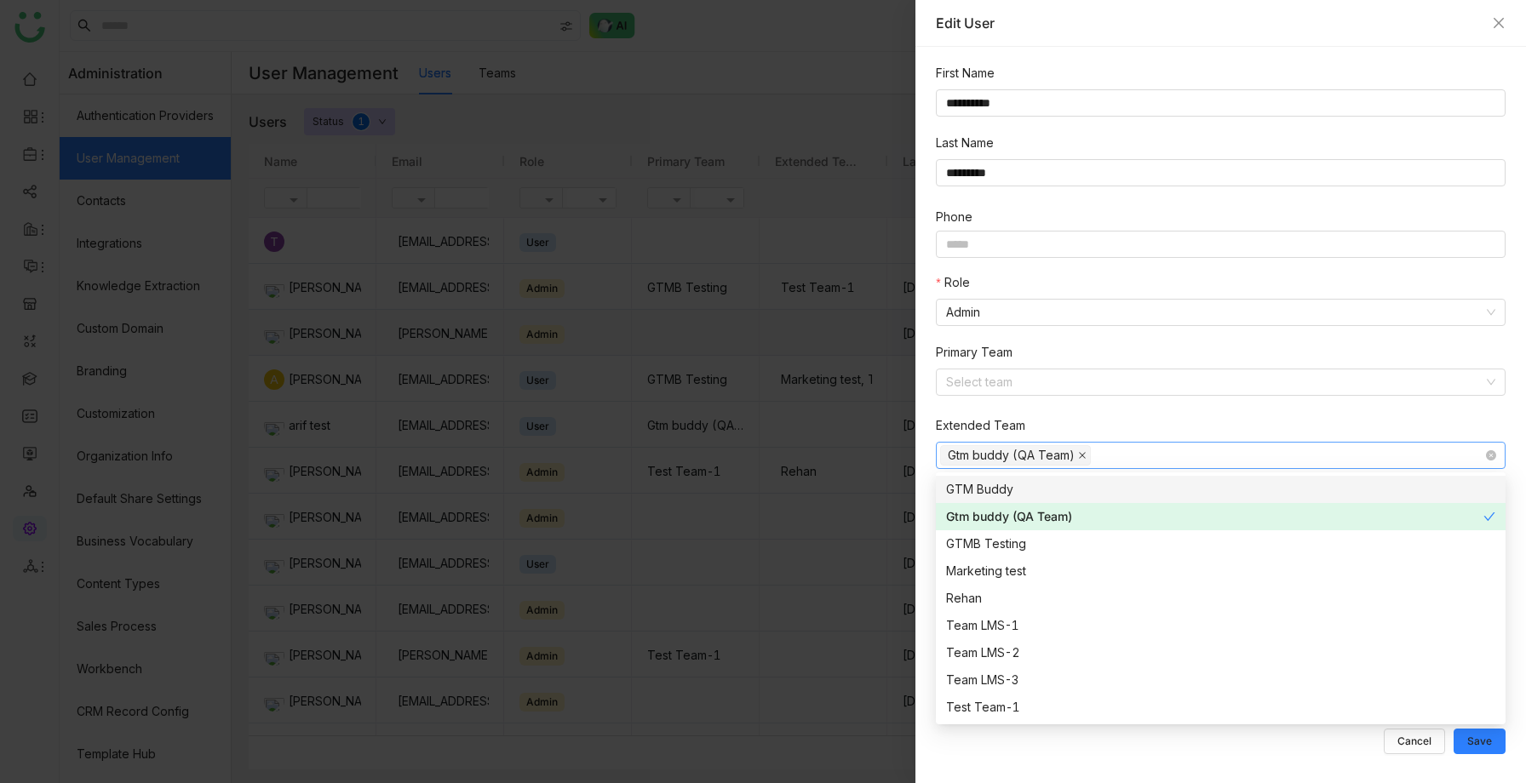
click at [1083, 458] on icon at bounding box center [1082, 455] width 9 height 9
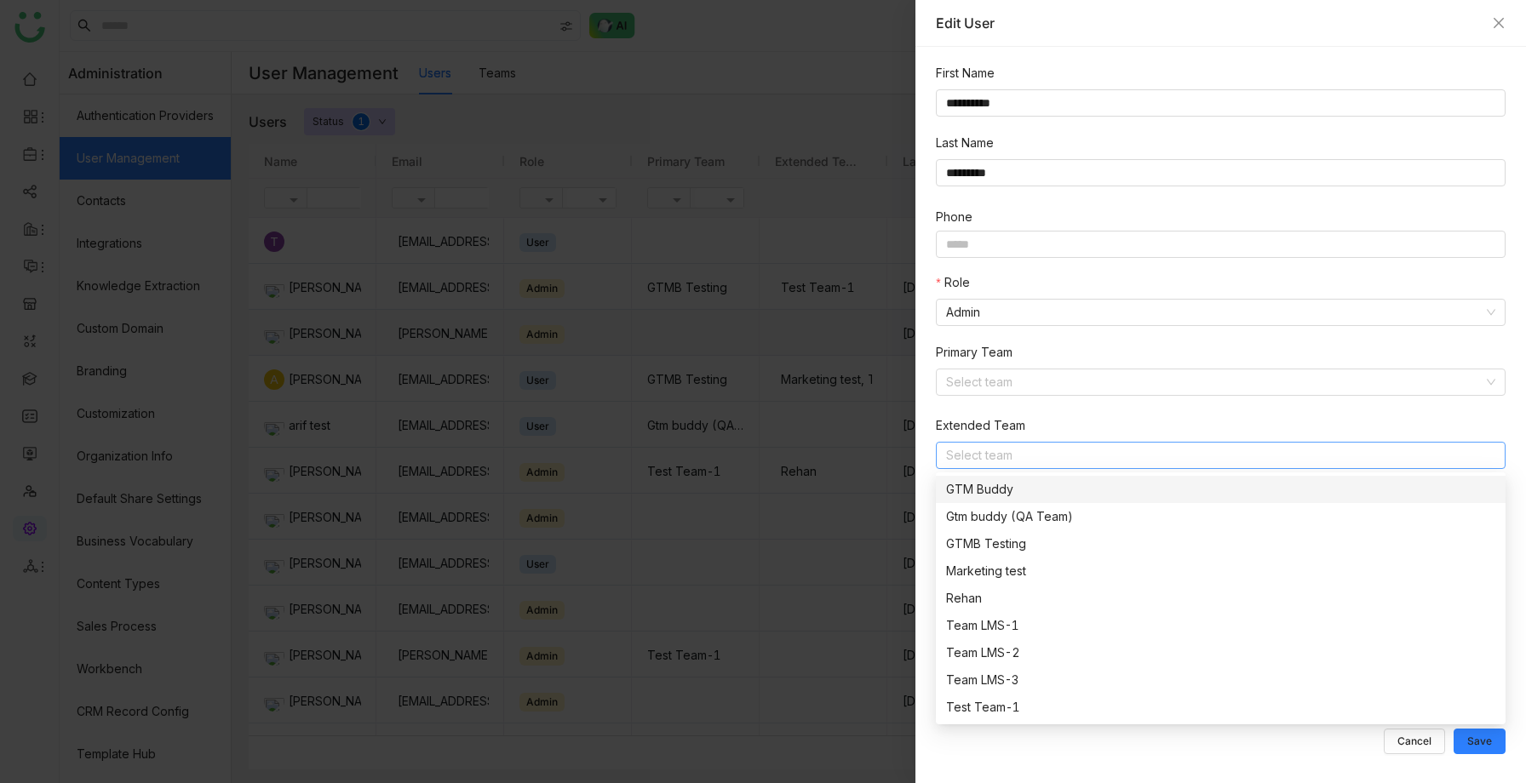
click at [1166, 413] on div "Primary Team Select team" at bounding box center [1224, 379] width 577 height 73
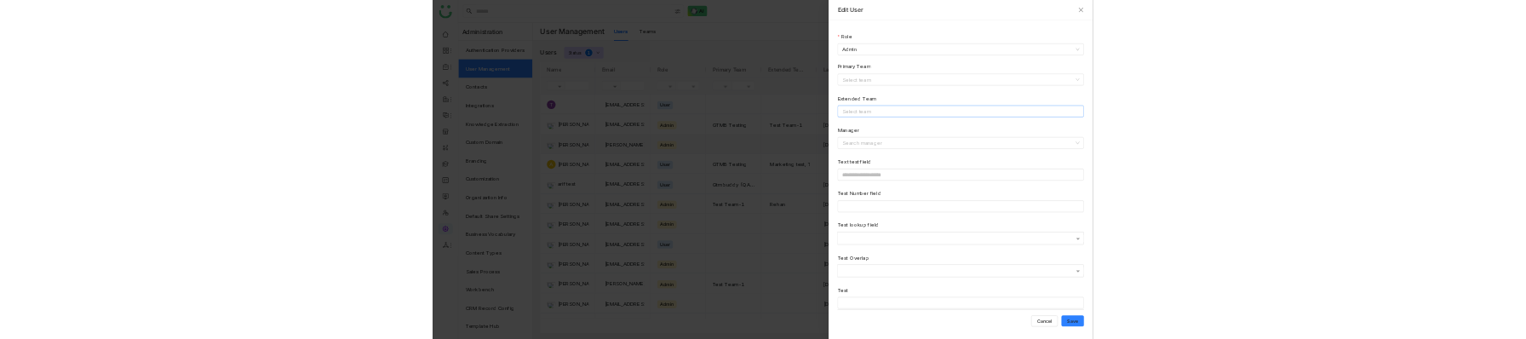
scroll to position [330, 0]
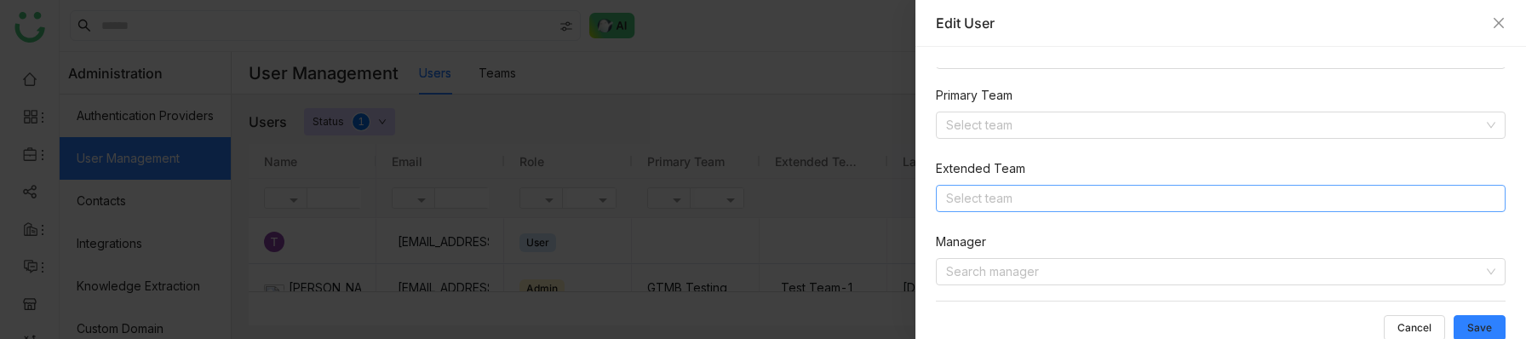
click at [557, 219] on div at bounding box center [763, 169] width 1526 height 339
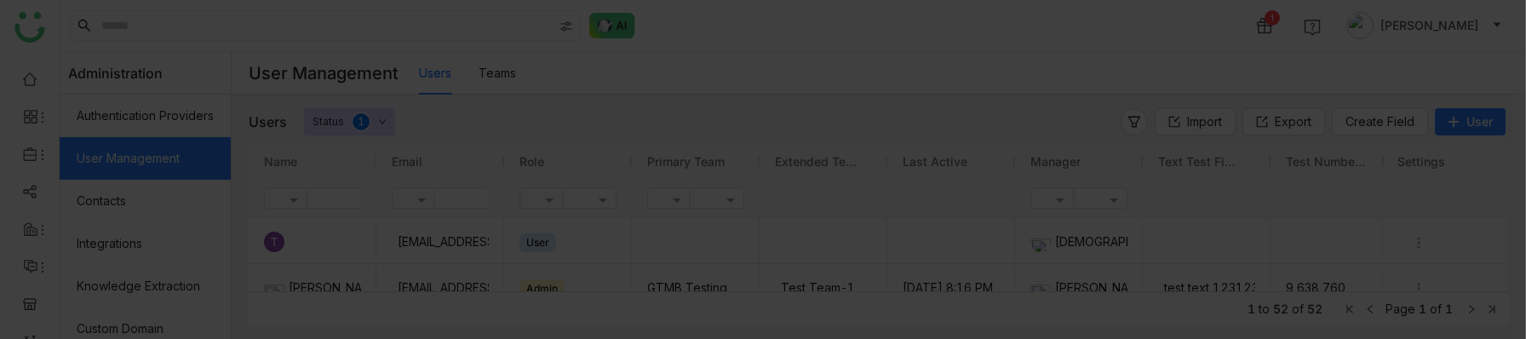
scroll to position [77, 0]
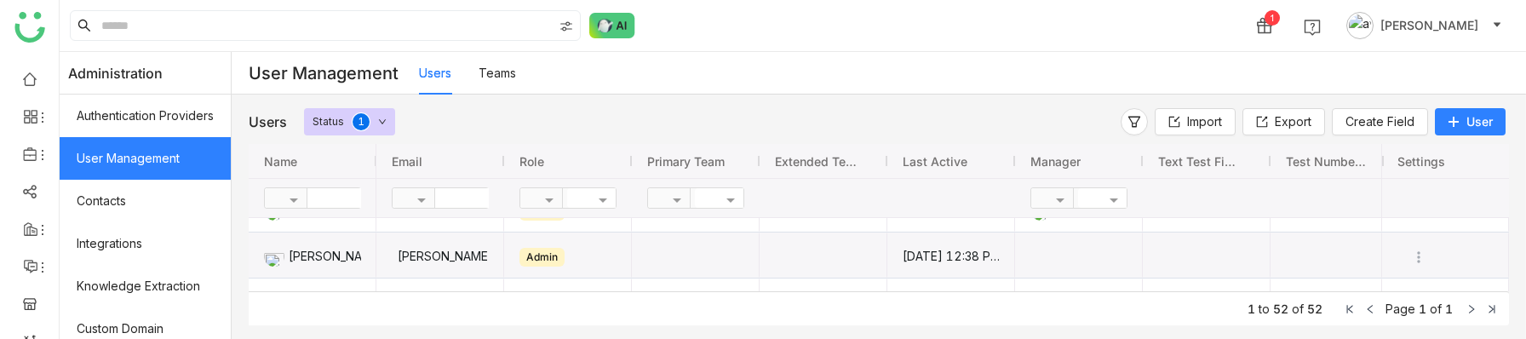
click at [1408, 19] on span "[PERSON_NAME]" at bounding box center [1429, 25] width 98 height 19
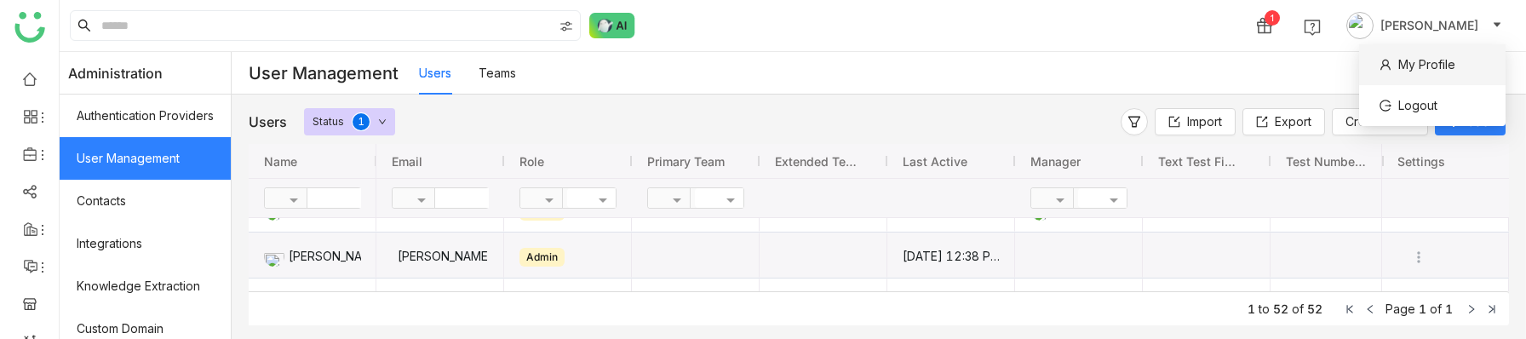
click at [1398, 58] on span "My Profile" at bounding box center [1426, 64] width 57 height 14
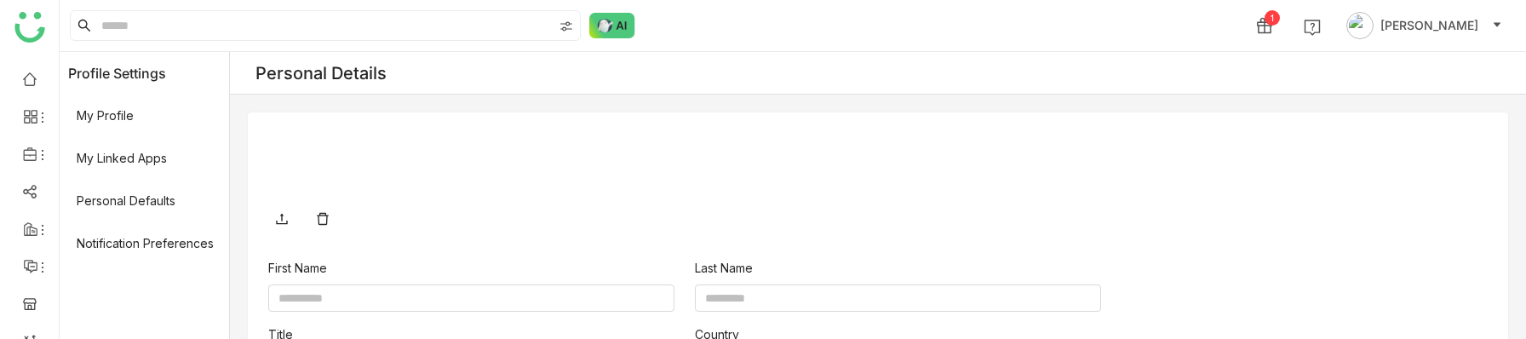
type input "*******"
type input "******"
type input "**********"
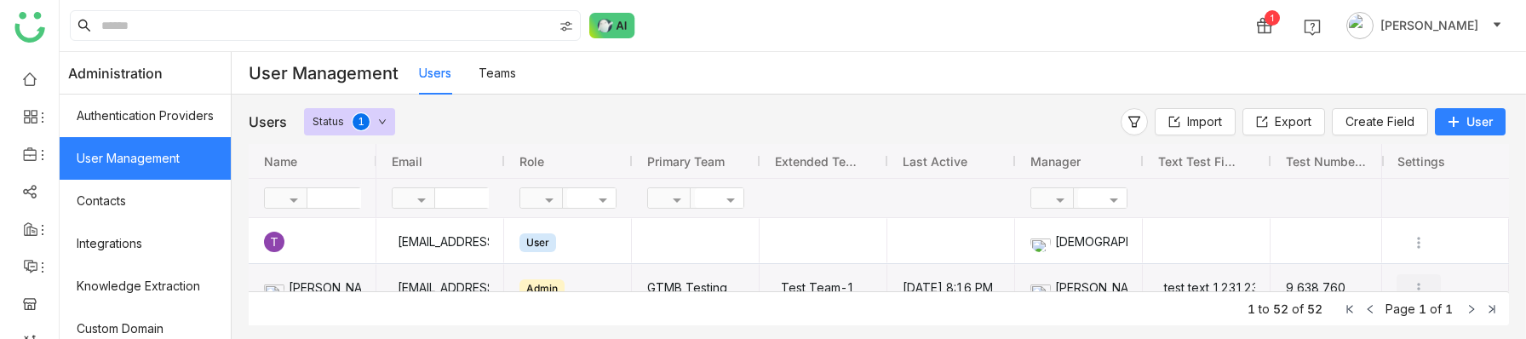
click at [1420, 280] on img "Press SPACE to select this row." at bounding box center [1418, 288] width 17 height 17
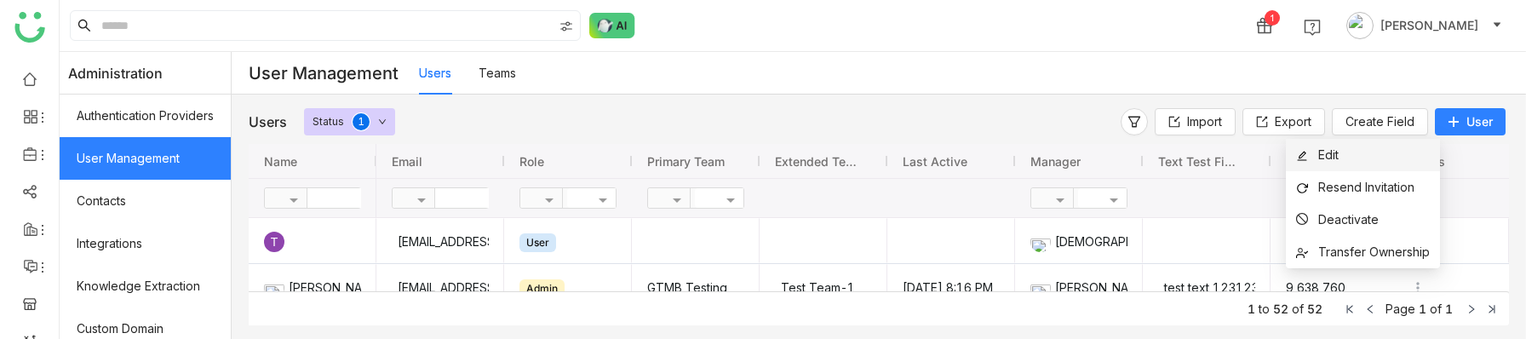
click at [1370, 156] on li "Edit" at bounding box center [1363, 155] width 154 height 32
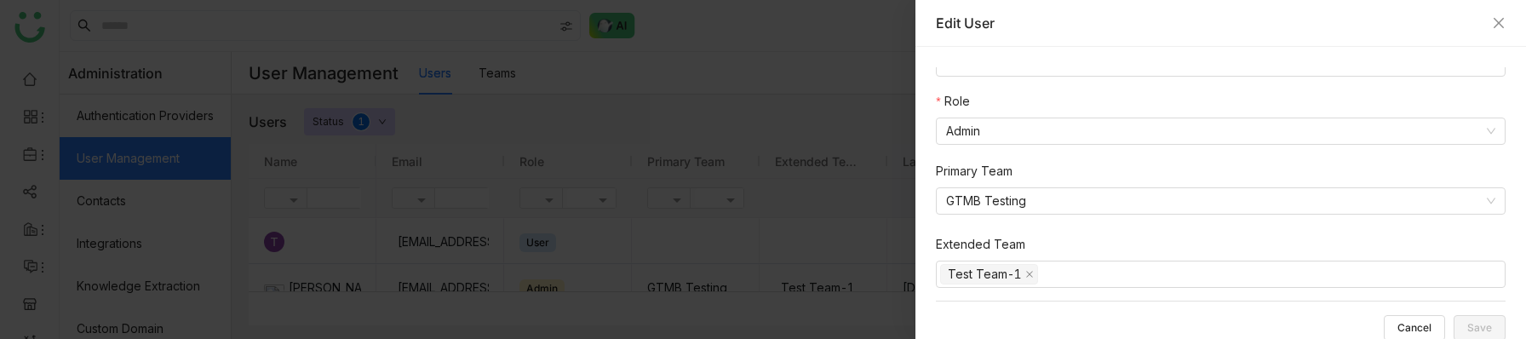
scroll to position [268, 0]
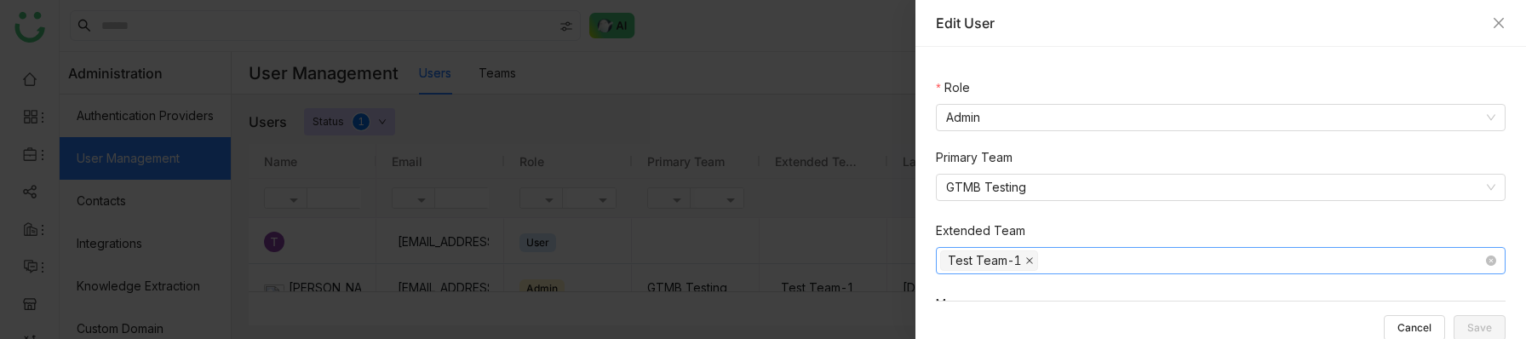
click at [1031, 259] on icon at bounding box center [1029, 260] width 9 height 9
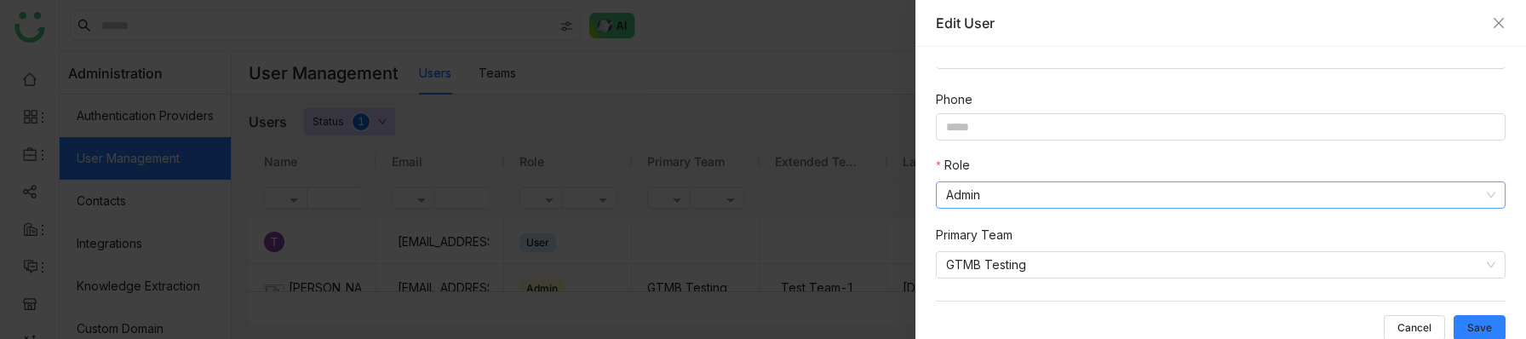
click at [995, 192] on nz-select-item "Admin" at bounding box center [1220, 195] width 549 height 26
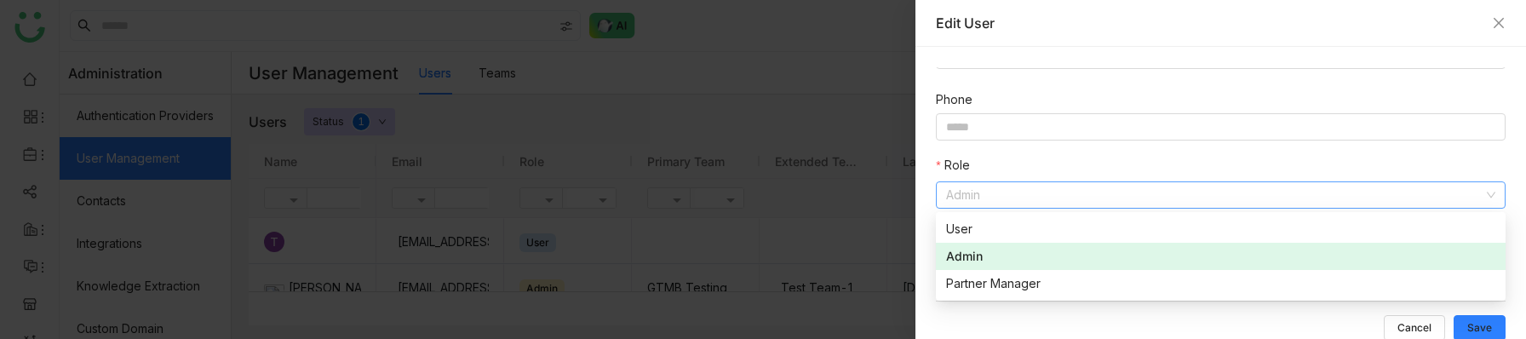
click at [1018, 164] on div "Role" at bounding box center [1221, 169] width 570 height 26
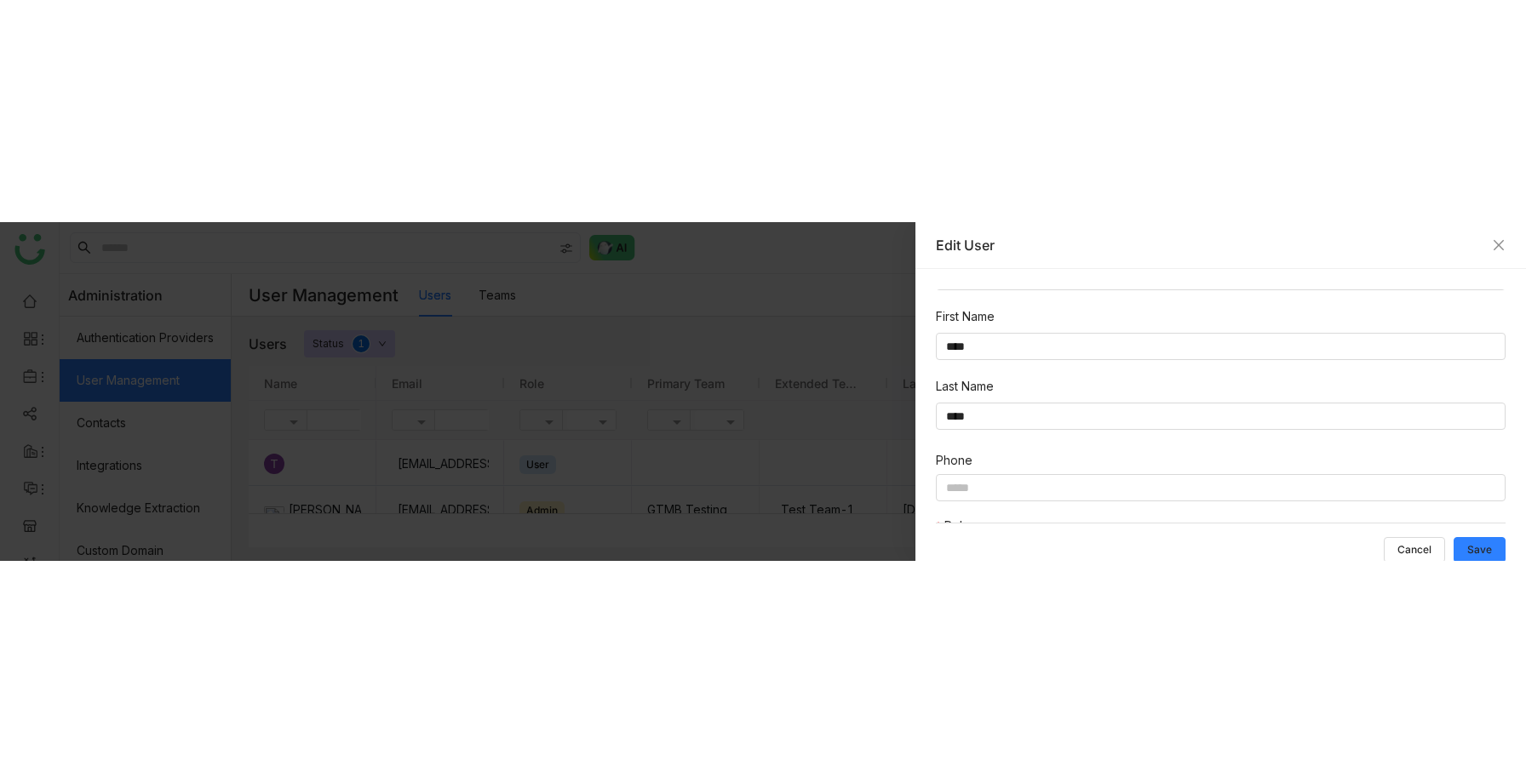
scroll to position [0, 0]
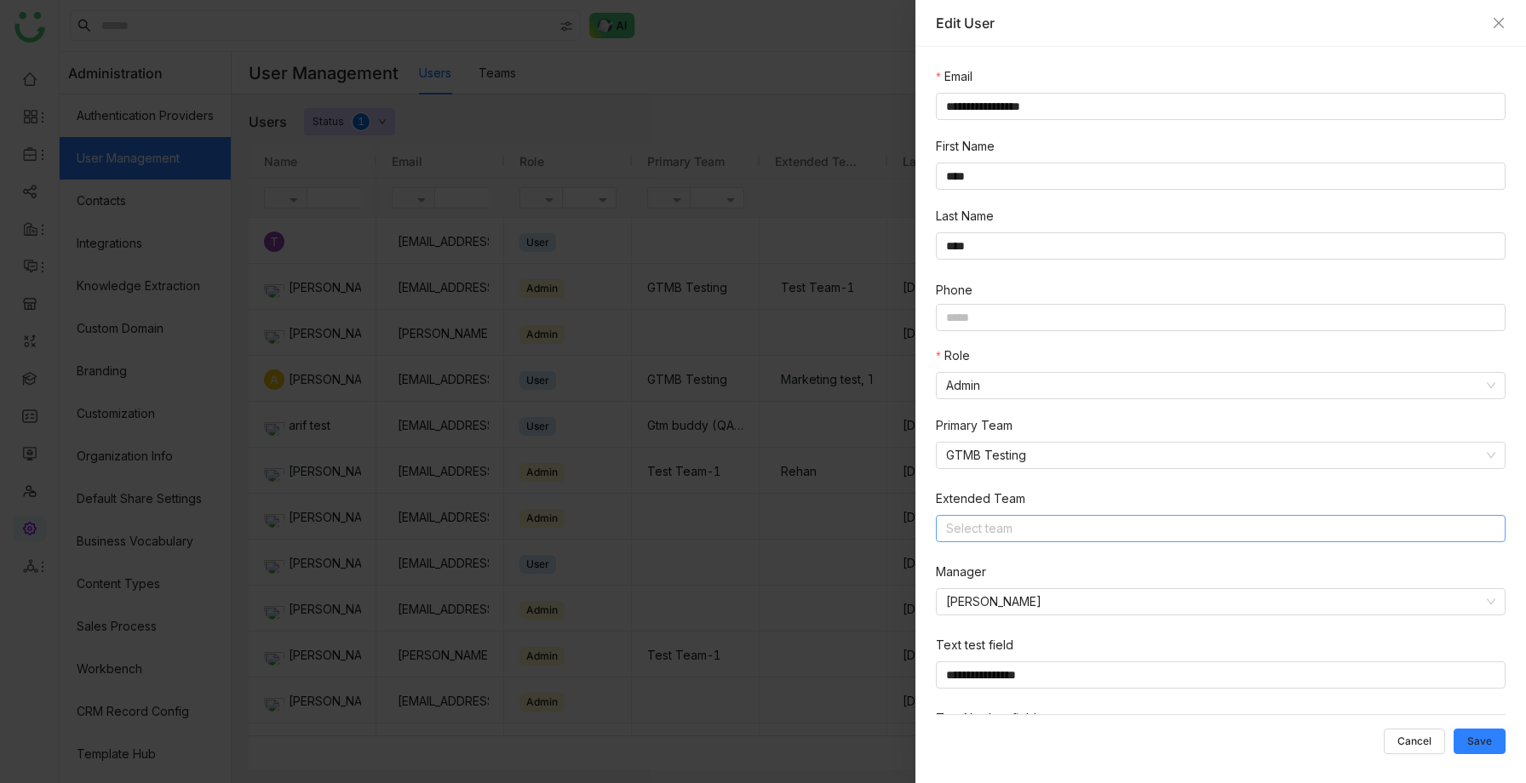
click at [1495, 14] on div "Edit User" at bounding box center [1221, 23] width 570 height 19
click at [1498, 22] on icon "Close" at bounding box center [1499, 23] width 10 height 10
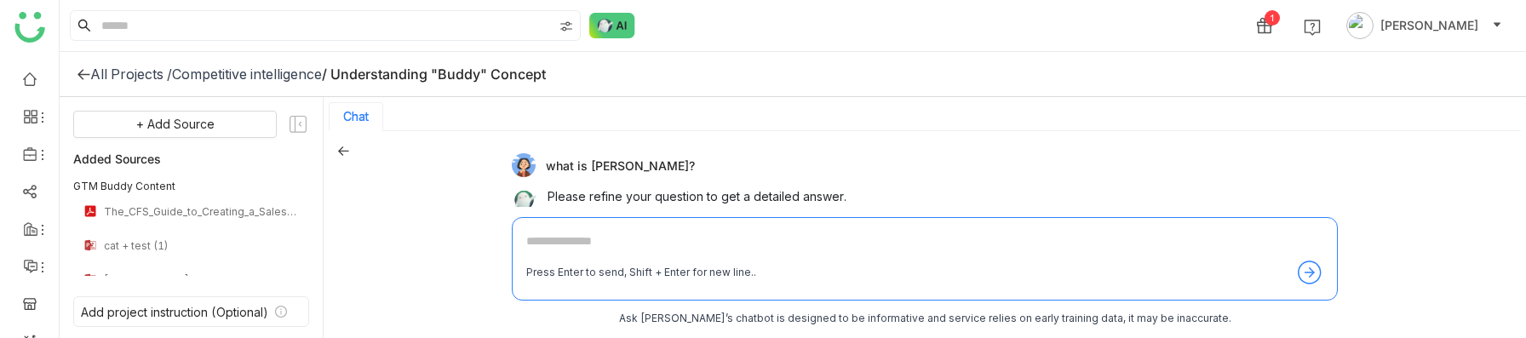
scroll to position [50, 0]
